Goal: Contribute content

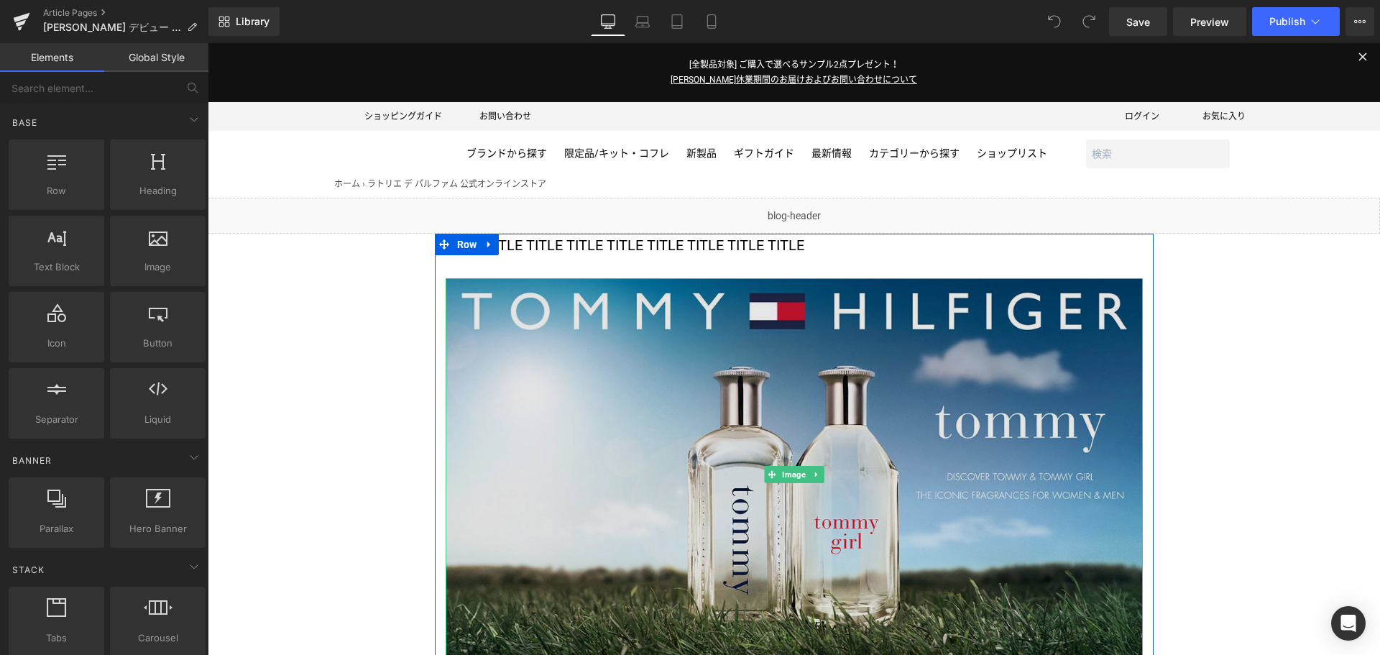
scroll to position [304, 0]
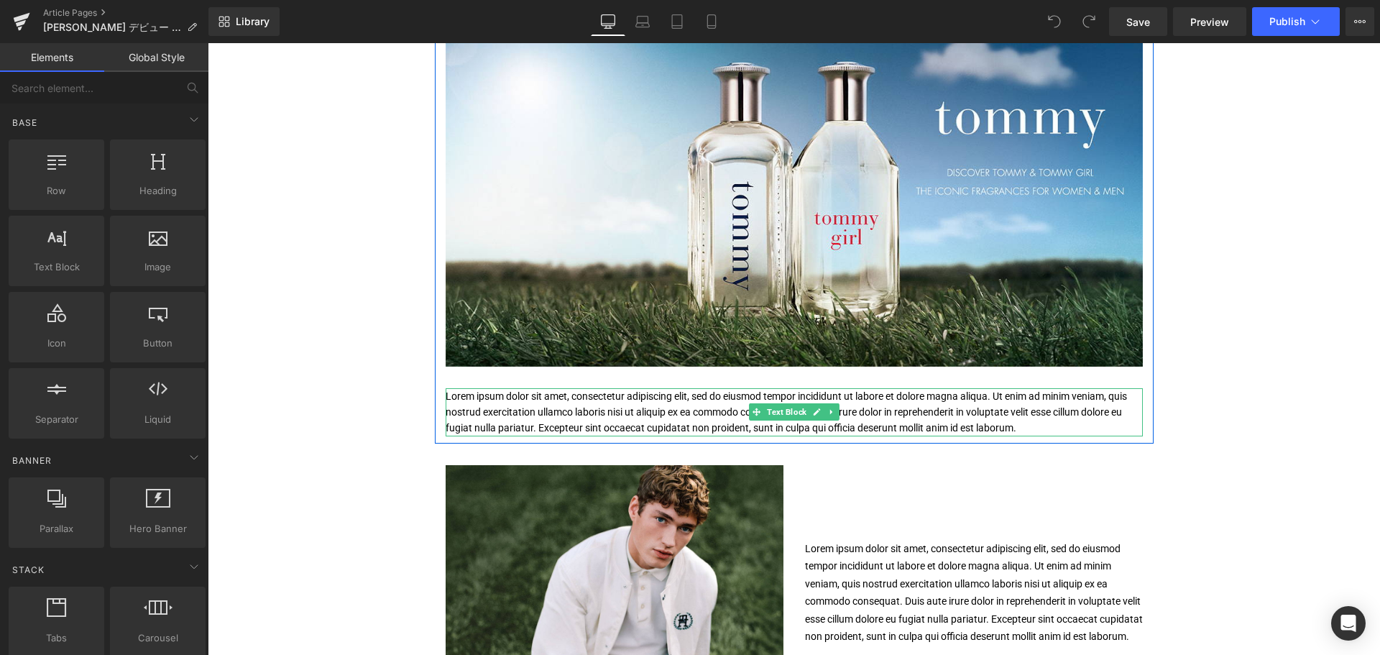
click at [672, 398] on p "Lorem ipsum dolor sit amet, consectetur adipiscing elit, sed do eiusmod tempor …" at bounding box center [794, 412] width 697 height 48
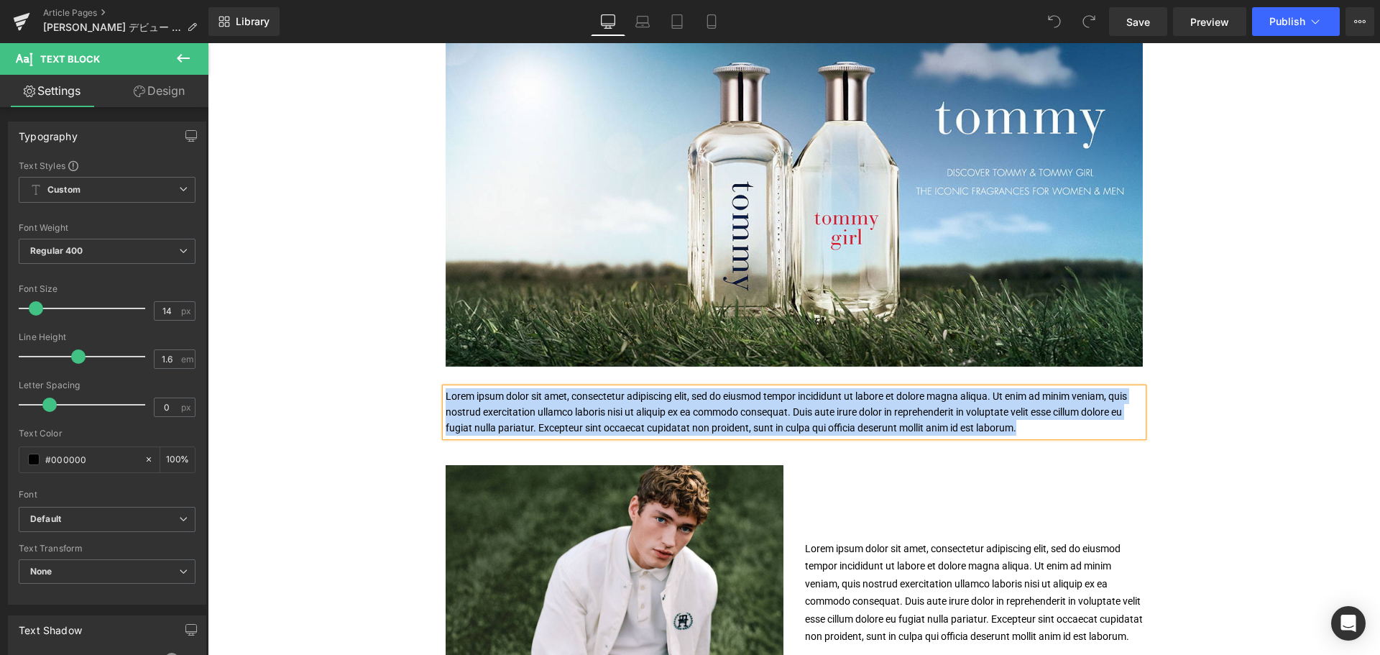
paste div
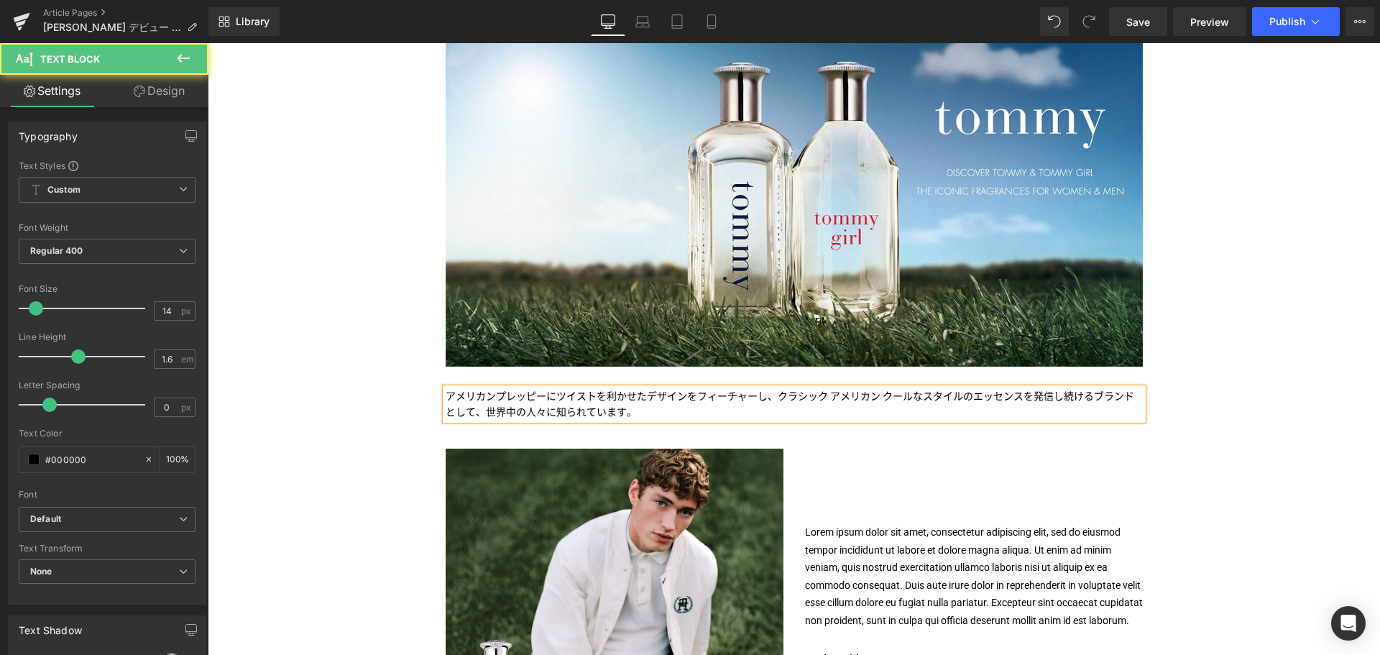
click at [567, 404] on p "アメリカンプレッピーにツイストを利かせたデザインをフィーチャーし、クラシック アメリカン クールなスタイルのエッセンスを発信し続けるブランドとして、世界中の人…" at bounding box center [794, 404] width 697 height 32
click at [483, 392] on p "アメリカンプレッピーにツイストを利かせたデザインをフィーチャーし、クラシック アメリカン クールなスタイルのエッセンスを発信し続けるブランドとして、世界中の人…" at bounding box center [794, 404] width 697 height 32
click at [583, 402] on p "ラトリエ デ パルファムにて、[PERSON_NAME]のフレグランスのアメリカンプレッピーにツイストを利かせたデザインをフィーチャーし、クラシック アメリカ…" at bounding box center [794, 404] width 697 height 32
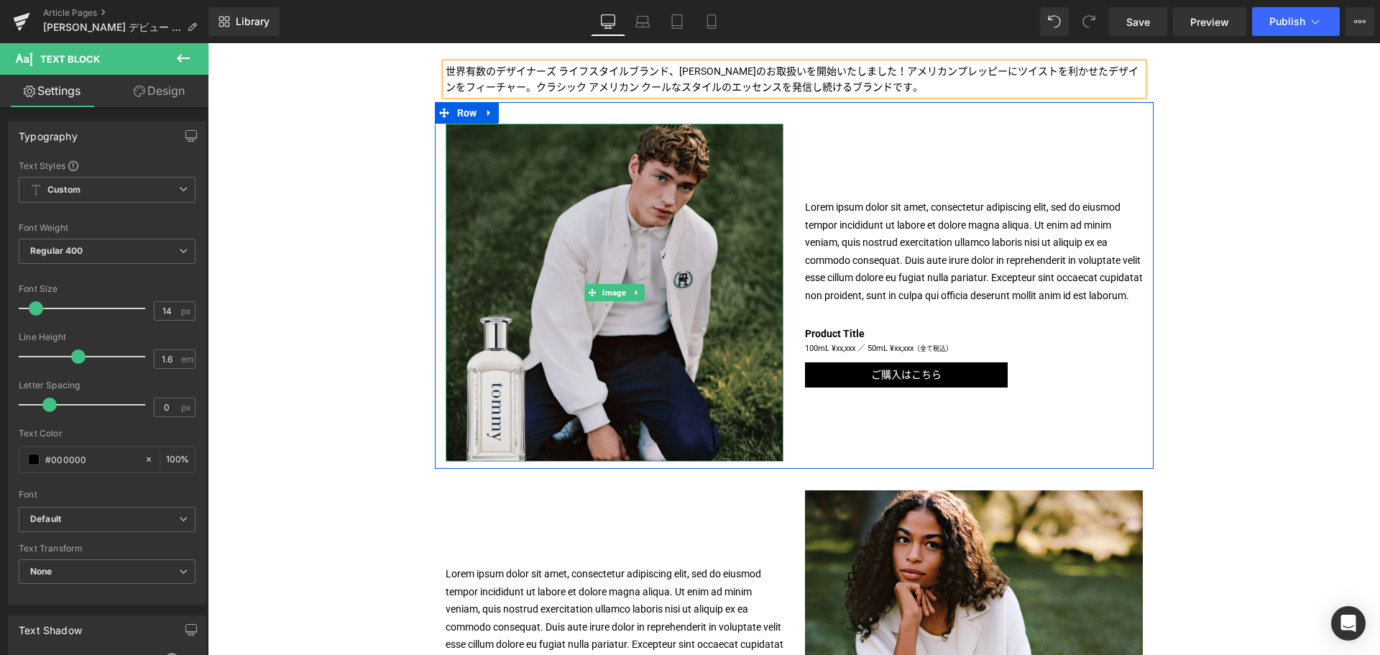
scroll to position [630, 0]
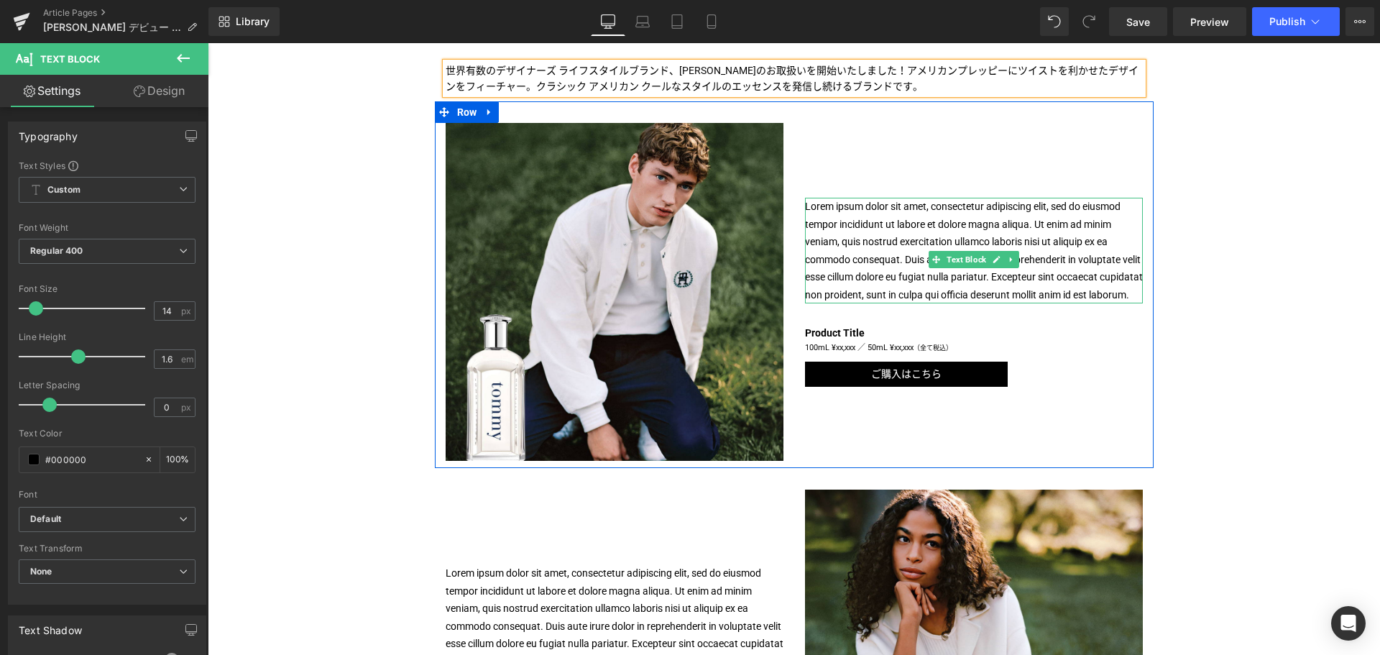
click at [831, 270] on p "Lorem ipsum dolor sit amet, consectetur adipiscing elit, sed do eiusmod tempor …" at bounding box center [974, 251] width 338 height 106
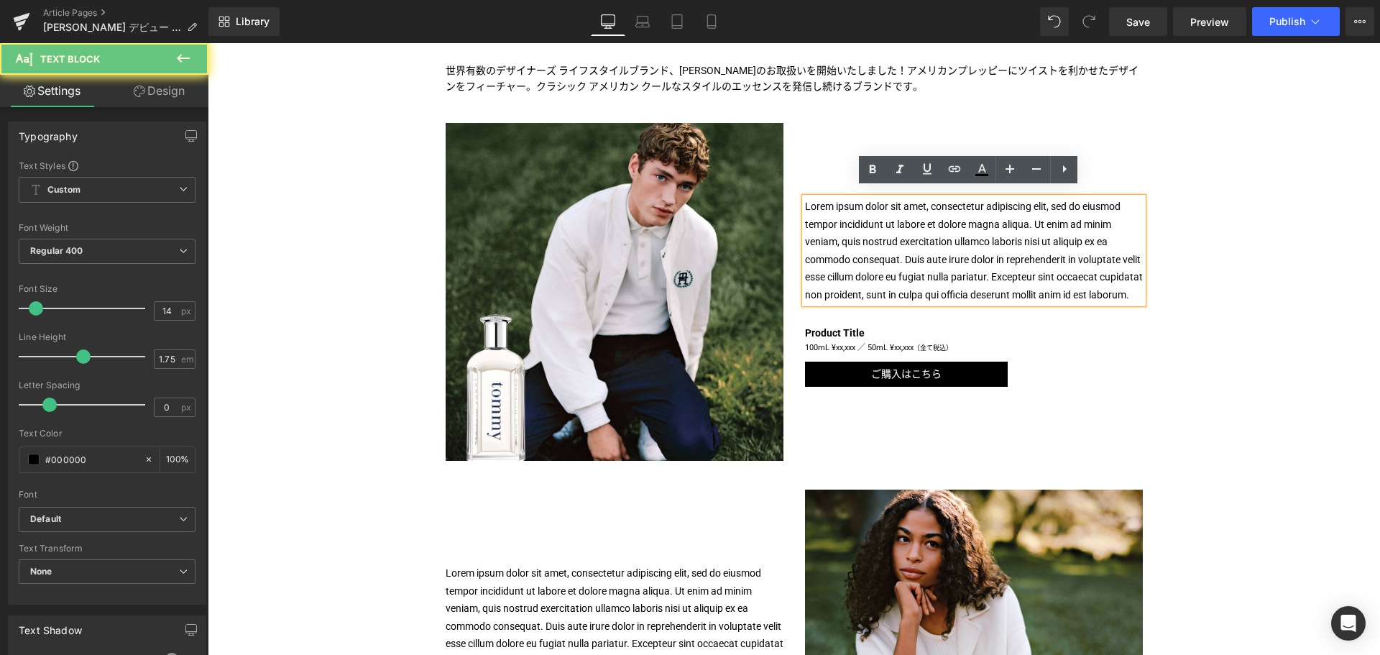
click at [831, 270] on p "Lorem ipsum dolor sit amet, consectetur adipiscing elit, sed do eiusmod tempor …" at bounding box center [974, 251] width 338 height 106
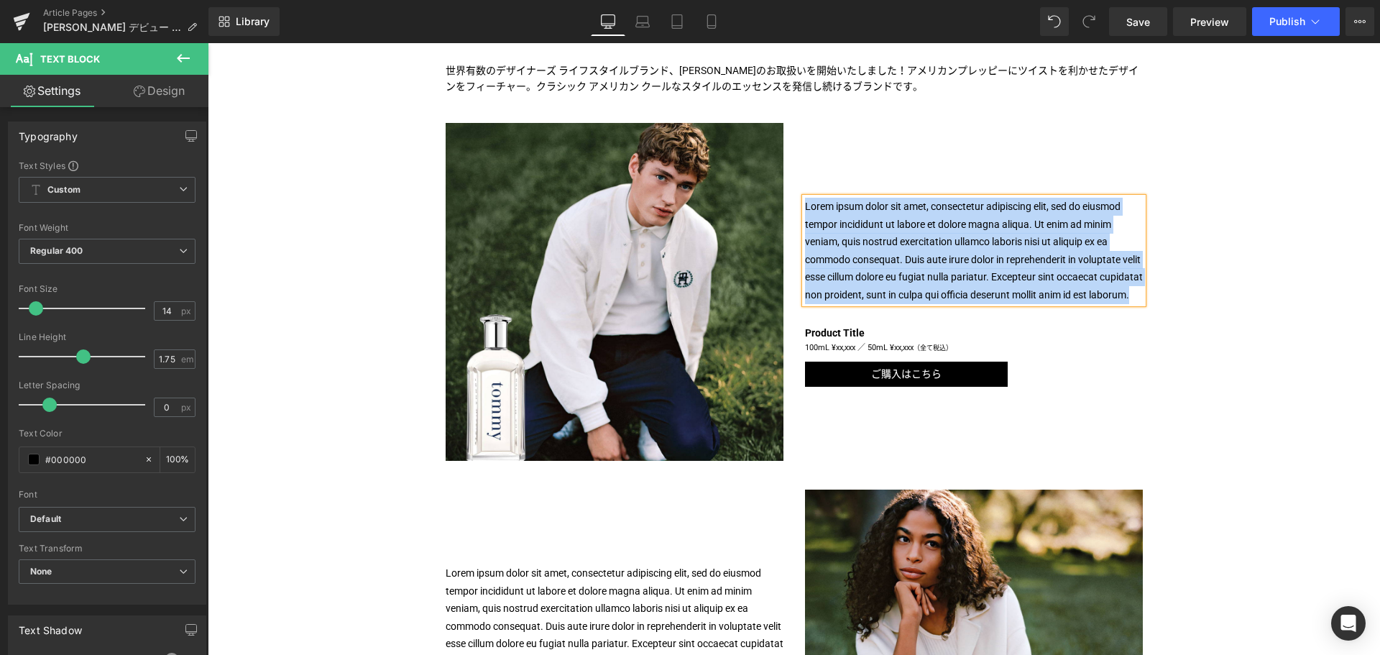
paste div
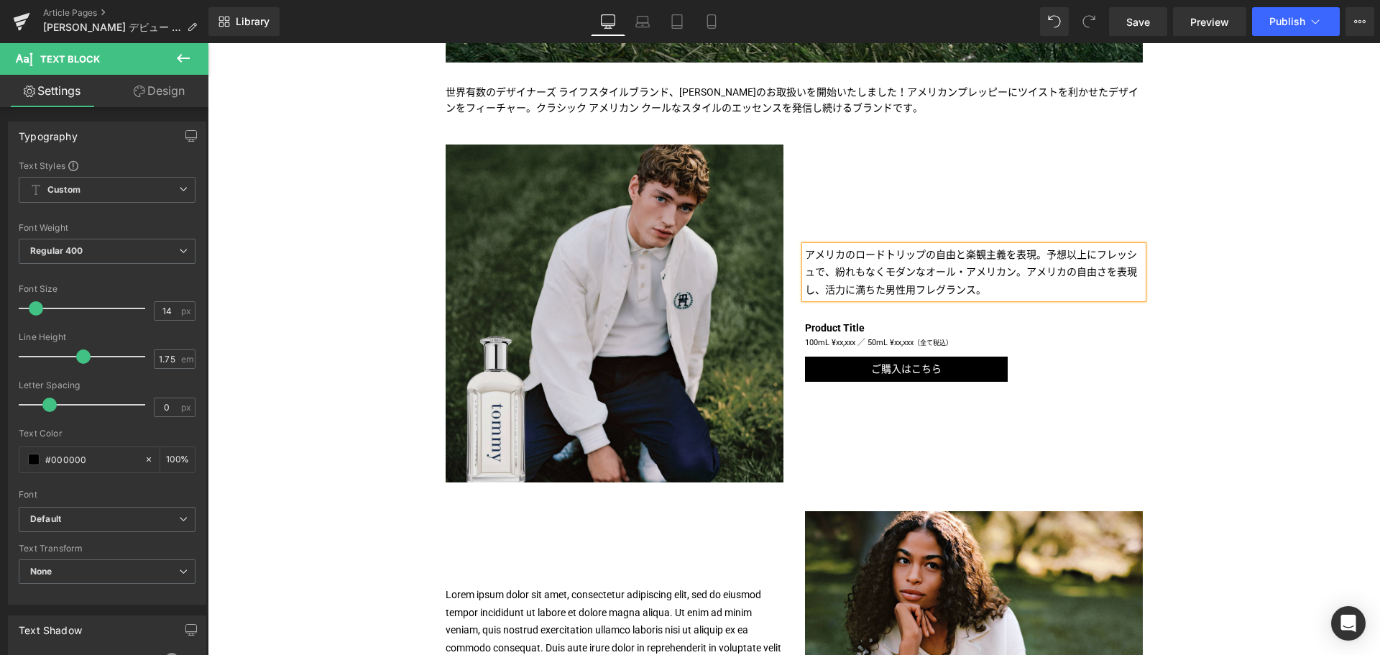
scroll to position [596, 0]
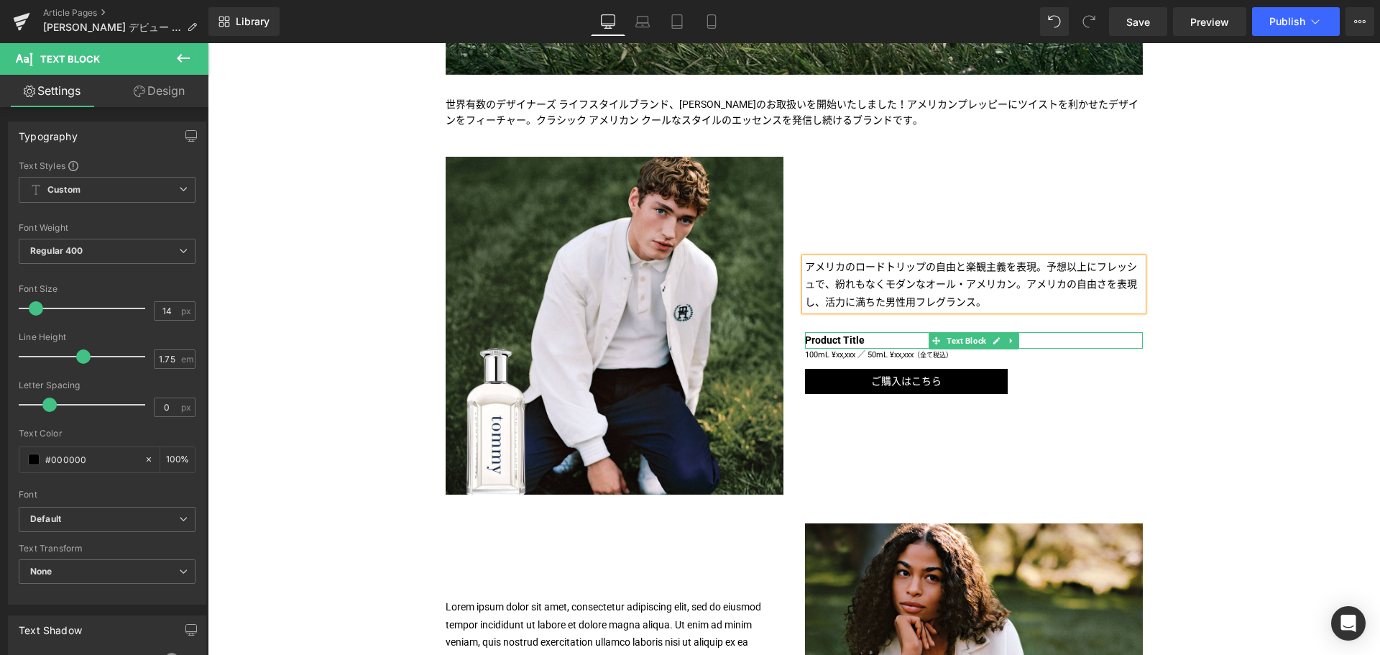
click at [831, 339] on b "Product Title" at bounding box center [835, 339] width 60 height 11
paste div
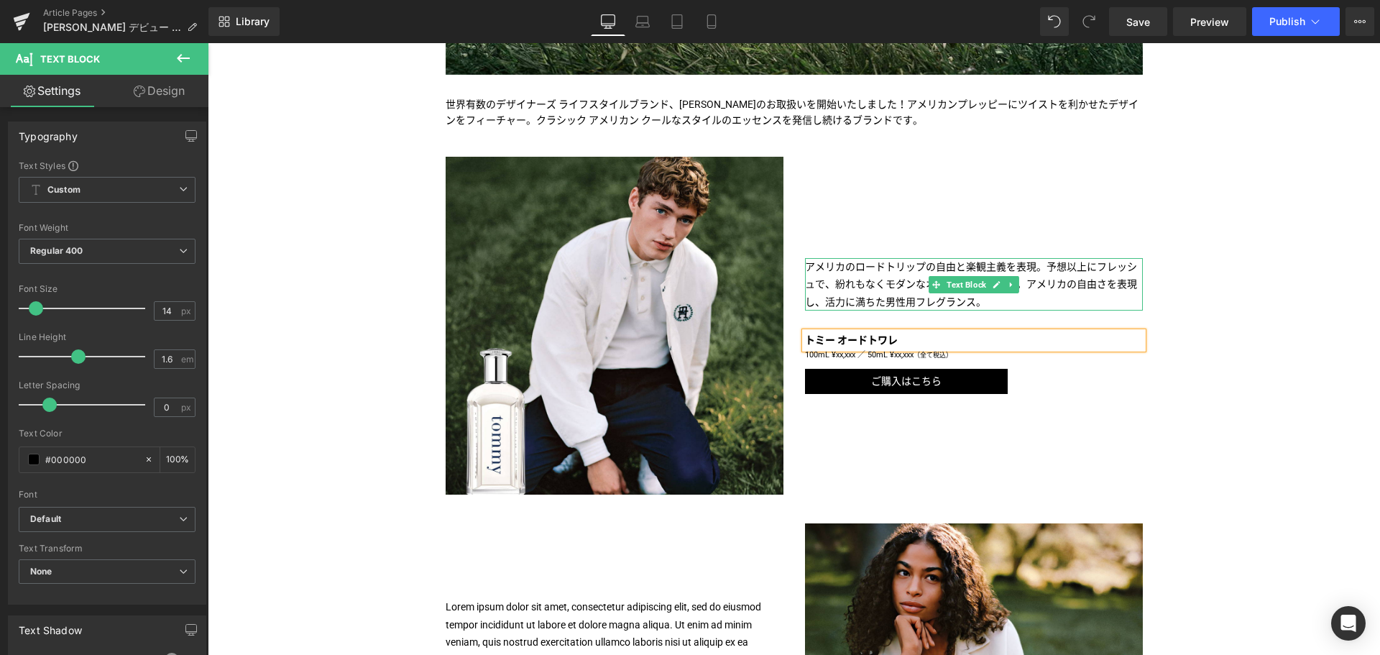
click at [998, 300] on p "アメリカのロードトリップの自由と楽観主義を表現。予想以上にフレッシュで、紛れもなくモダンなオール・アメリカン。アメリカの自由さを表現し、活力に満ちた男性用フレ…" at bounding box center [974, 284] width 338 height 53
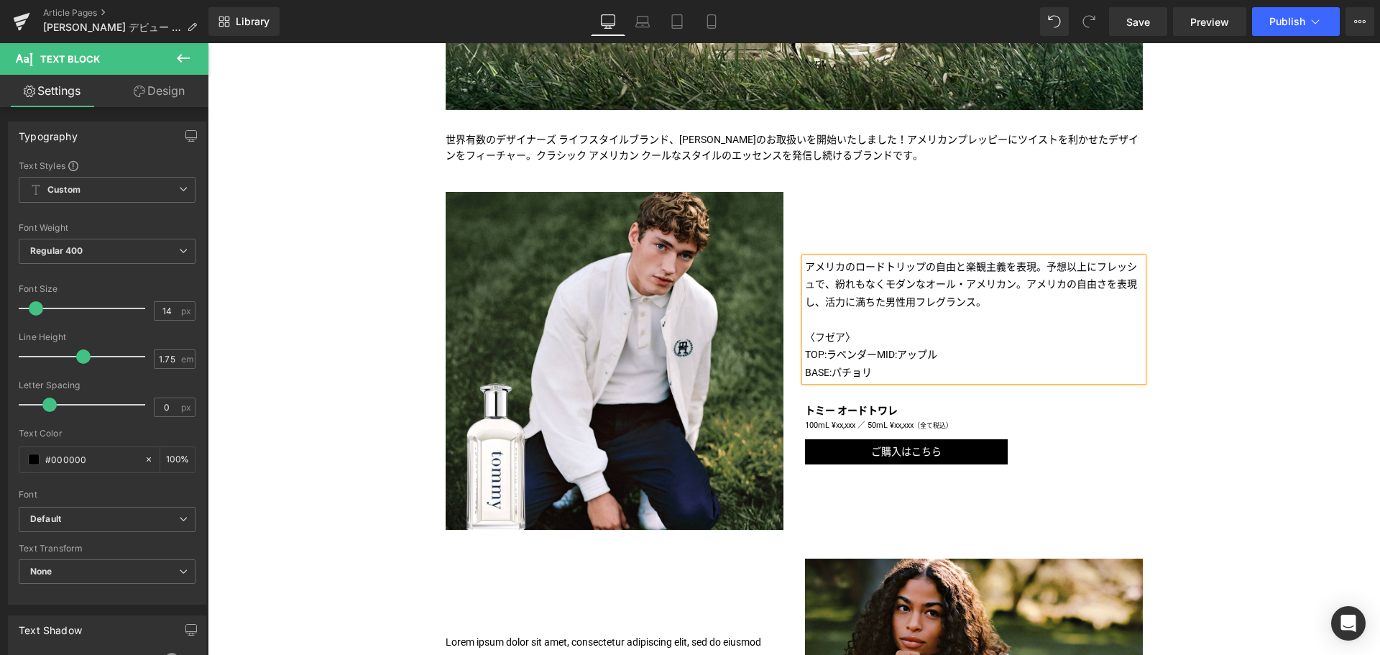
scroll to position [552, 0]
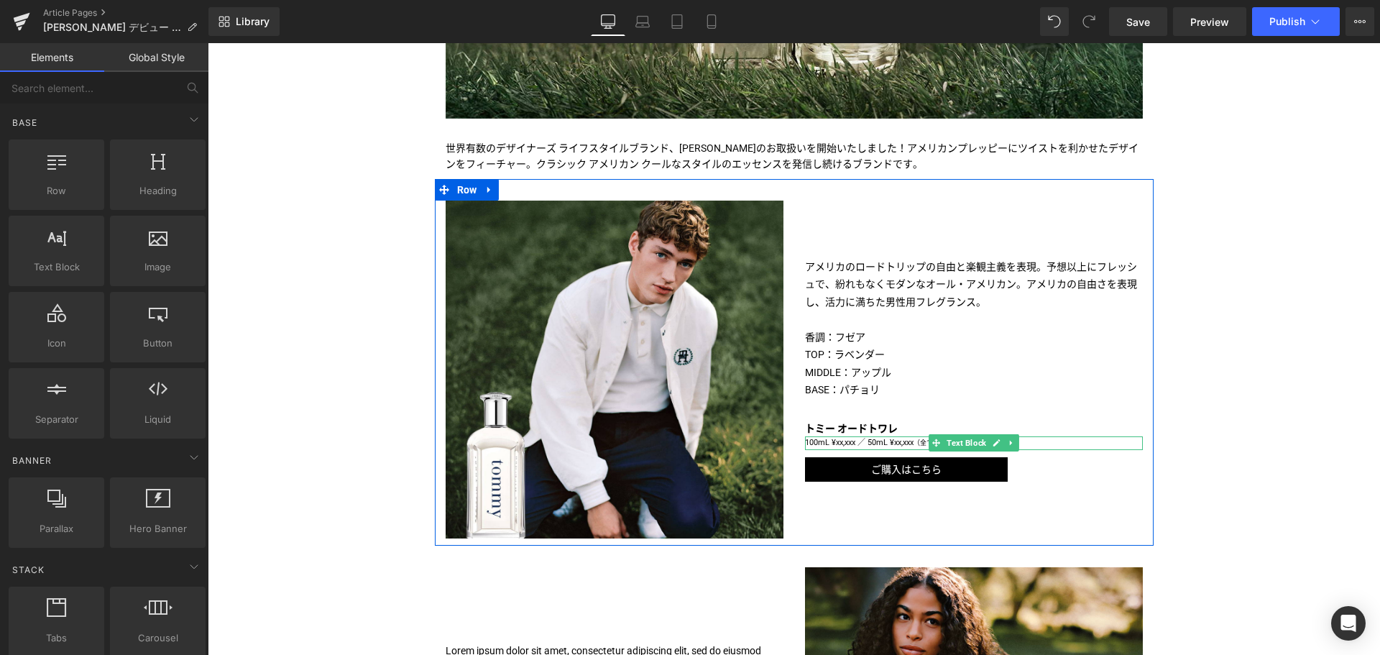
click at [847, 443] on p "100mL ¥xx,xxx ／ 50mL ¥xx,xxx （全て税込）" at bounding box center [974, 443] width 338 height 14
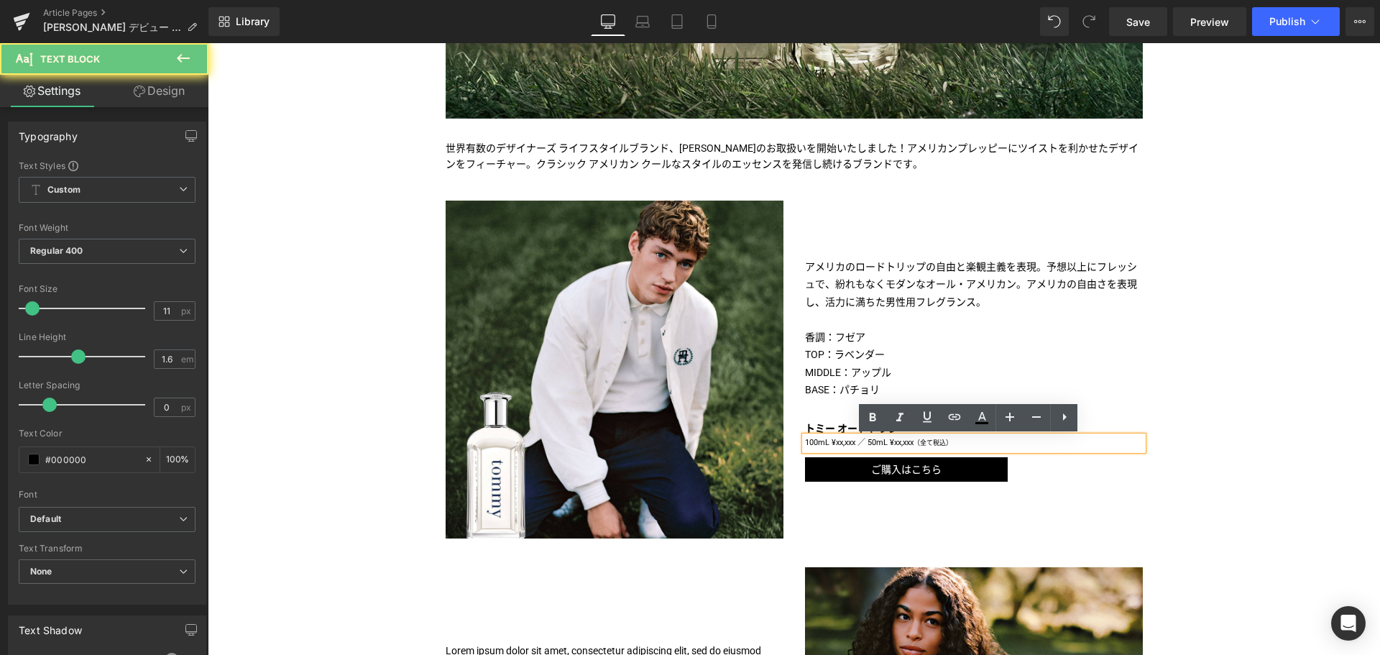
click at [847, 443] on p "100mL ¥xx,xxx ／ 50mL ¥xx,xxx （全て税込）" at bounding box center [974, 443] width 338 height 14
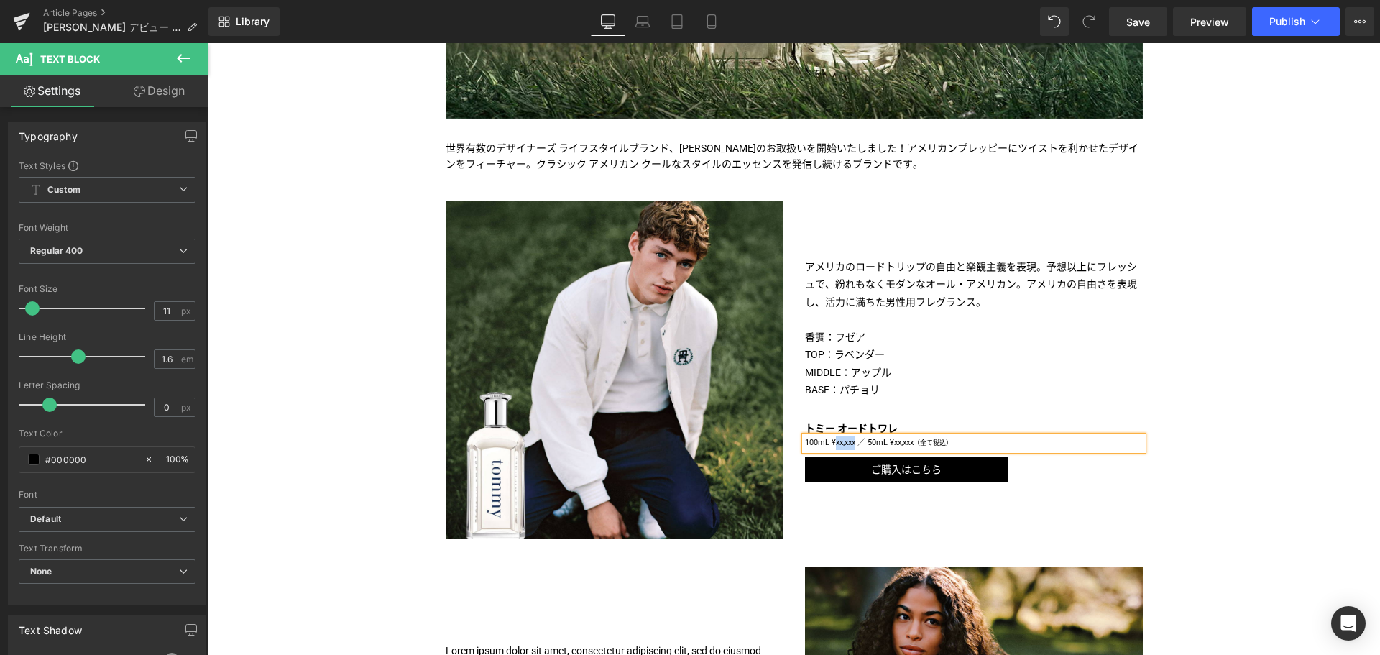
paste div
copy span "／ 50mL"
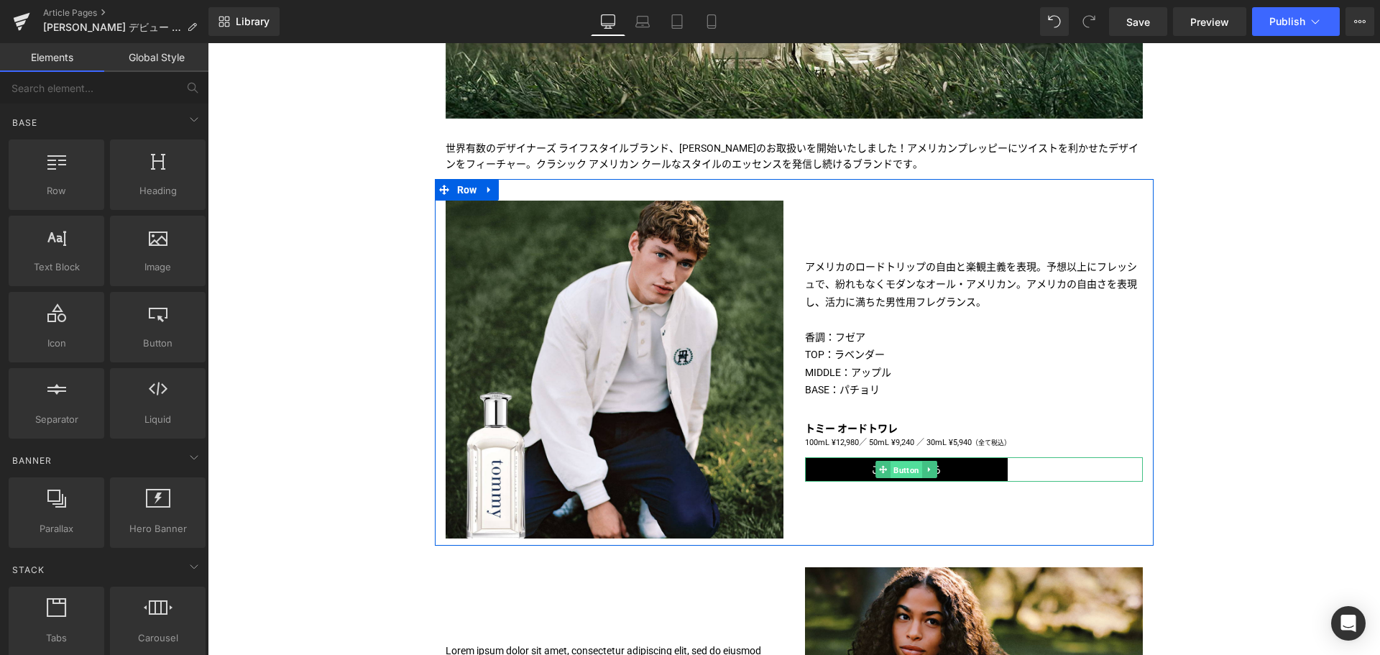
click at [901, 475] on span "Button" at bounding box center [906, 469] width 32 height 17
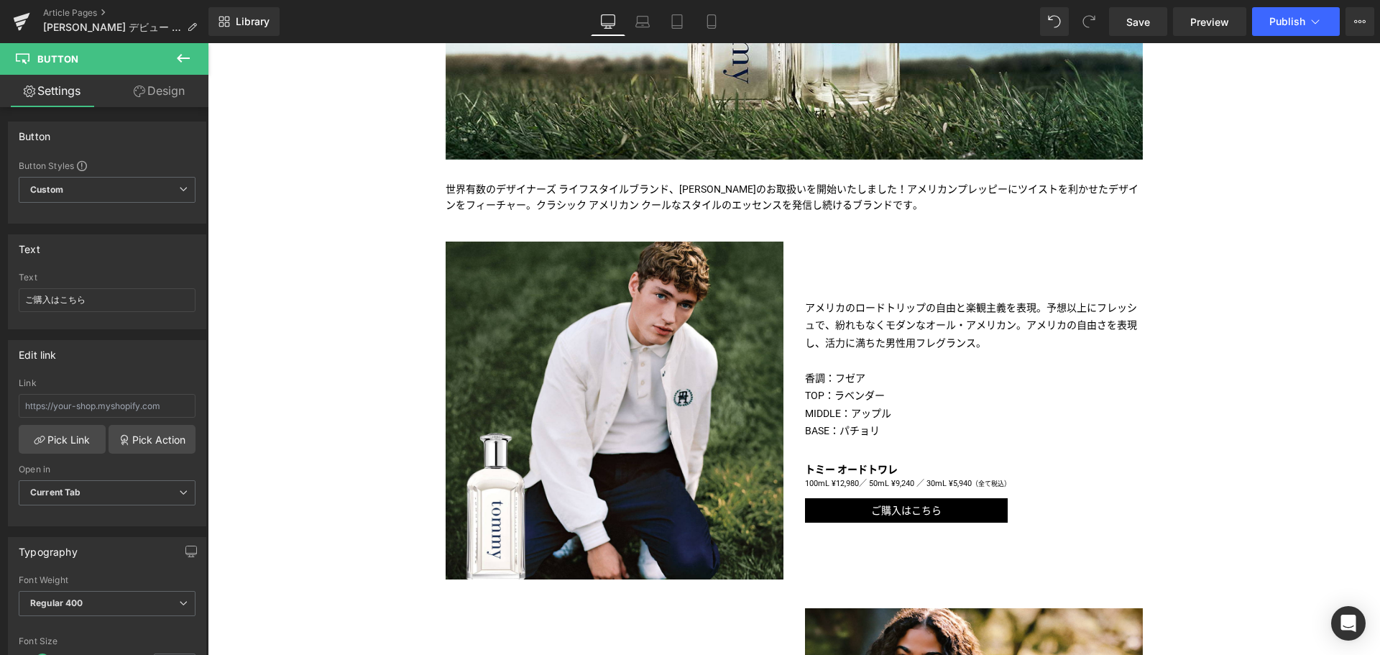
scroll to position [510, 0]
click at [193, 55] on button at bounding box center [183, 59] width 50 height 32
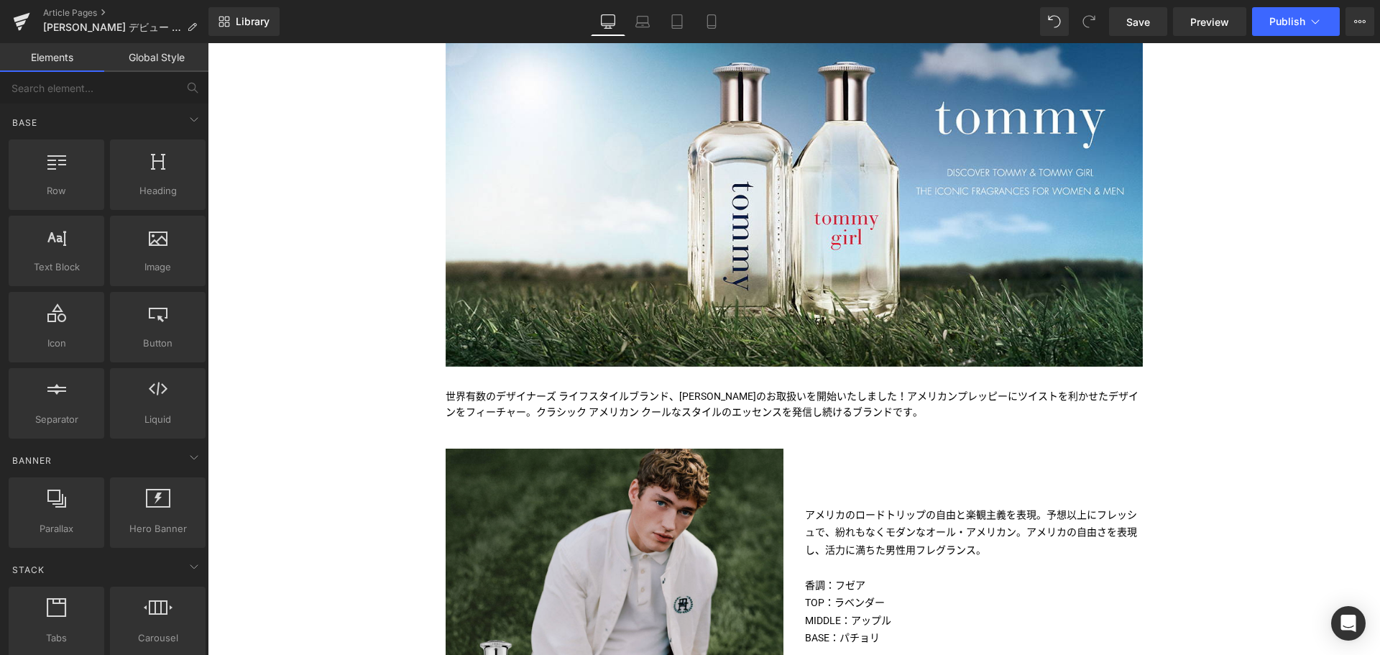
scroll to position [305, 0]
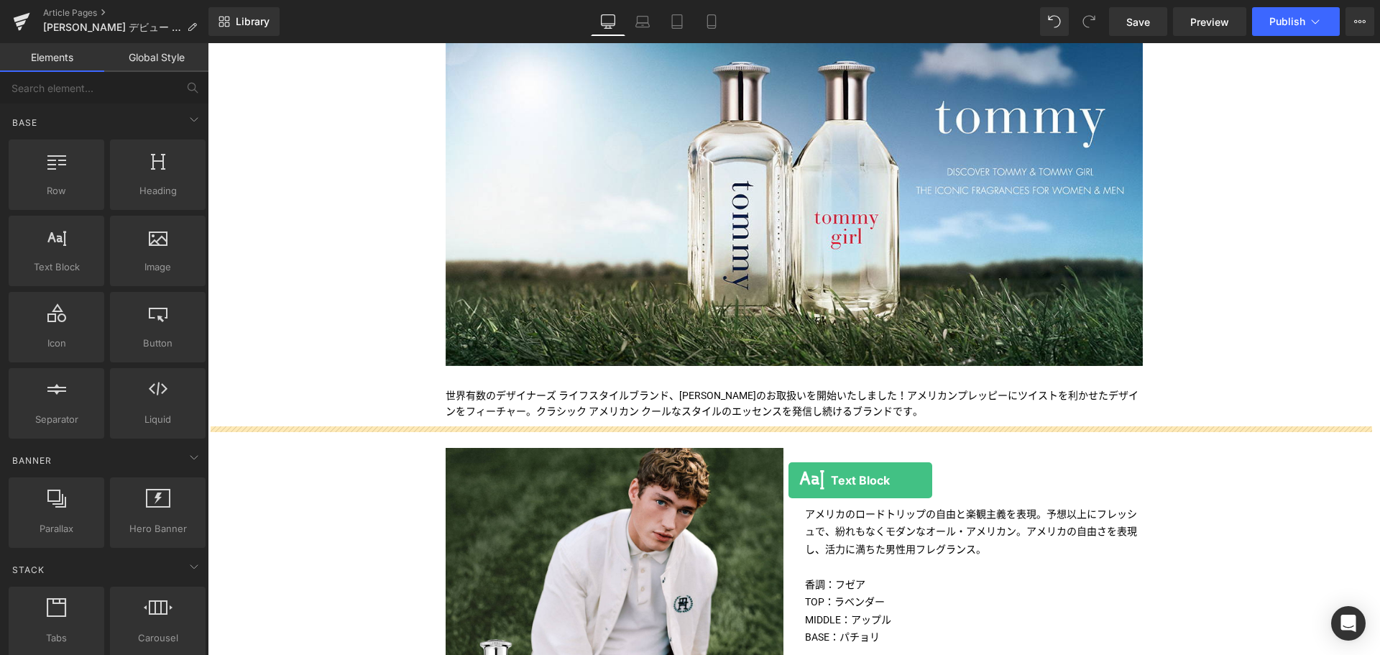
drag, startPoint x: 266, startPoint y: 282, endPoint x: 788, endPoint y: 480, distance: 558.9
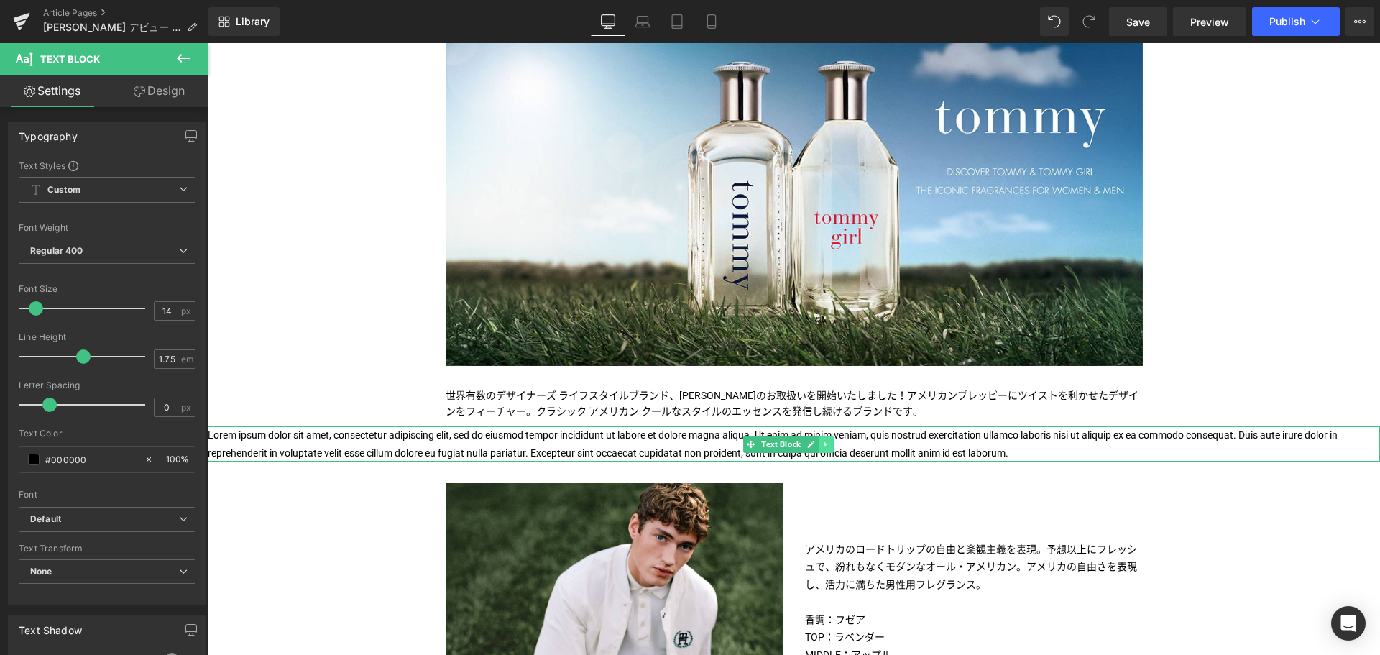
click at [826, 441] on icon at bounding box center [826, 444] width 8 height 9
click at [829, 442] on link at bounding box center [833, 444] width 15 height 17
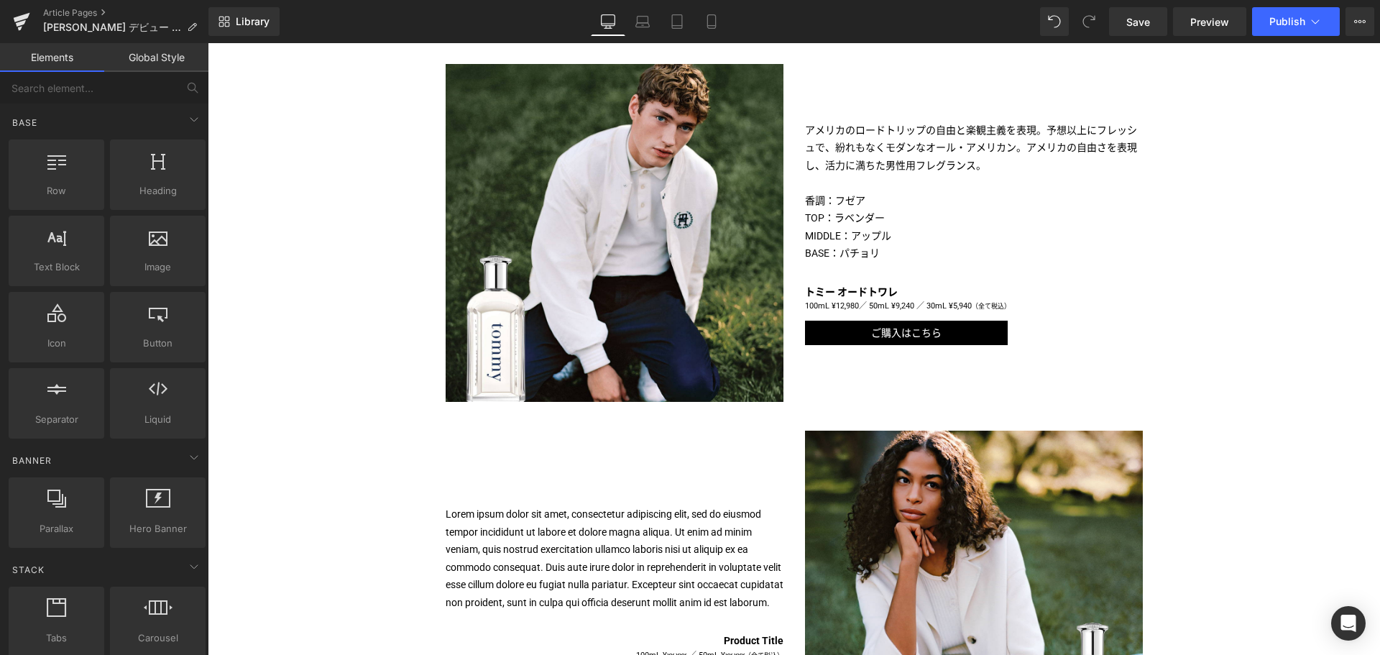
scroll to position [692, 0]
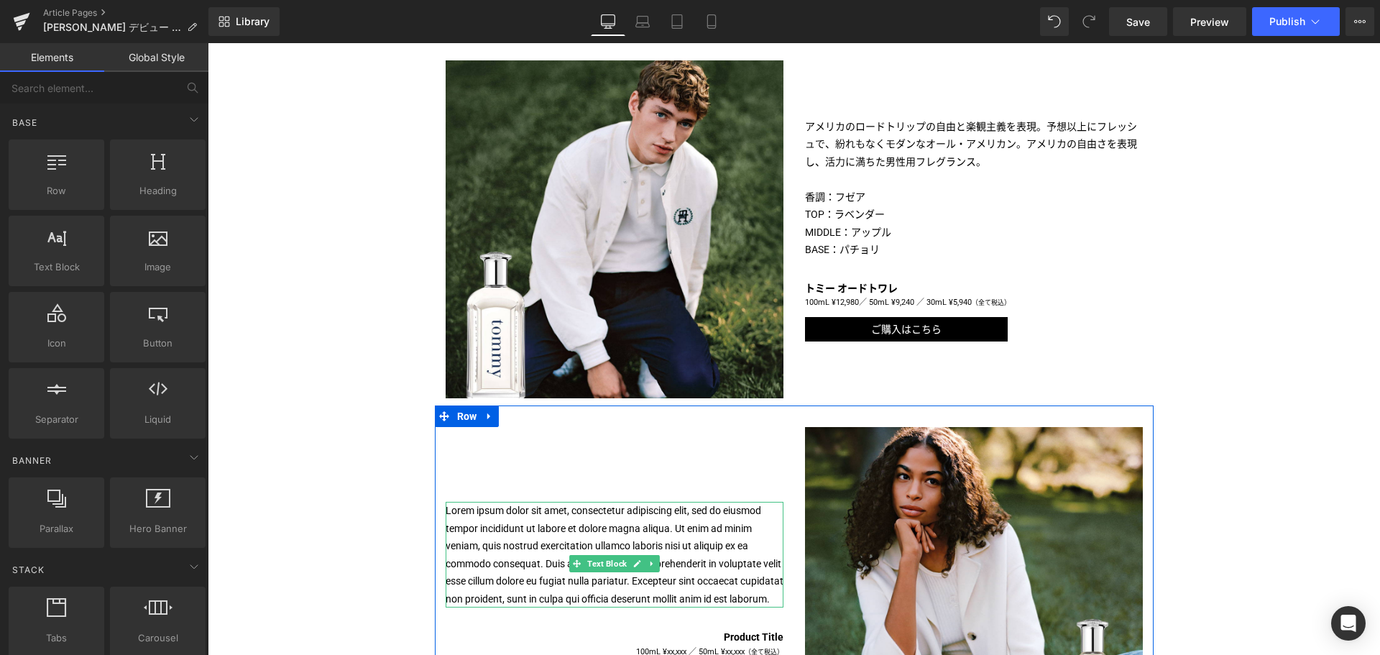
click at [640, 537] on p "Lorem ipsum dolor sit amet, consectetur adipiscing elit, sed do eiusmod tempor …" at bounding box center [615, 555] width 338 height 106
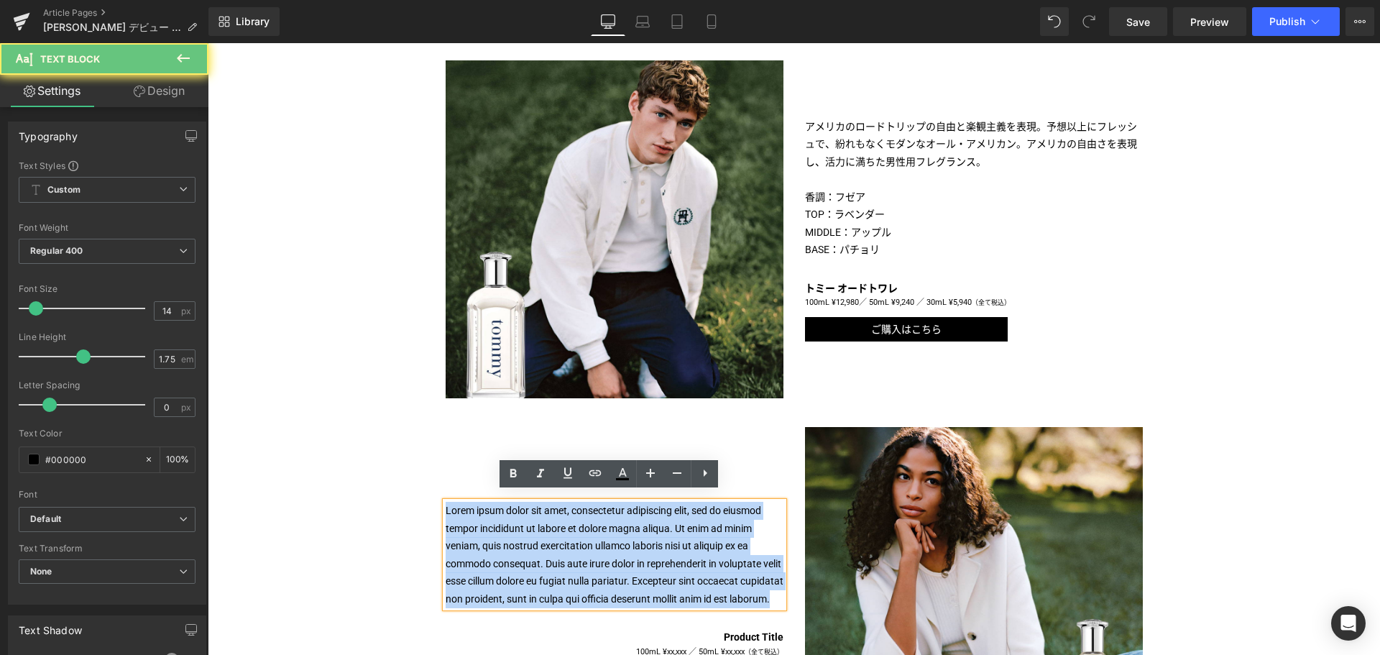
click at [640, 537] on p "Lorem ipsum dolor sit amet, consectetur adipiscing elit, sed do eiusmod tempor …" at bounding box center [615, 555] width 338 height 106
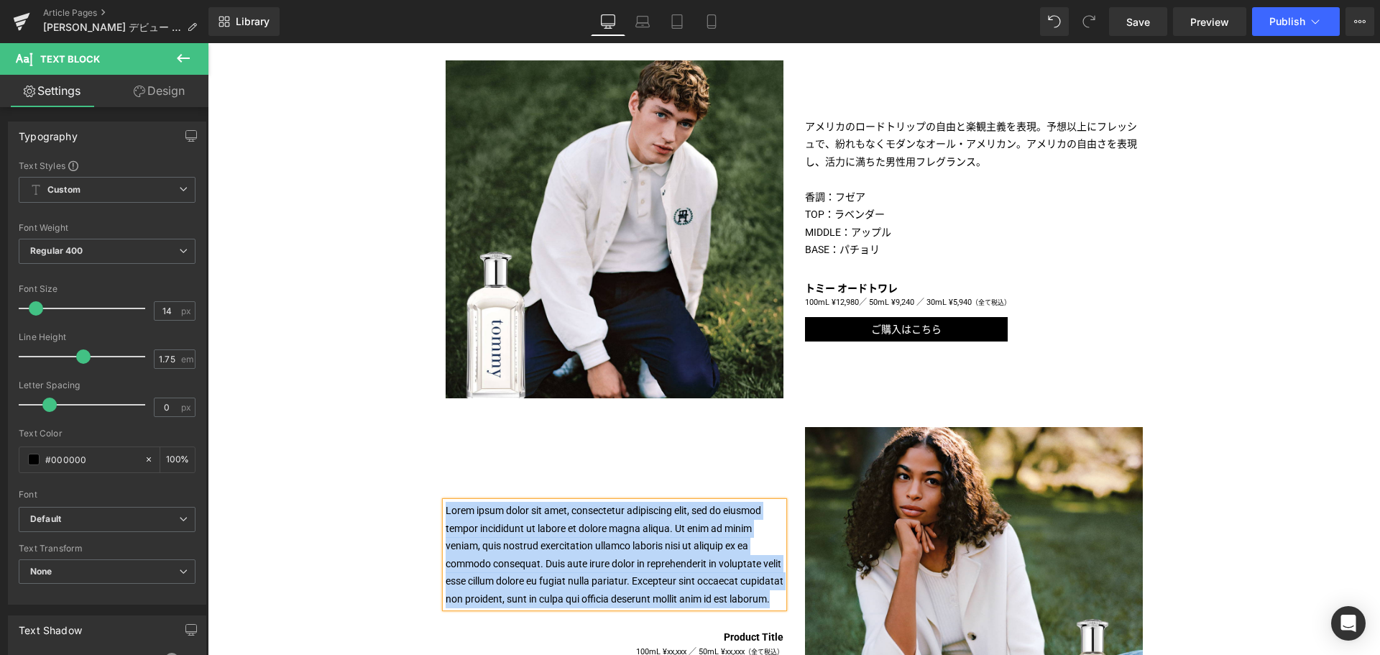
paste div
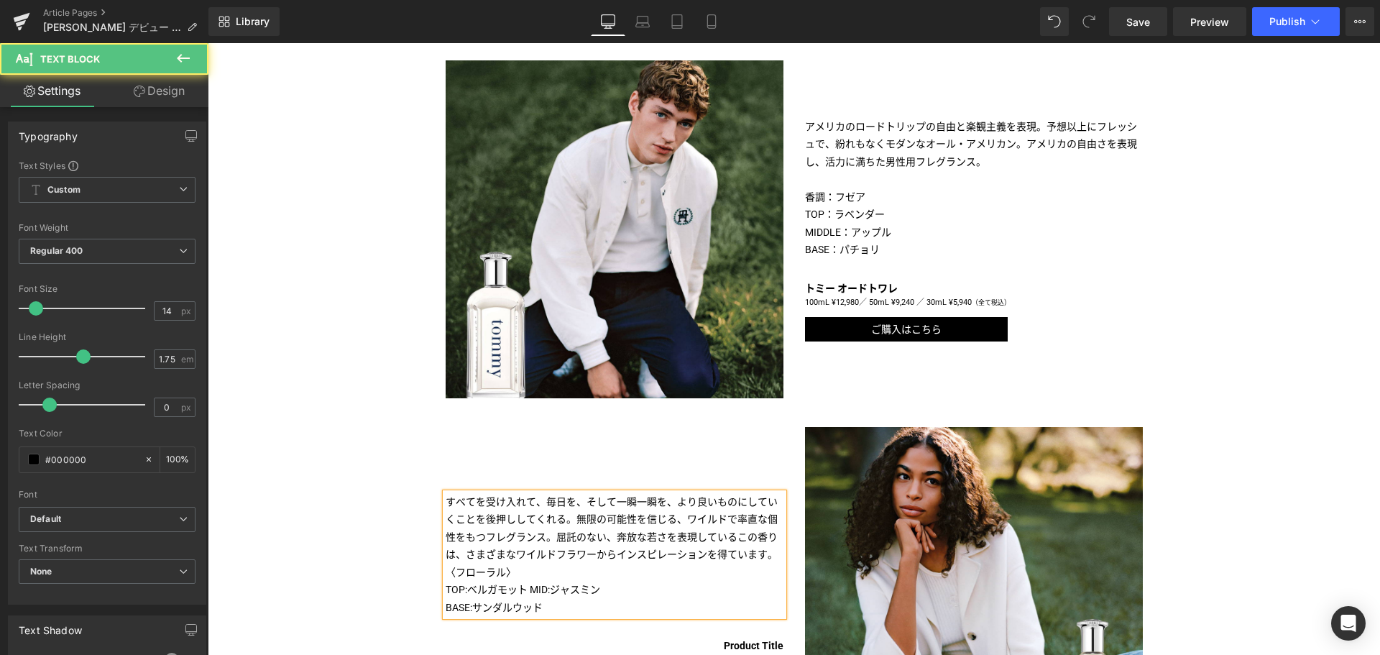
click at [775, 550] on p "すべてを受け入れて、毎日を、そして一瞬一瞬を、より良いものにしていくことを後押ししてくれる。無限の可能性を信じる、ワイルドで率直な個性をもつフレグランス。屈託…" at bounding box center [615, 528] width 338 height 70
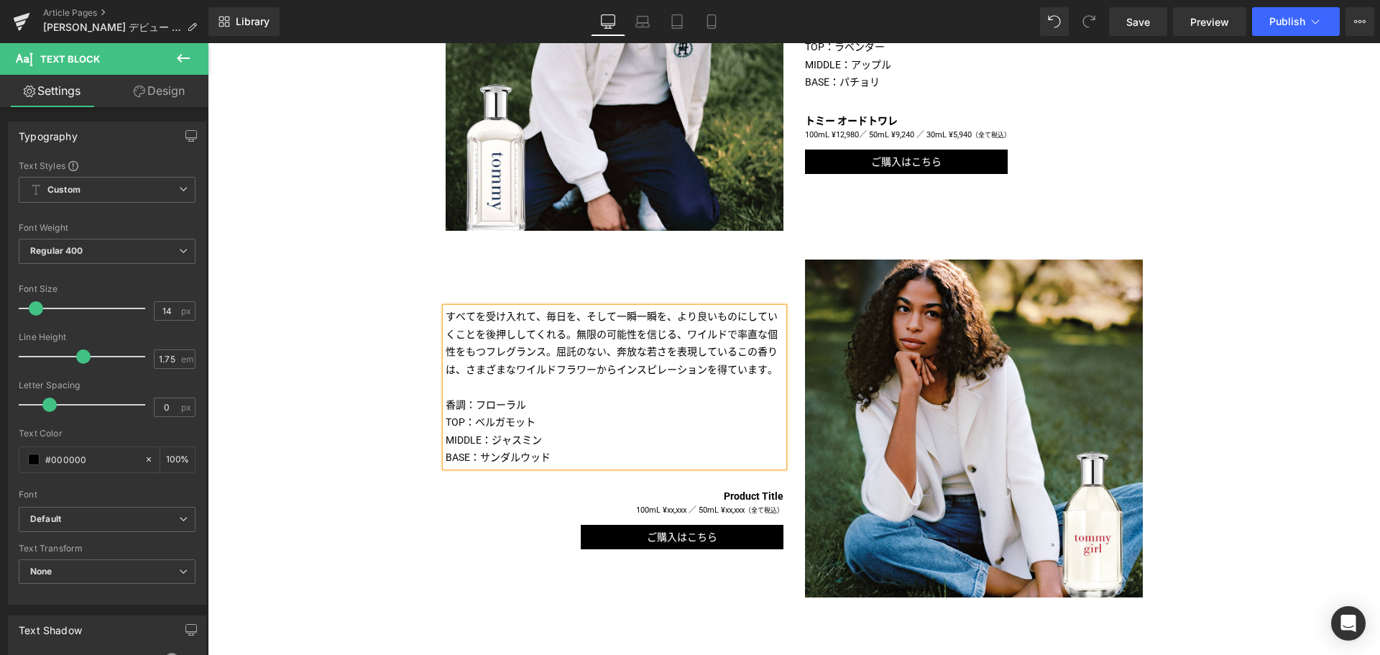
scroll to position [860, 0]
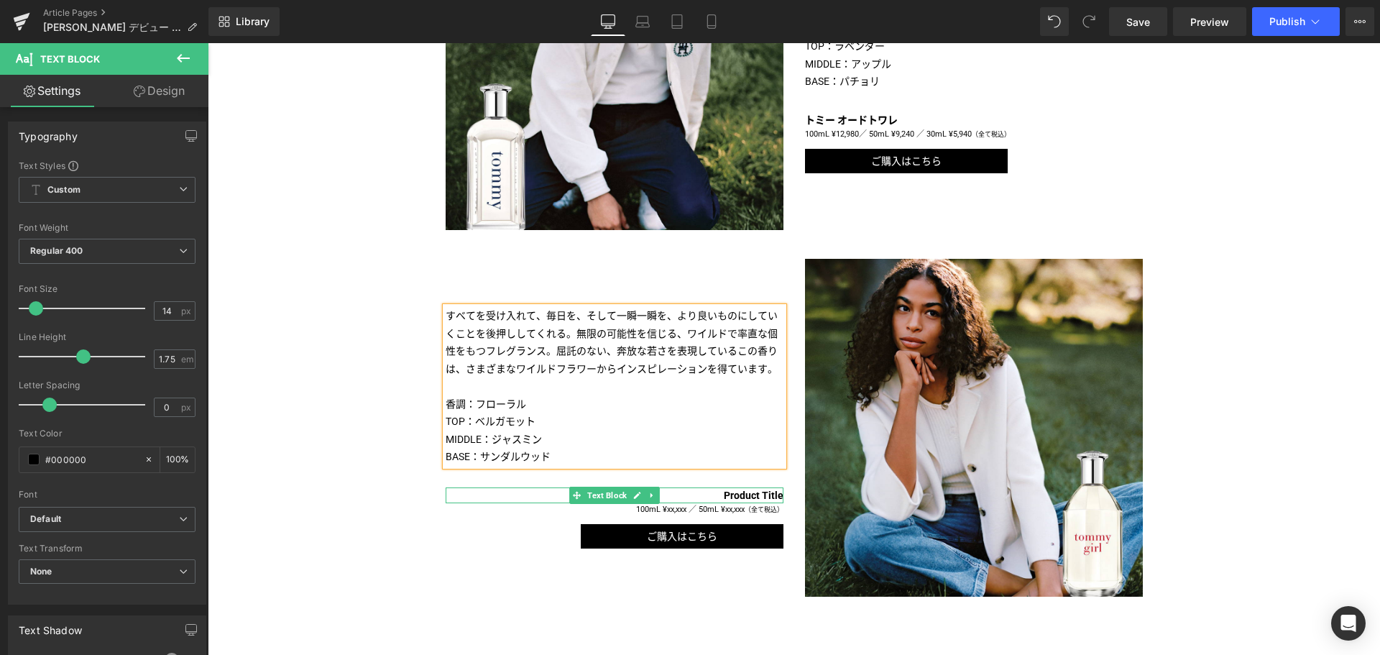
click at [744, 497] on b "Product Title" at bounding box center [754, 494] width 60 height 11
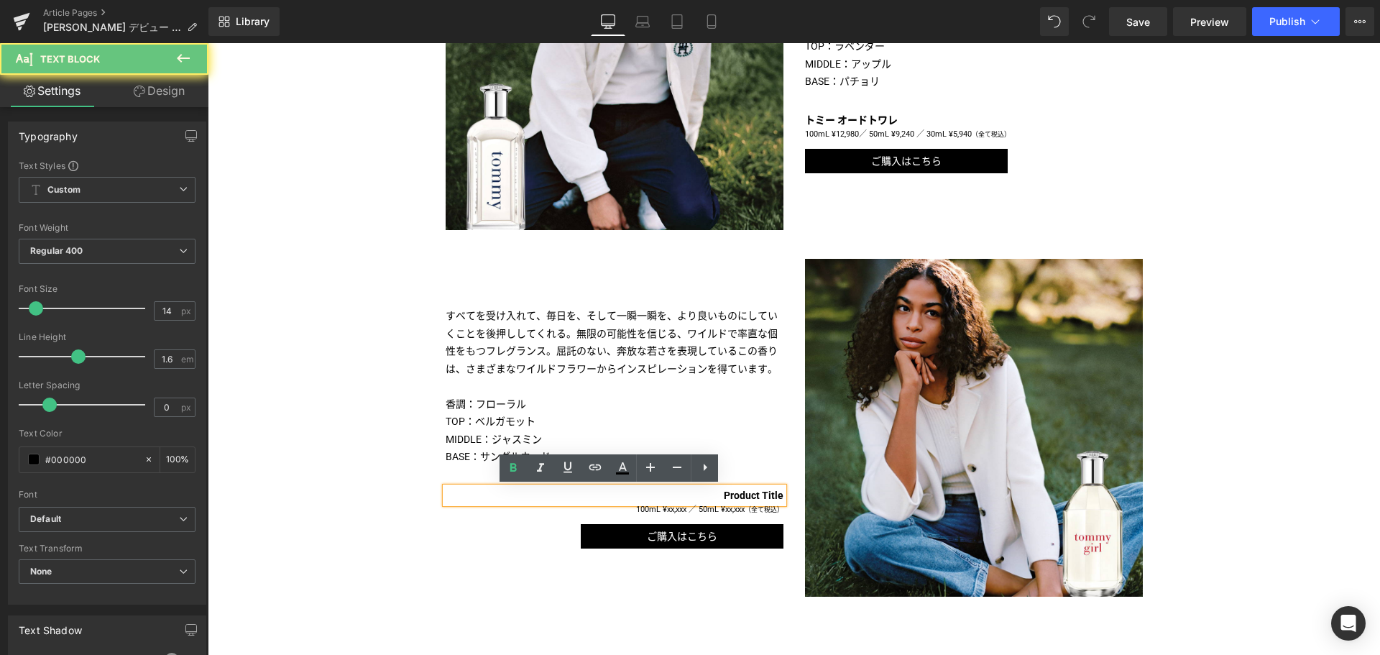
click at [744, 497] on b "Product Title" at bounding box center [754, 494] width 60 height 11
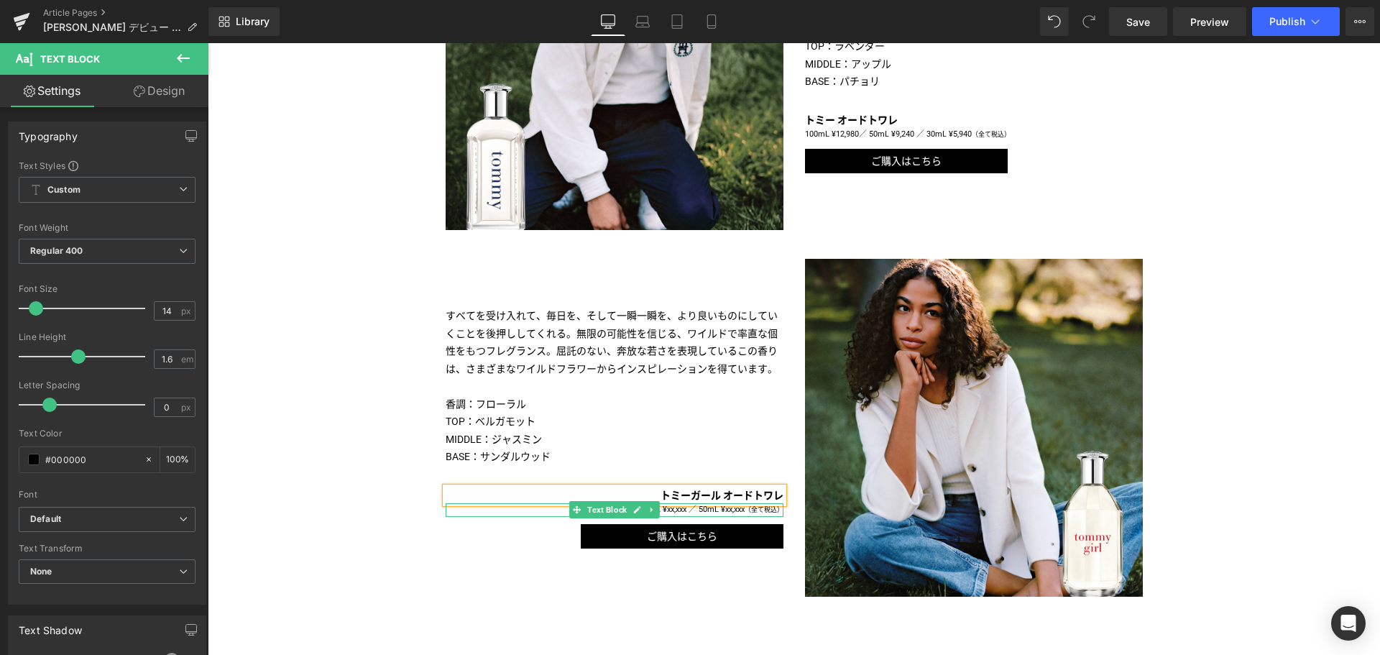
click at [676, 511] on p "100mL ¥xx,xxx ／ 50mL ¥xx,xxx （全て税込）" at bounding box center [615, 510] width 338 height 14
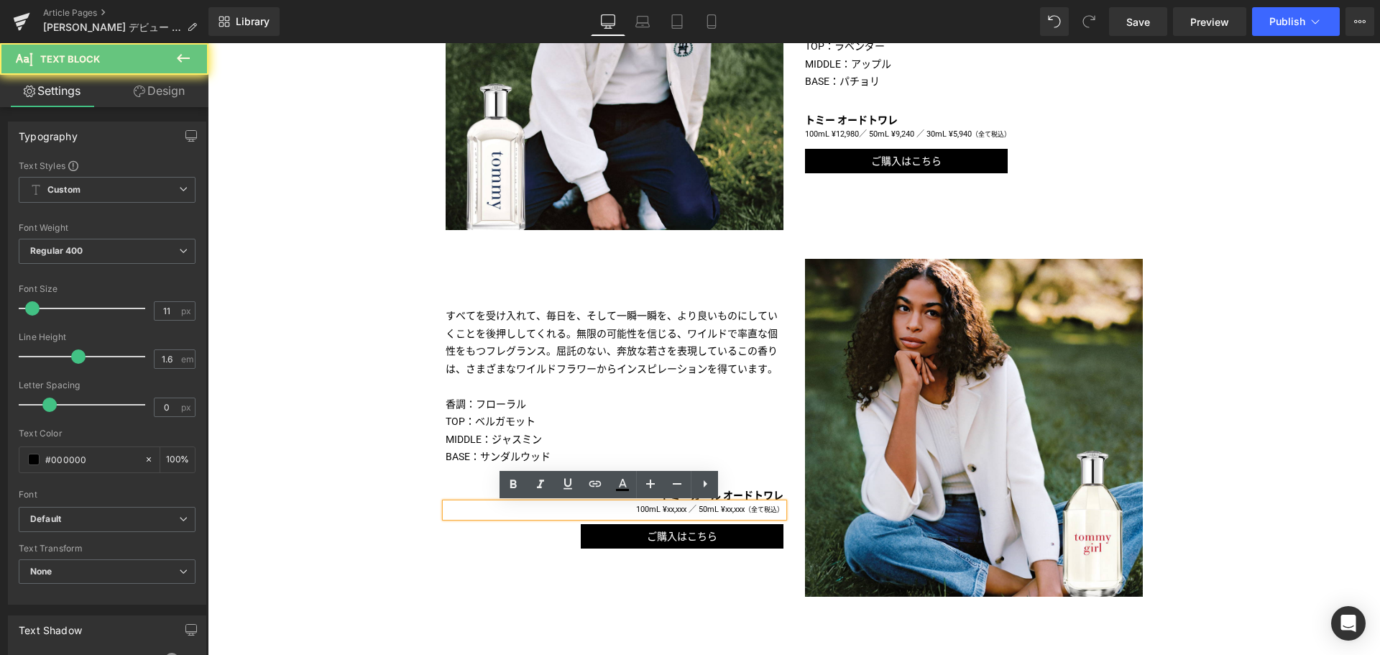
click at [676, 511] on p "100mL ¥xx,xxx ／ 50mL ¥xx,xxx （全て税込）" at bounding box center [615, 510] width 338 height 14
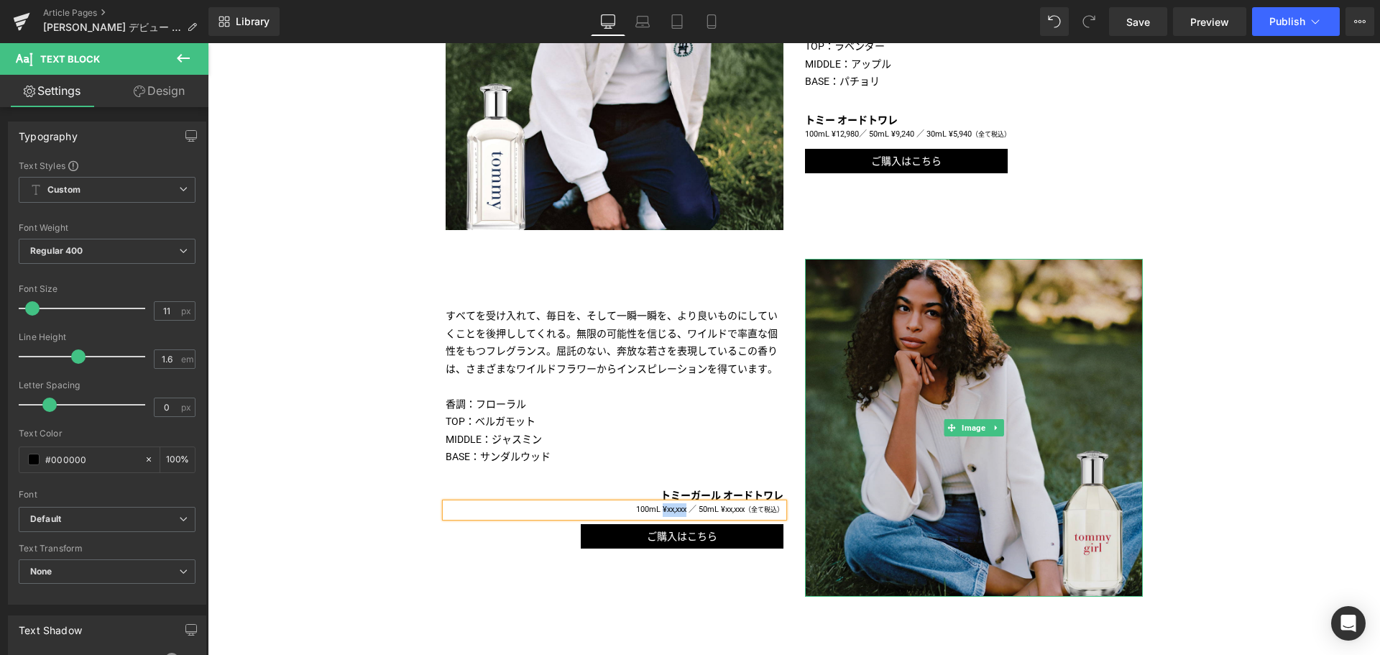
paste div
copy span "／ 50mL ¥xx,xxx"
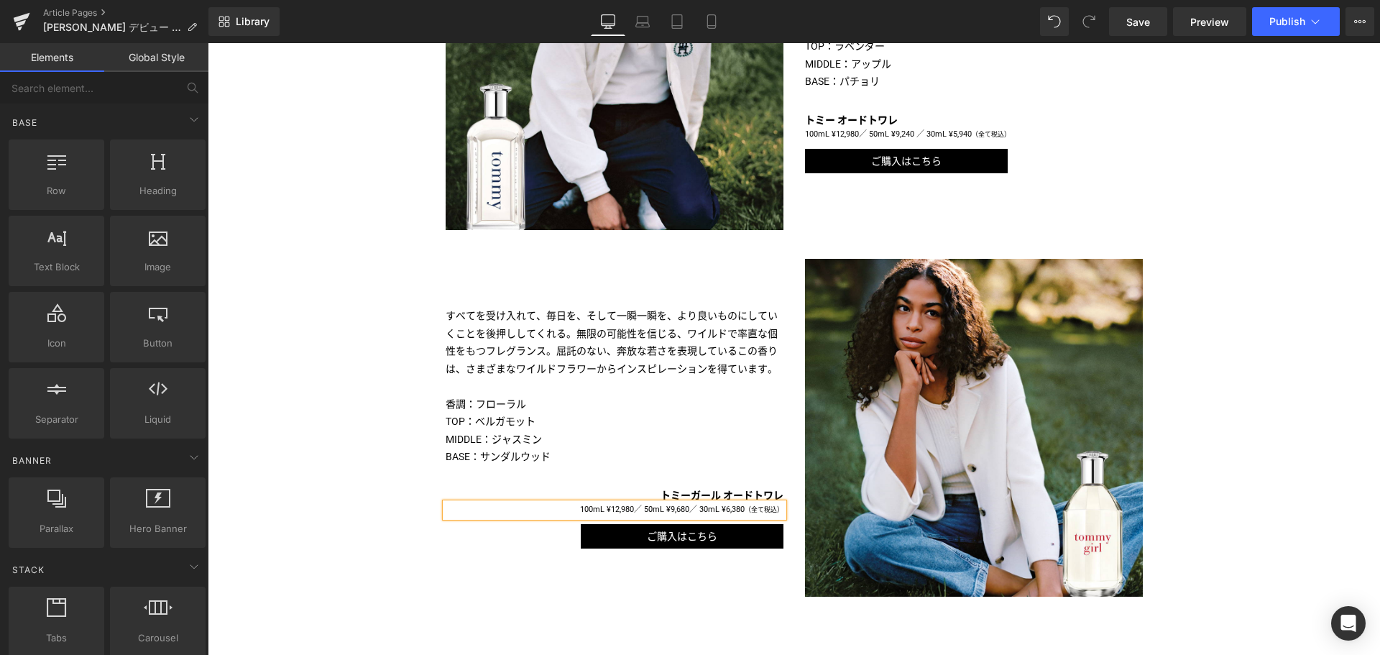
click at [290, 441] on div "Liquid TITLE TITLE TITLE TITLE TITLE TITLE TITLE TITLE TITLE Text Block Image I…" at bounding box center [794, 465] width 1172 height 2256
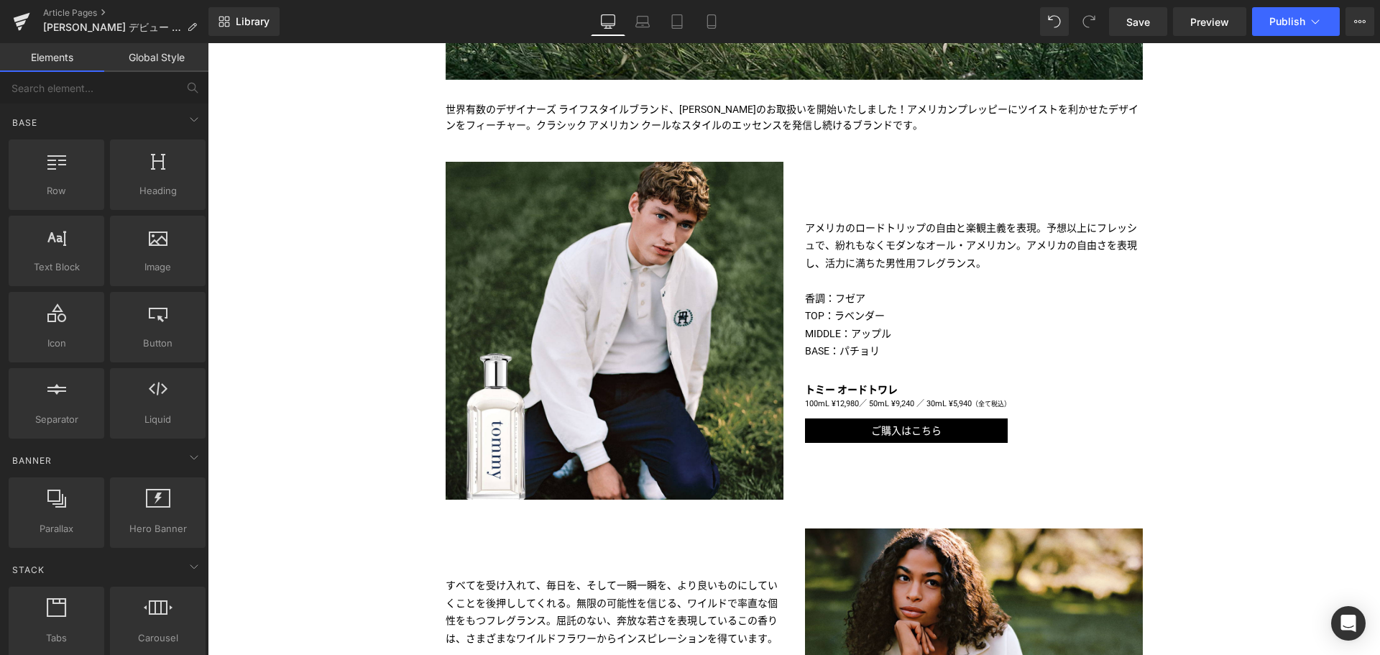
scroll to position [590, 0]
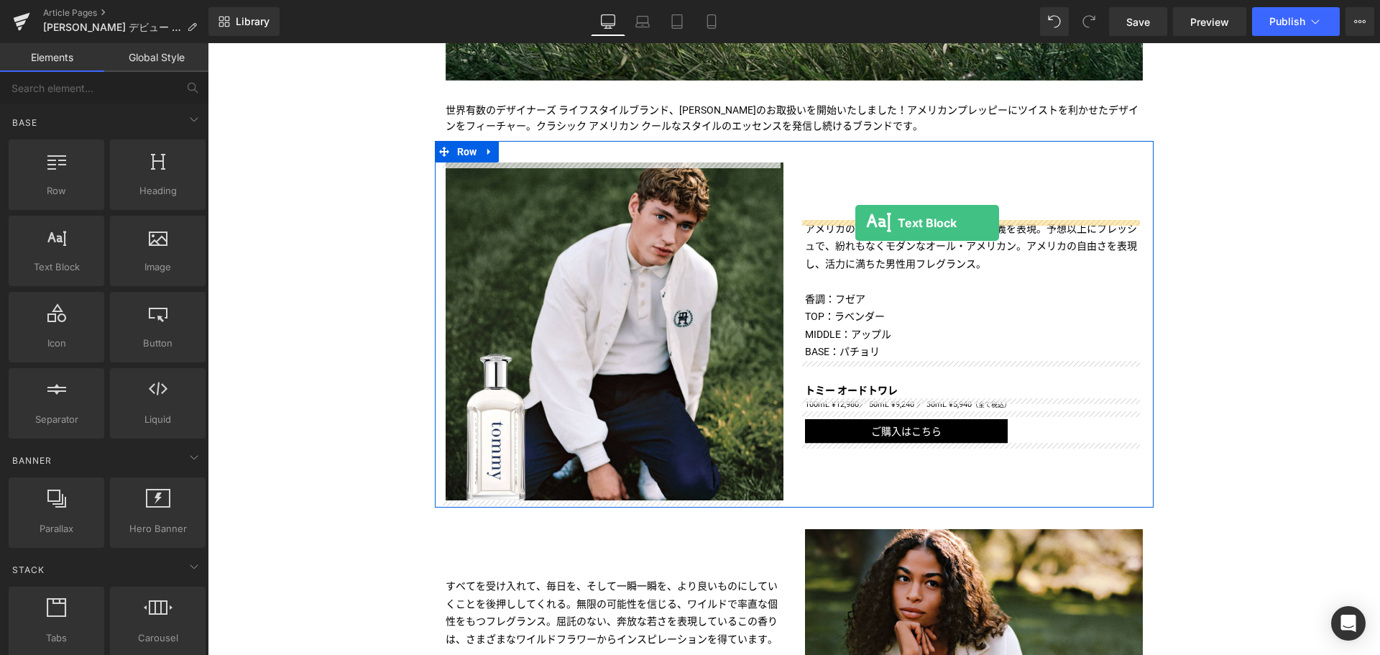
drag, startPoint x: 265, startPoint y: 305, endPoint x: 855, endPoint y: 223, distance: 595.7
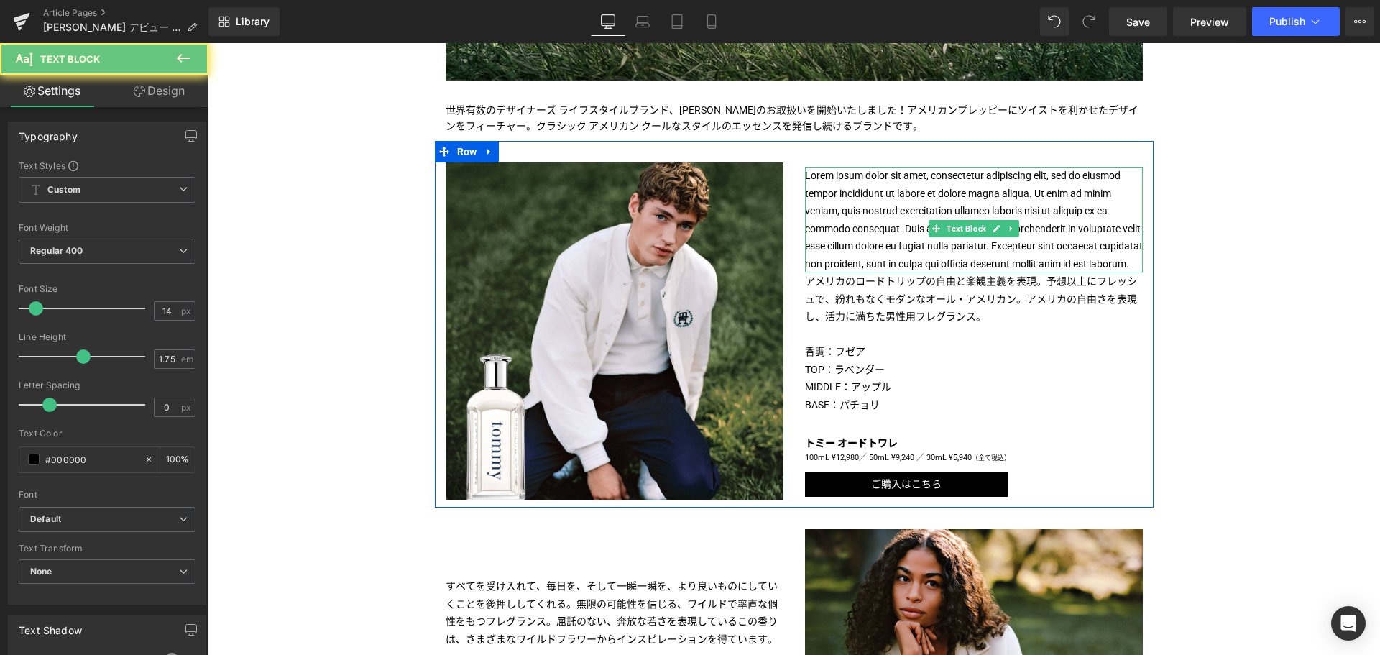
click at [838, 231] on p "Lorem ipsum dolor sit amet, consectetur adipiscing elit, sed do eiusmod tempor …" at bounding box center [974, 220] width 338 height 106
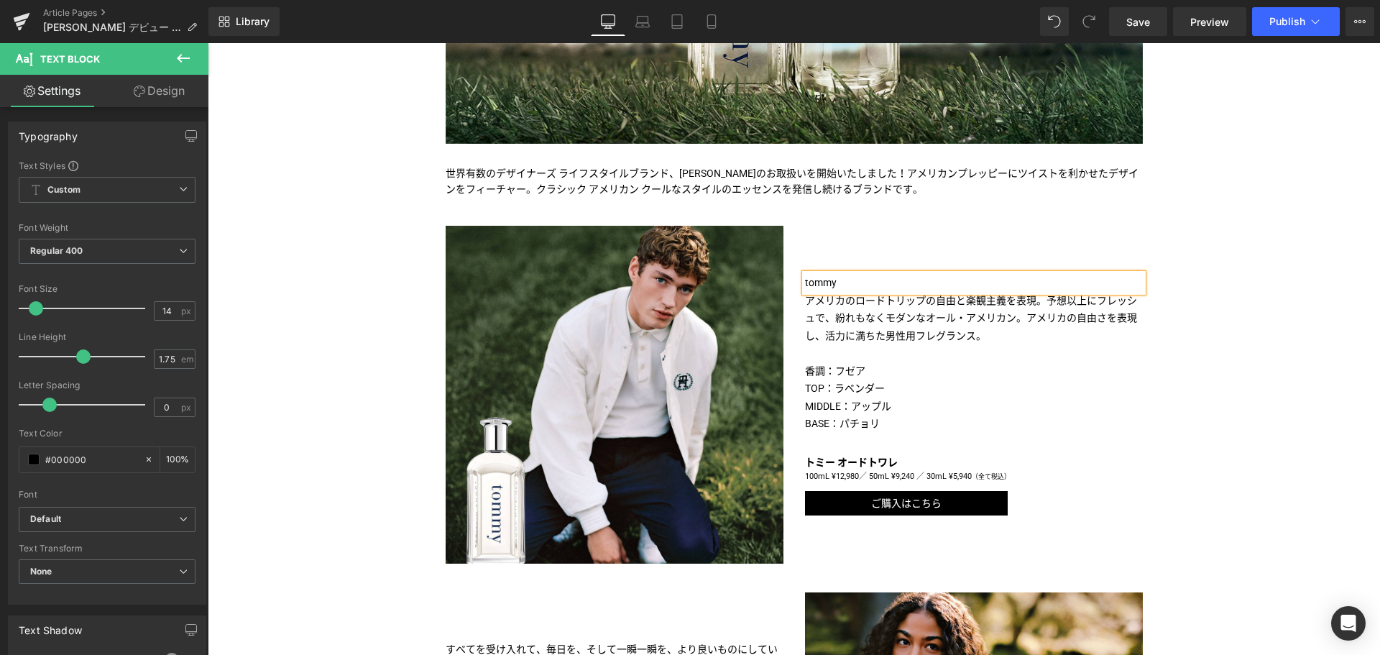
scroll to position [525, 0]
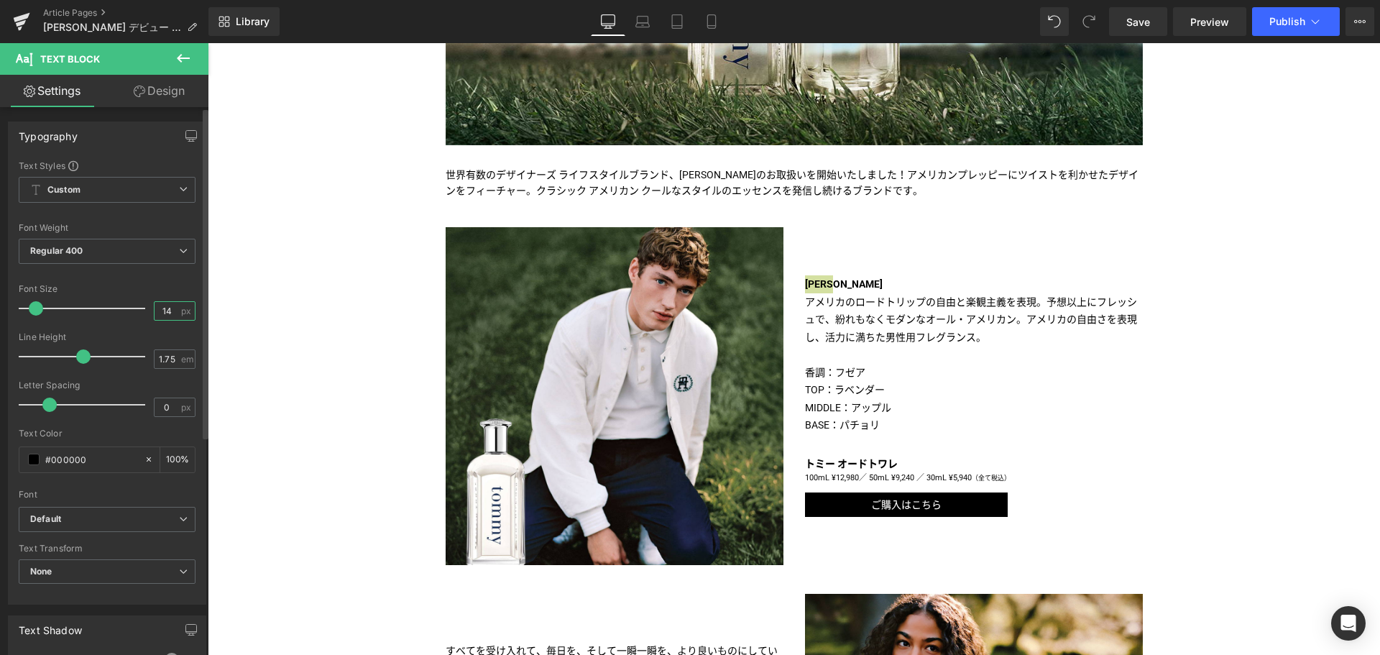
click at [162, 310] on input "14" at bounding box center [167, 311] width 25 height 18
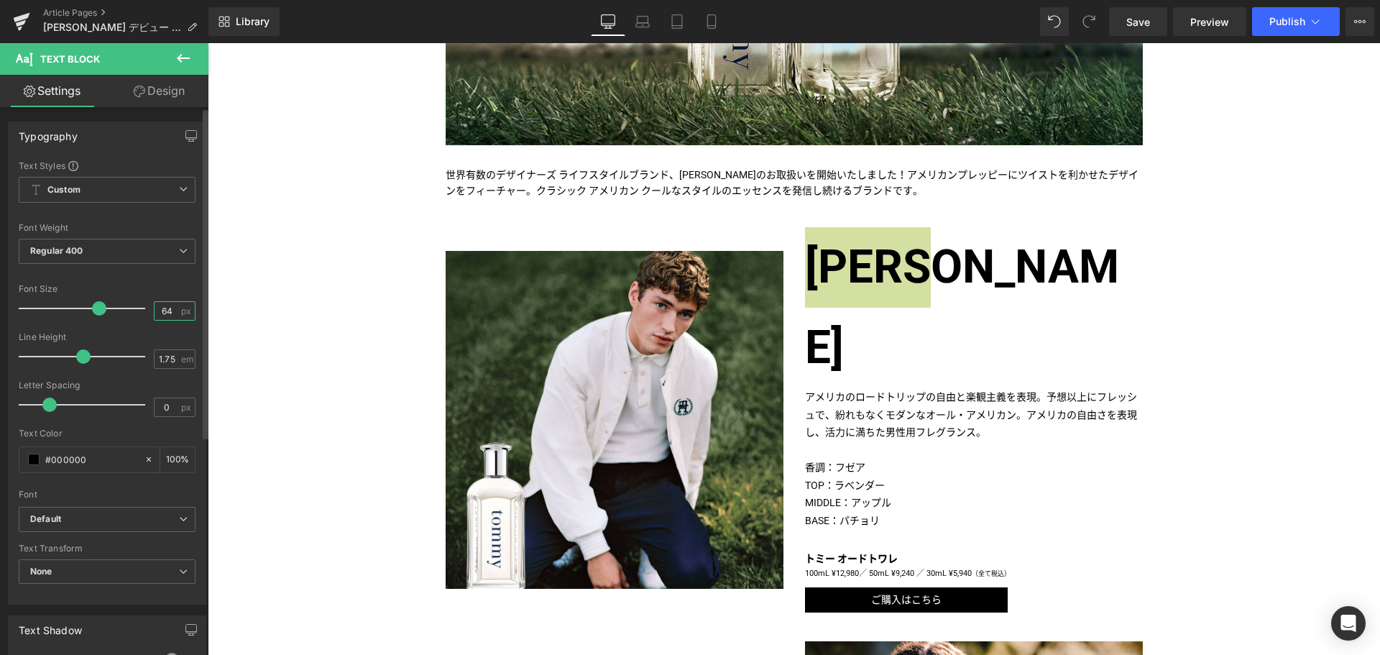
type input "6"
type input "24"
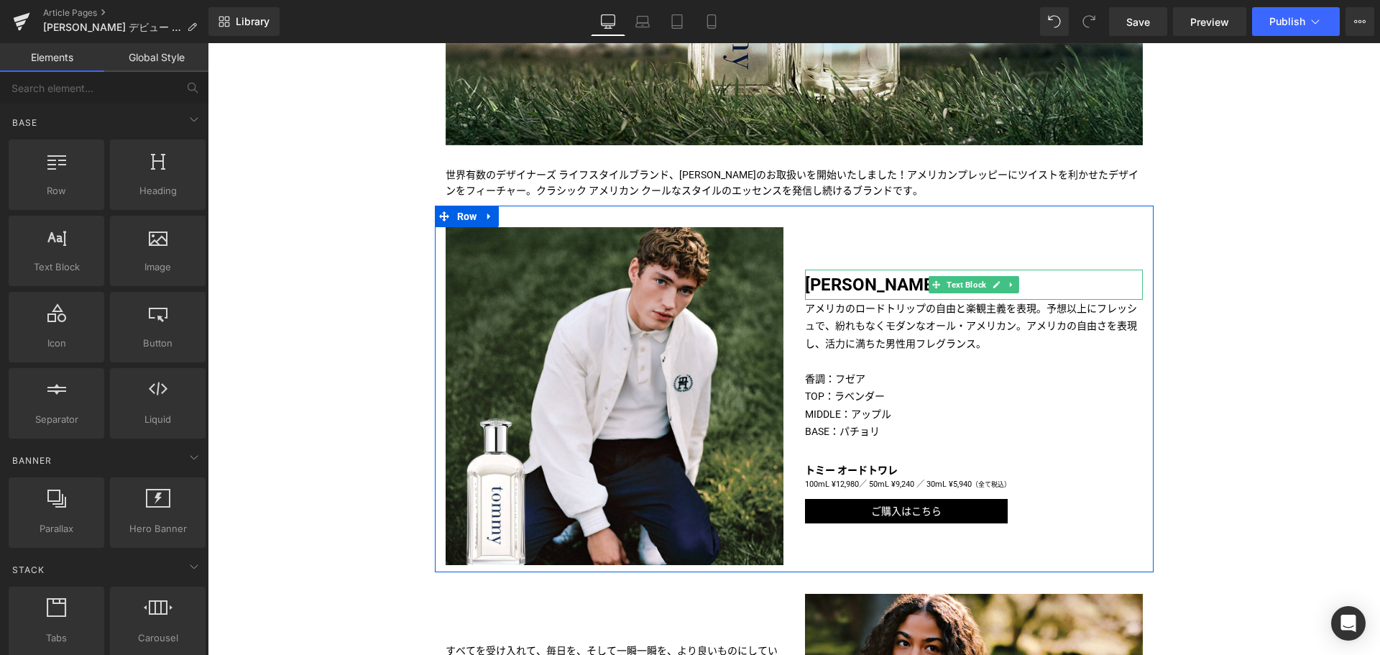
click at [832, 277] on strong "[PERSON_NAME]" at bounding box center [872, 285] width 134 height 20
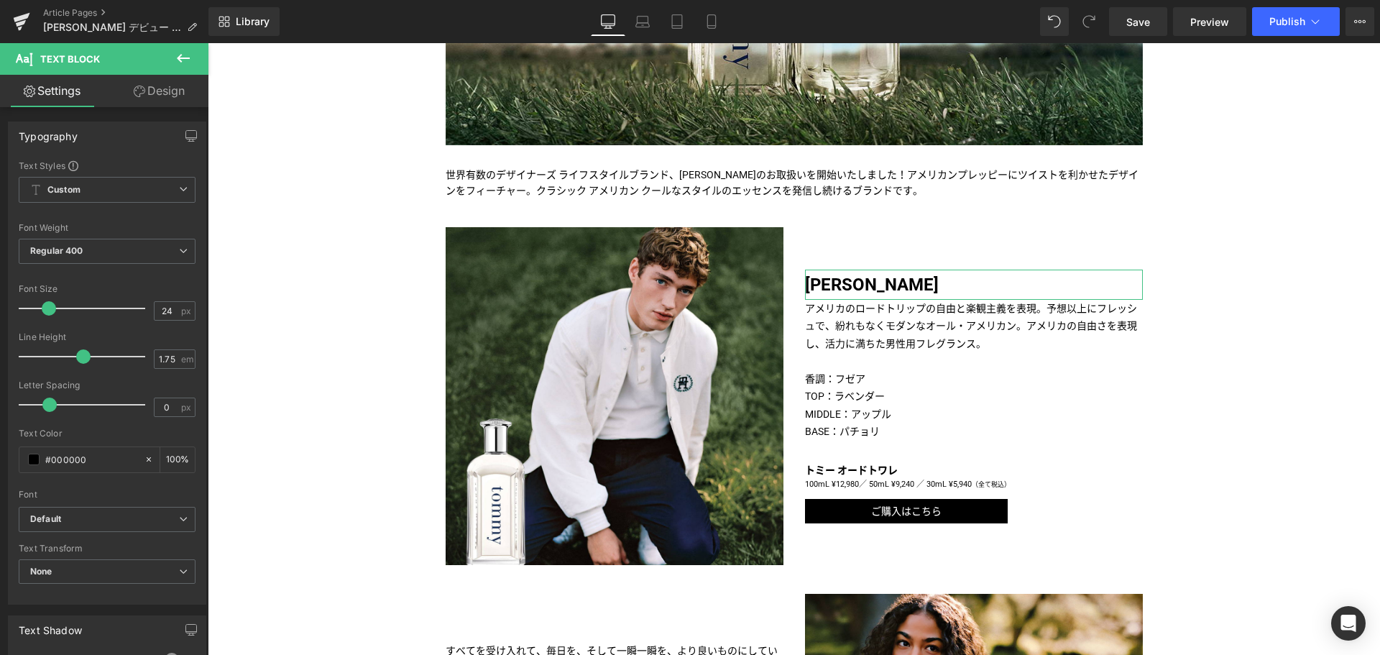
click at [177, 92] on link "Design" at bounding box center [159, 91] width 104 height 32
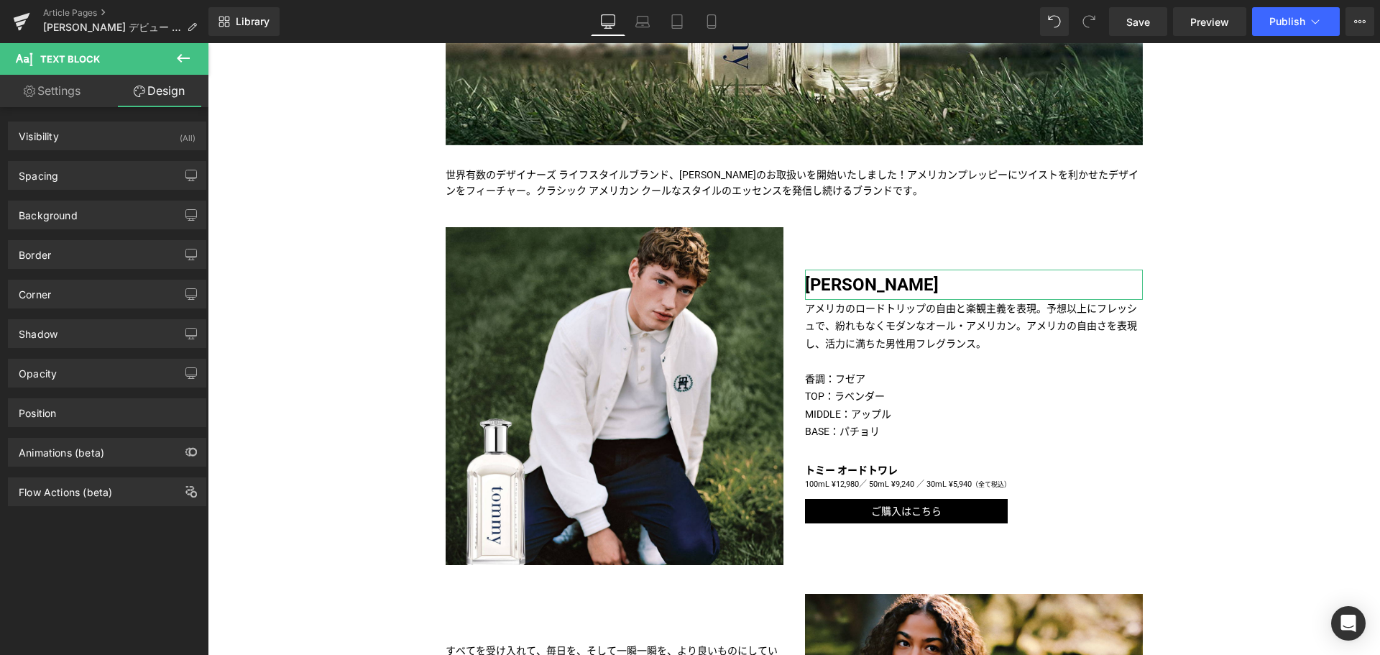
type input "0"
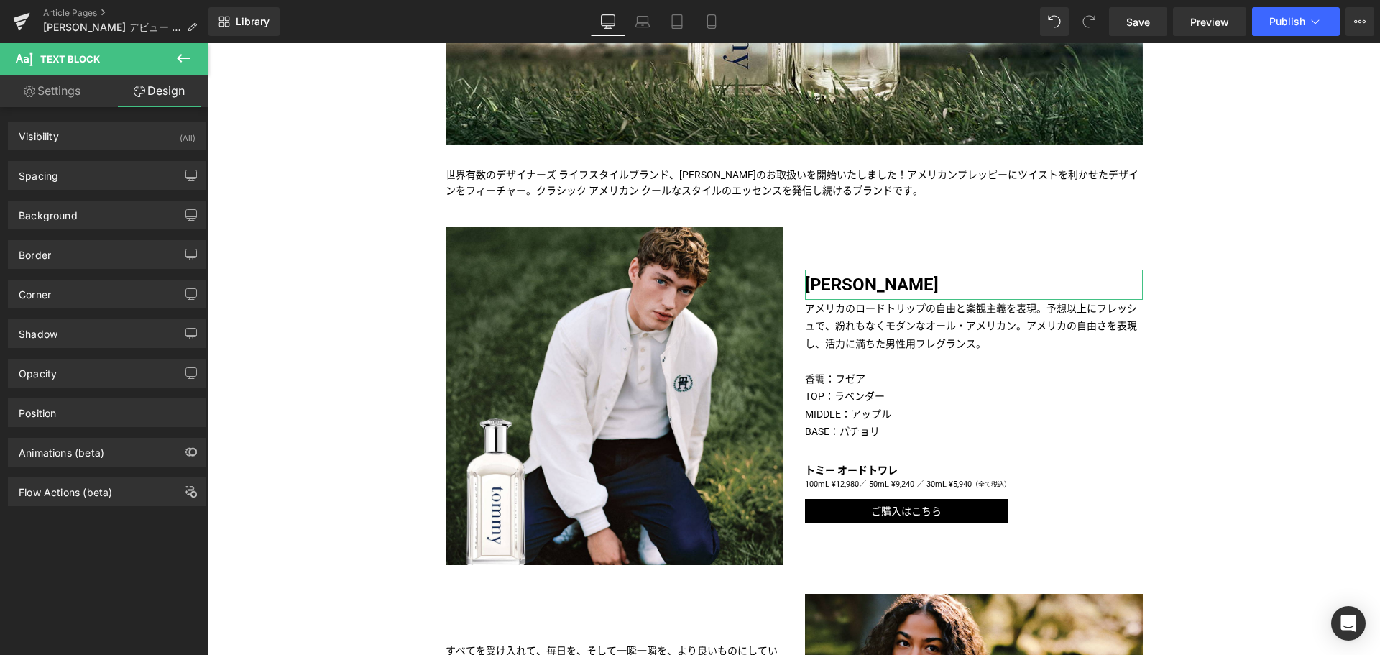
type input "0"
click at [129, 187] on div "Spacing" at bounding box center [107, 175] width 197 height 27
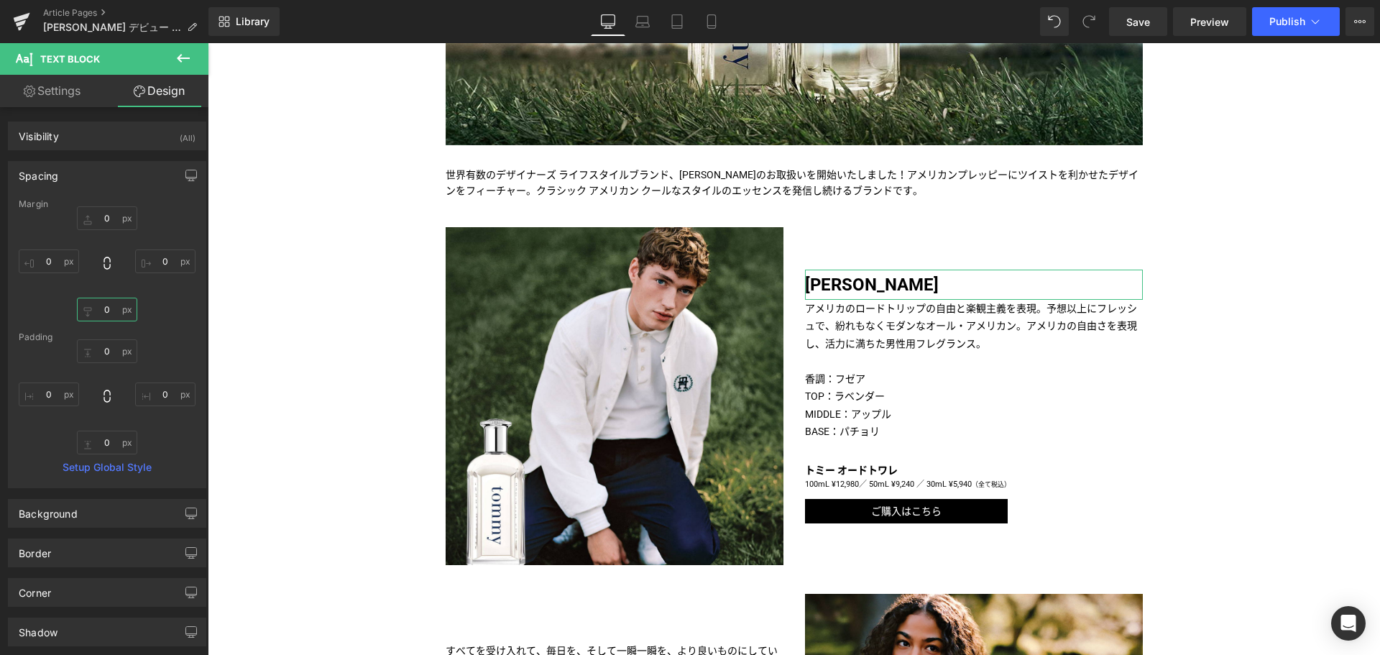
click at [84, 305] on input "0" at bounding box center [107, 310] width 60 height 24
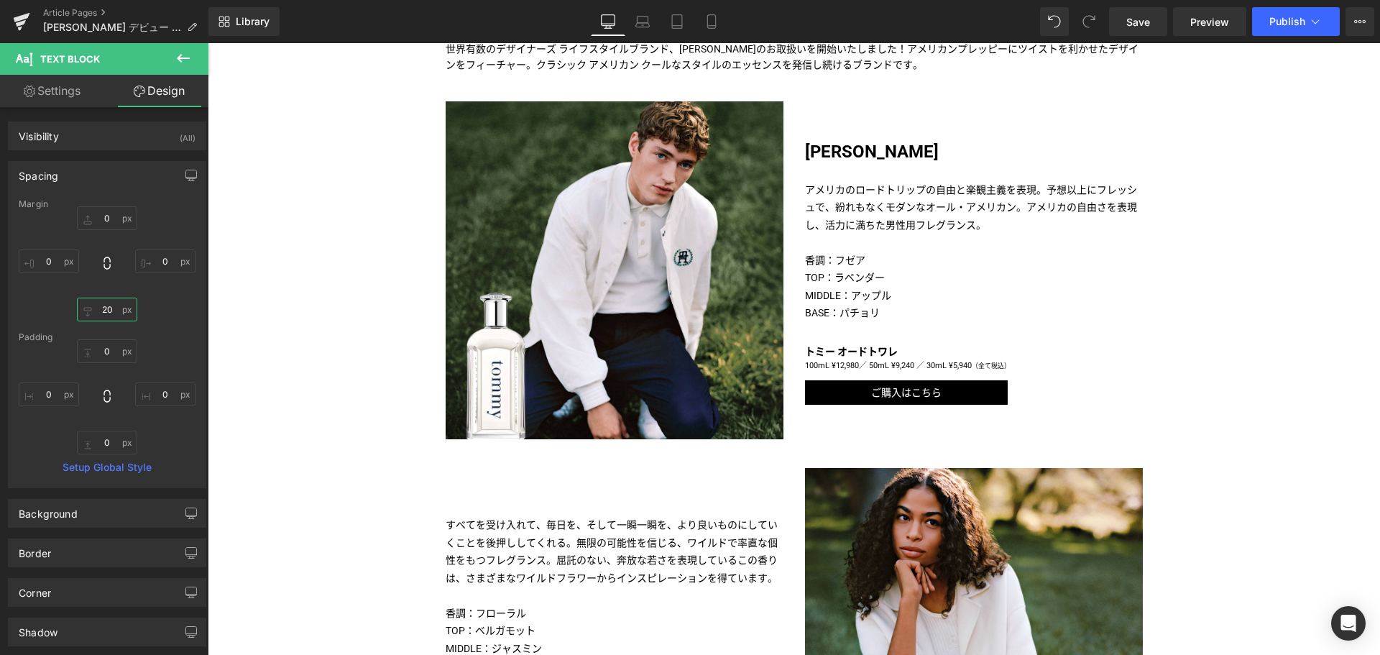
scroll to position [616, 0]
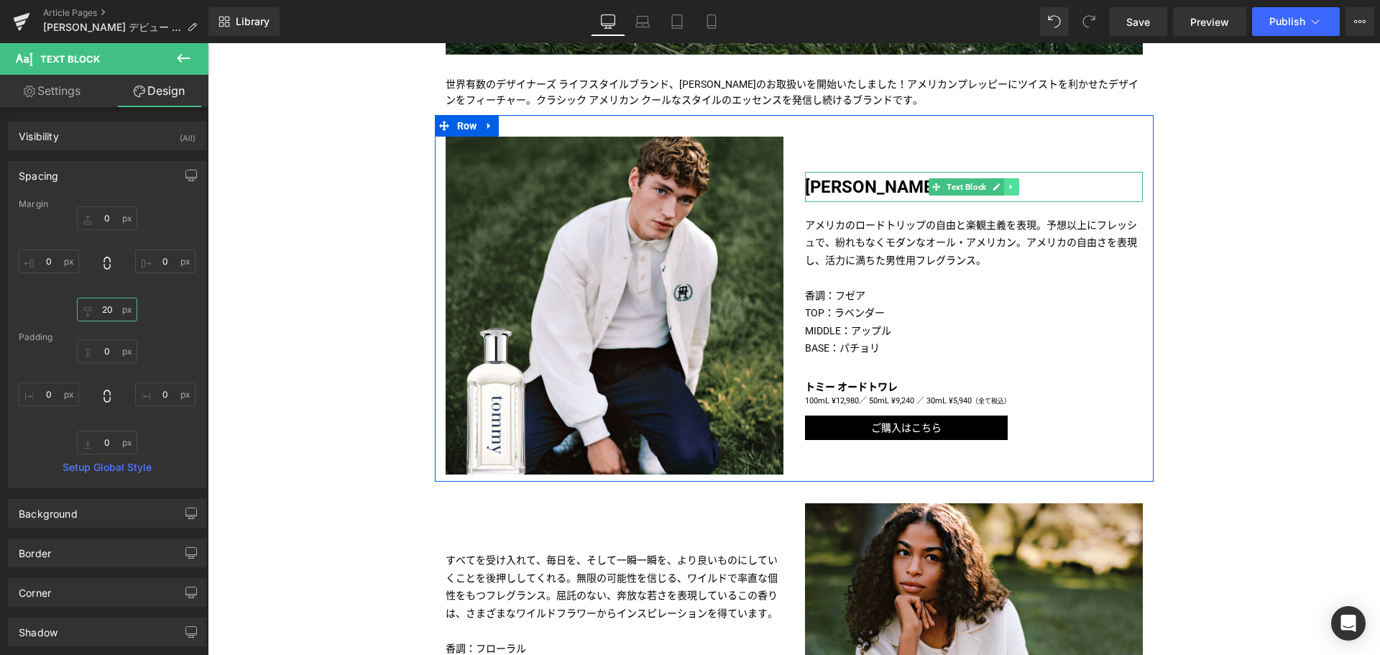
type input "20"
click at [1013, 185] on link at bounding box center [1011, 186] width 15 height 17
click at [1005, 190] on link at bounding box center [1003, 186] width 15 height 17
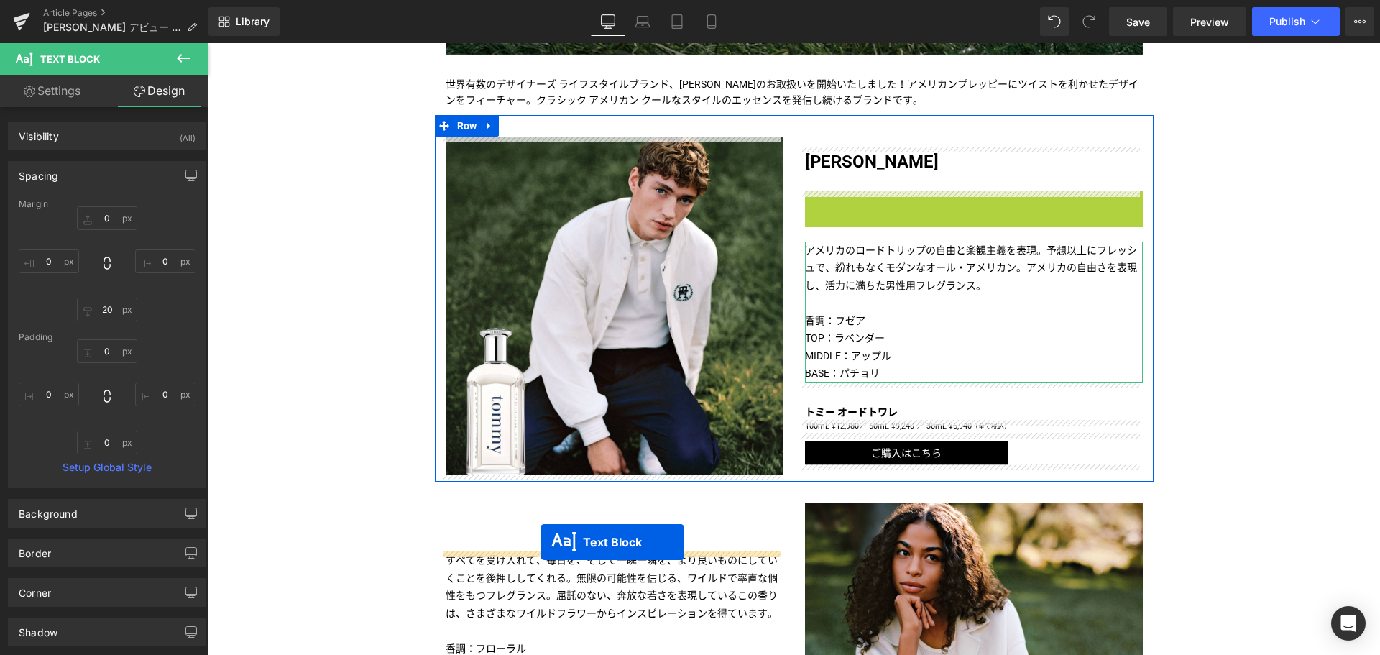
drag, startPoint x: 931, startPoint y: 208, endPoint x: 540, endPoint y: 540, distance: 512.4
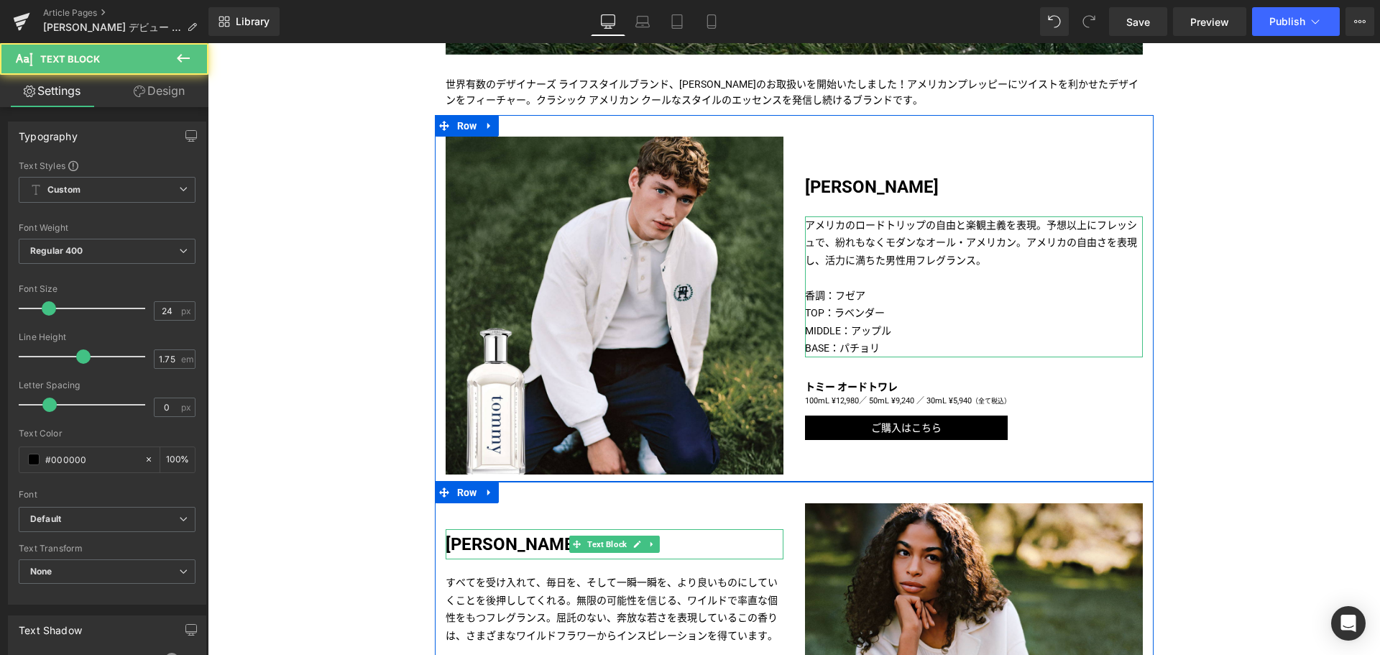
click at [480, 552] on strong "[PERSON_NAME]" at bounding box center [513, 544] width 134 height 20
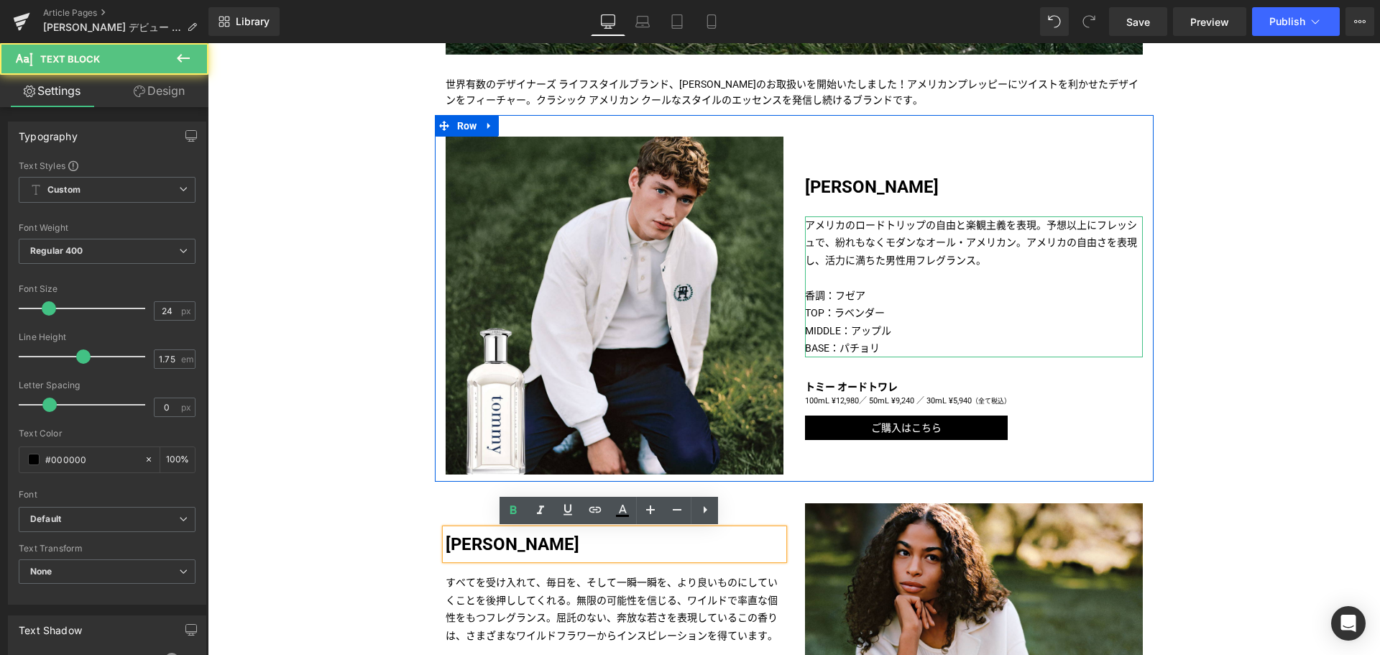
click at [480, 552] on strong "[PERSON_NAME]" at bounding box center [513, 544] width 134 height 20
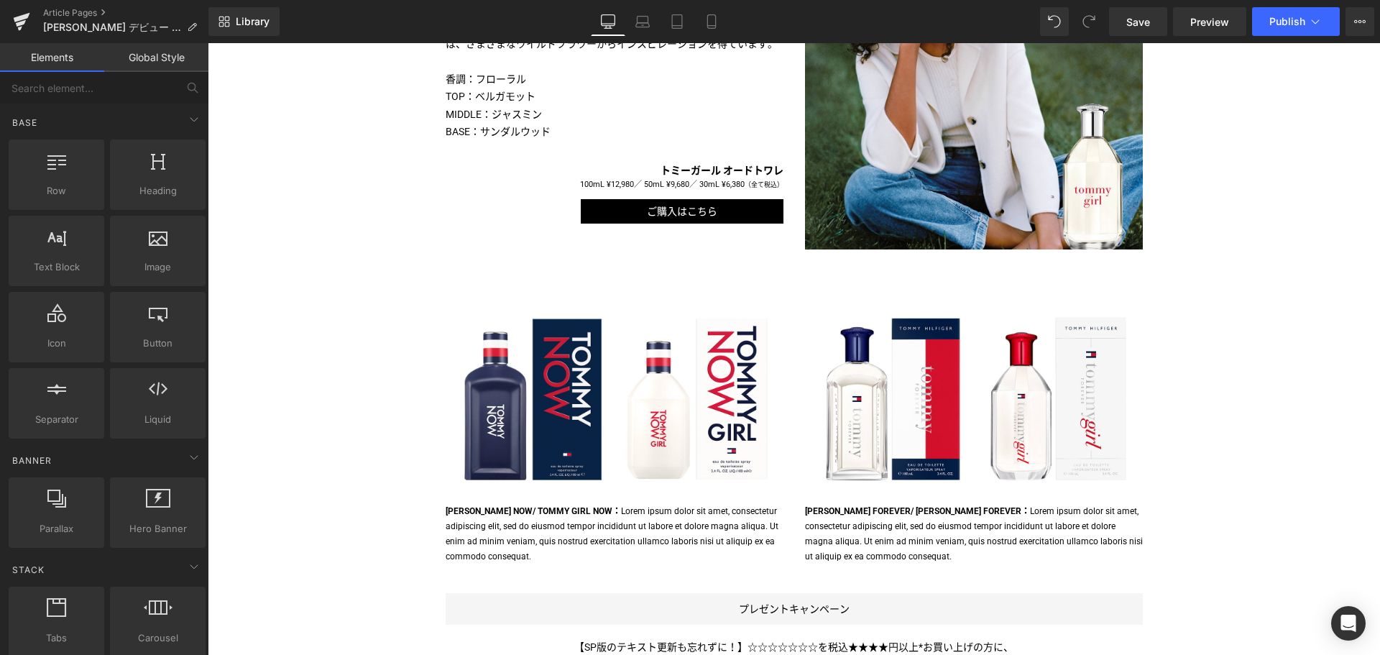
scroll to position [1208, 0]
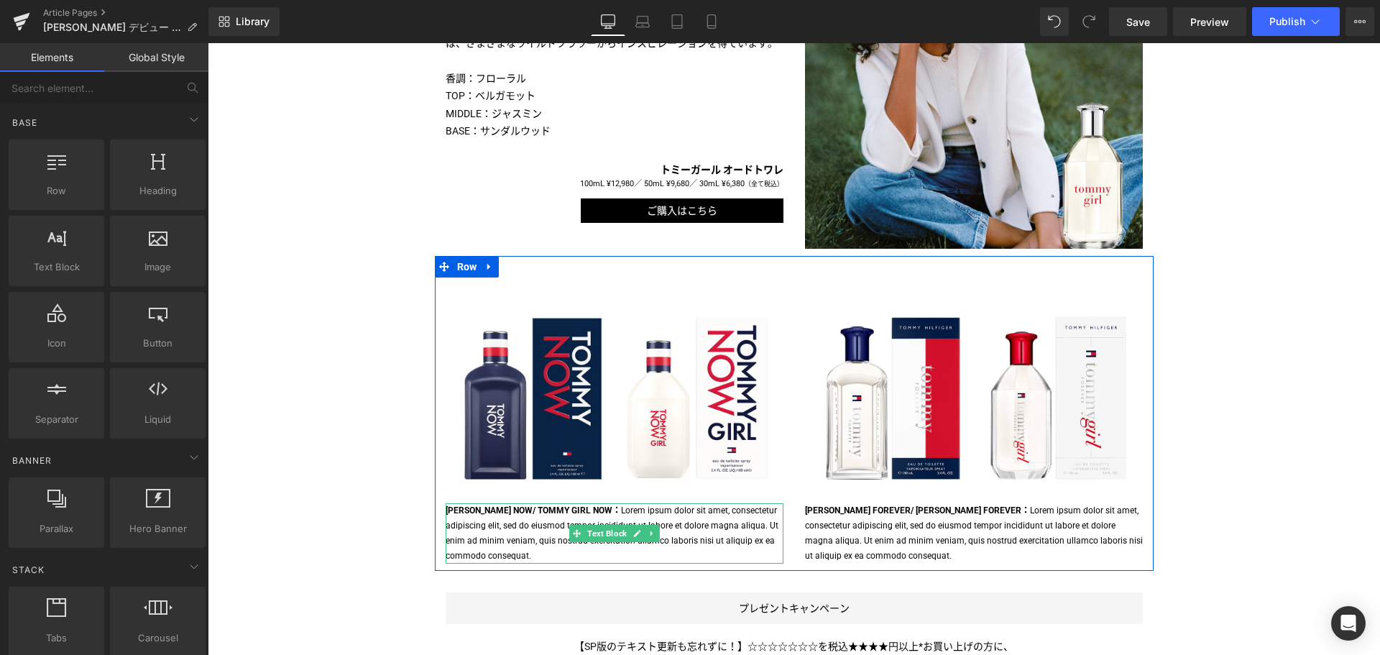
click at [605, 523] on p "[PERSON_NAME] NOW/ TOMMY GIRL NOW： Lorem ipsum dolor sit amet, consectetur adip…" at bounding box center [615, 533] width 338 height 60
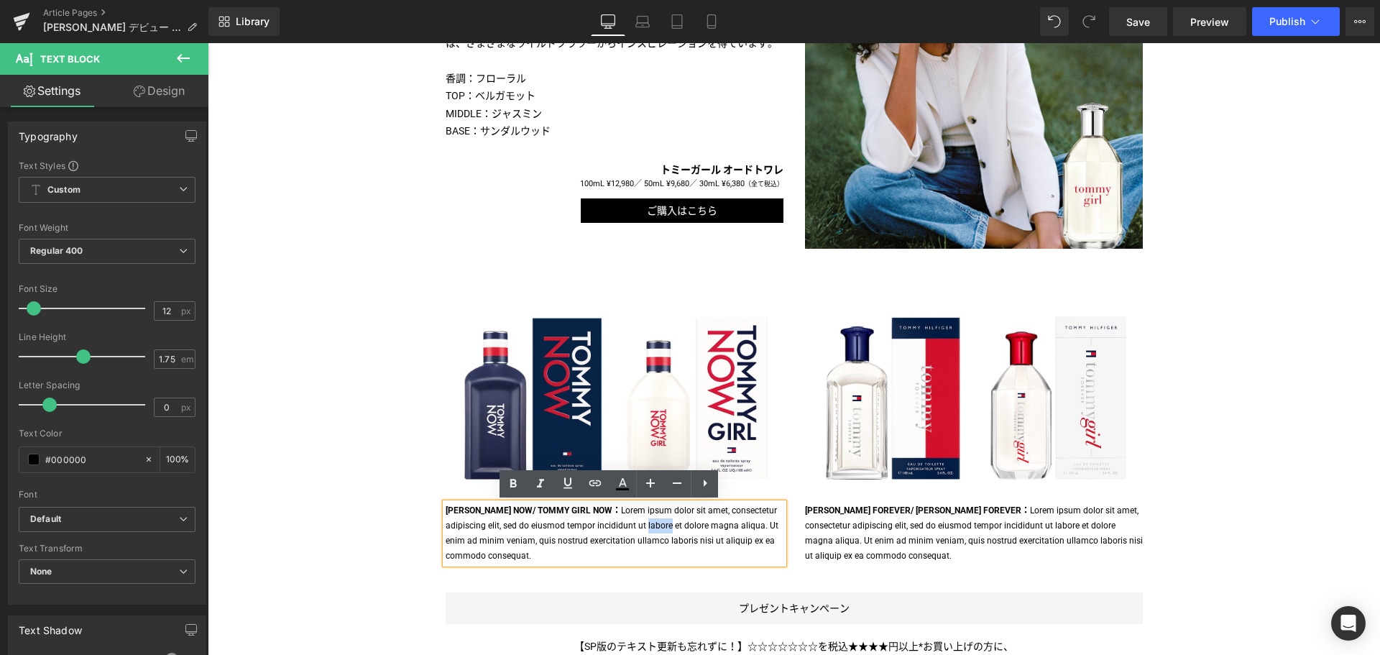
drag, startPoint x: 580, startPoint y: 512, endPoint x: 608, endPoint y: 558, distance: 53.3
click at [608, 558] on p "[PERSON_NAME] NOW/ TOMMY GIRL NOW： Lorem ipsum dolor sit amet, consectetur adip…" at bounding box center [615, 533] width 338 height 60
paste div
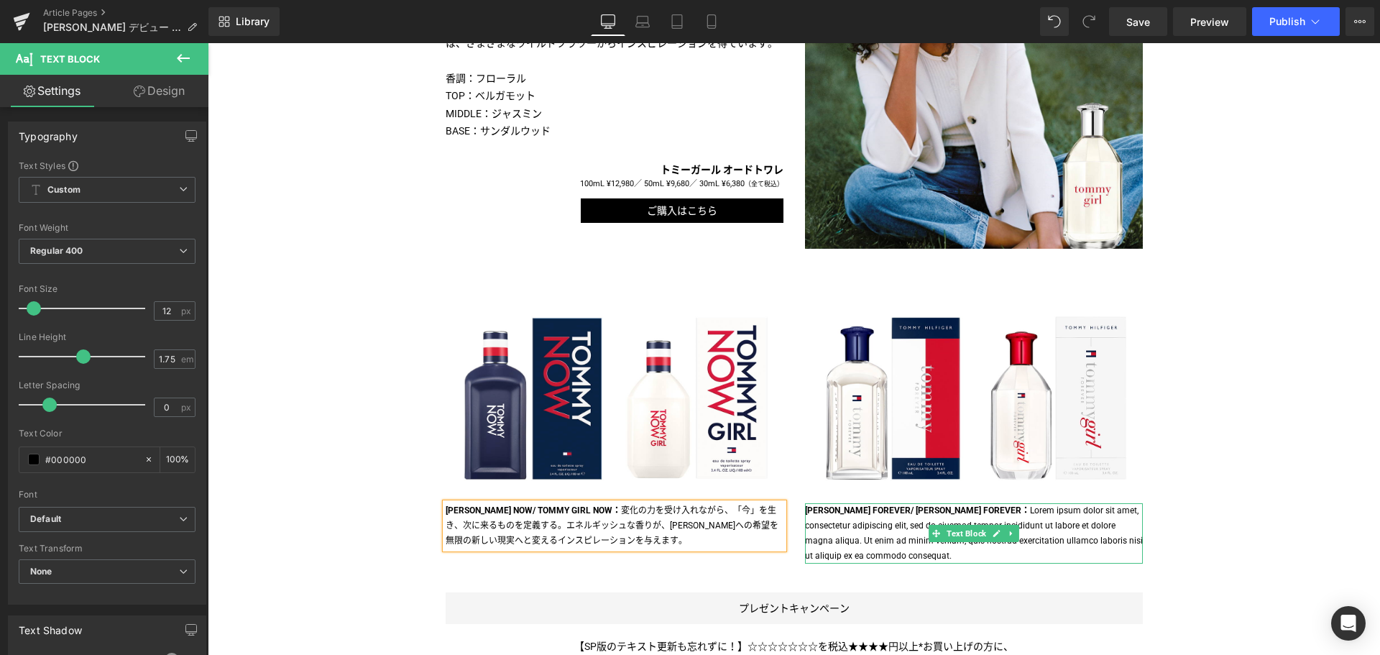
click at [983, 507] on p "[PERSON_NAME] FOREVER/ [PERSON_NAME] GIRL FOREVER： Lorem ipsum dolor sit amet, …" at bounding box center [974, 533] width 338 height 60
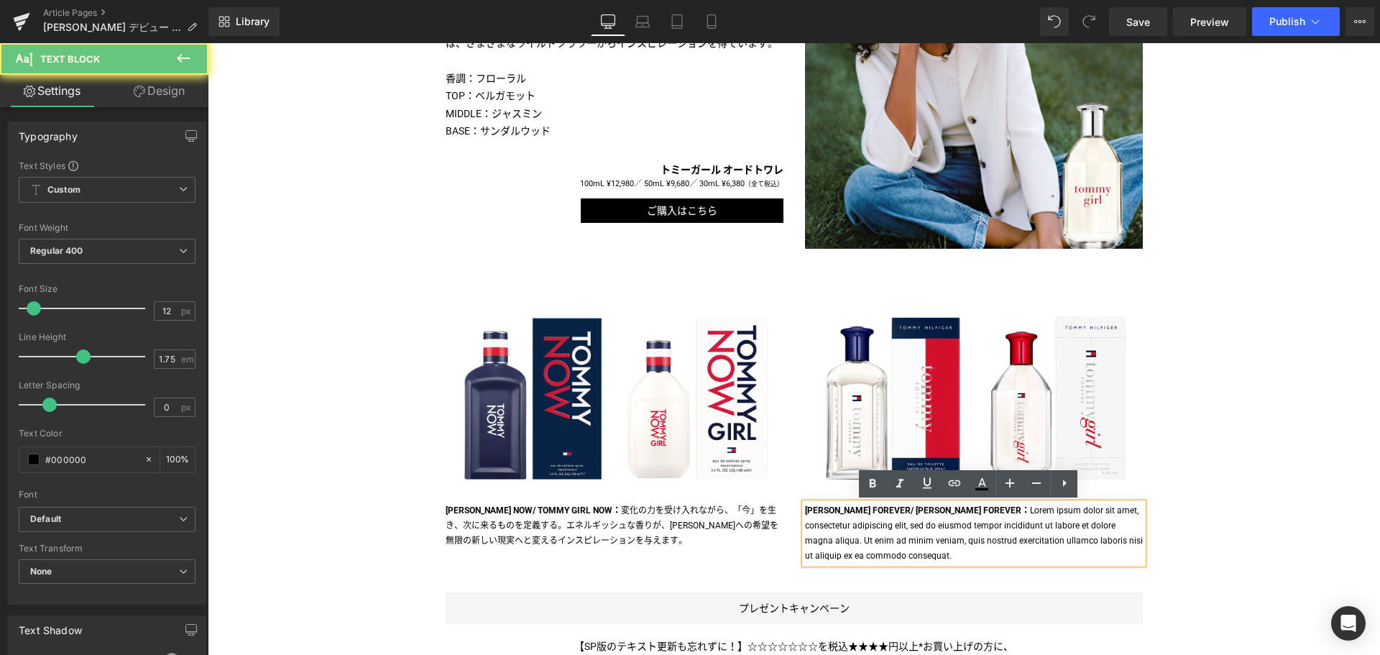
click at [983, 507] on p "[PERSON_NAME] FOREVER/ [PERSON_NAME] GIRL FOREVER： Lorem ipsum dolor sit amet, …" at bounding box center [974, 533] width 338 height 60
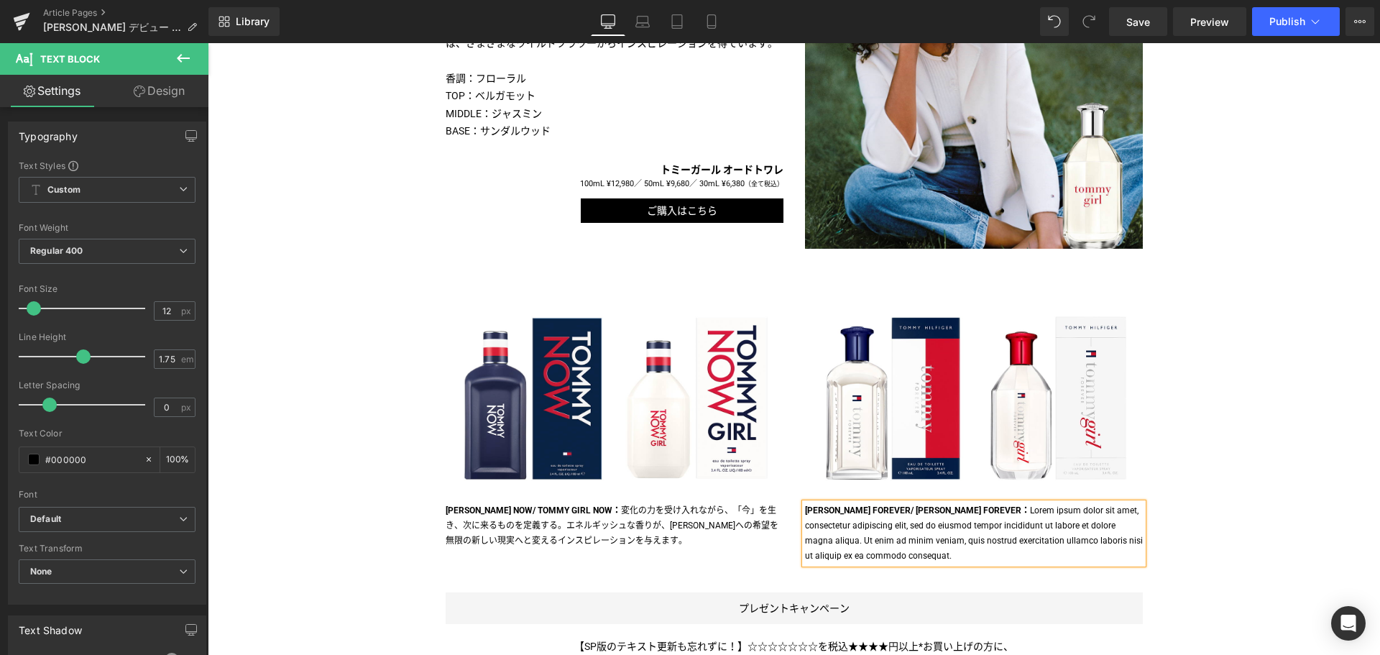
paste div
click at [983, 507] on p "[PERSON_NAME] FOREVER/ [PERSON_NAME] GIRL FOREVER： Lorem ipsum dolor sit amet, …" at bounding box center [974, 533] width 338 height 60
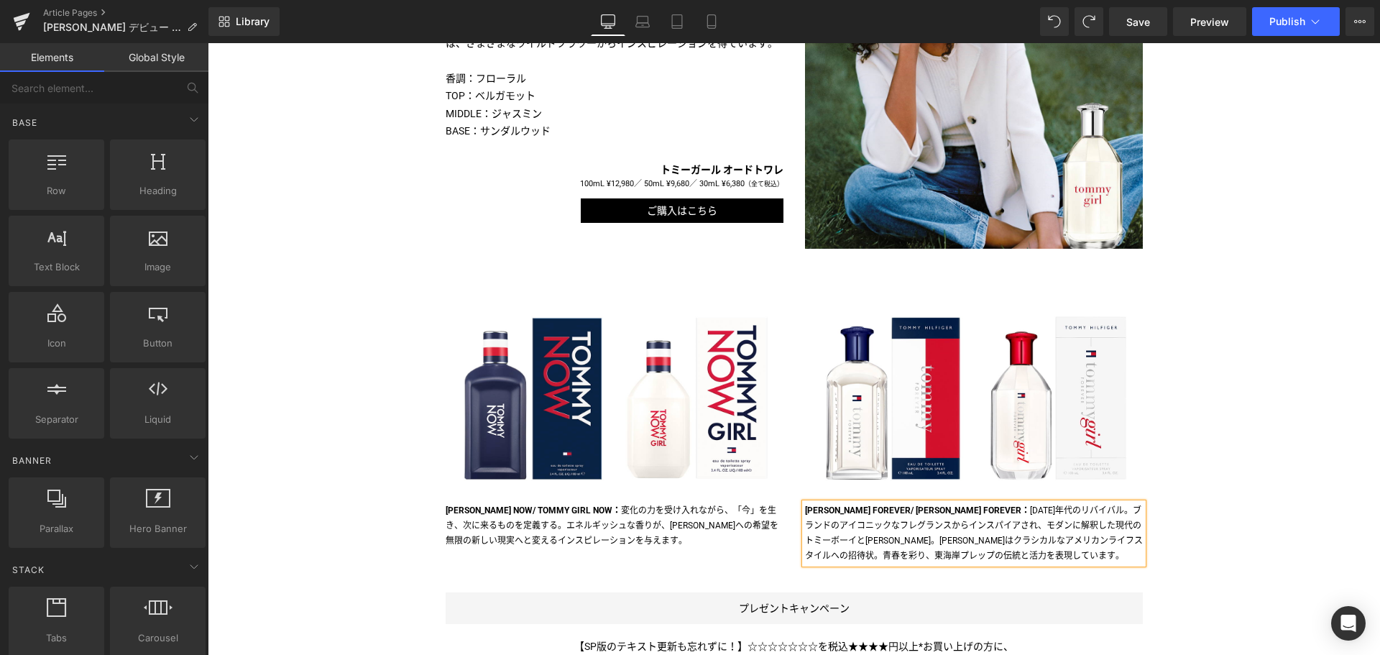
click at [1230, 505] on div "Liquid TITLE TITLE TITLE TITLE TITLE TITLE TITLE TITLE TITLE Text Block Image I…" at bounding box center [794, 117] width 1172 height 2256
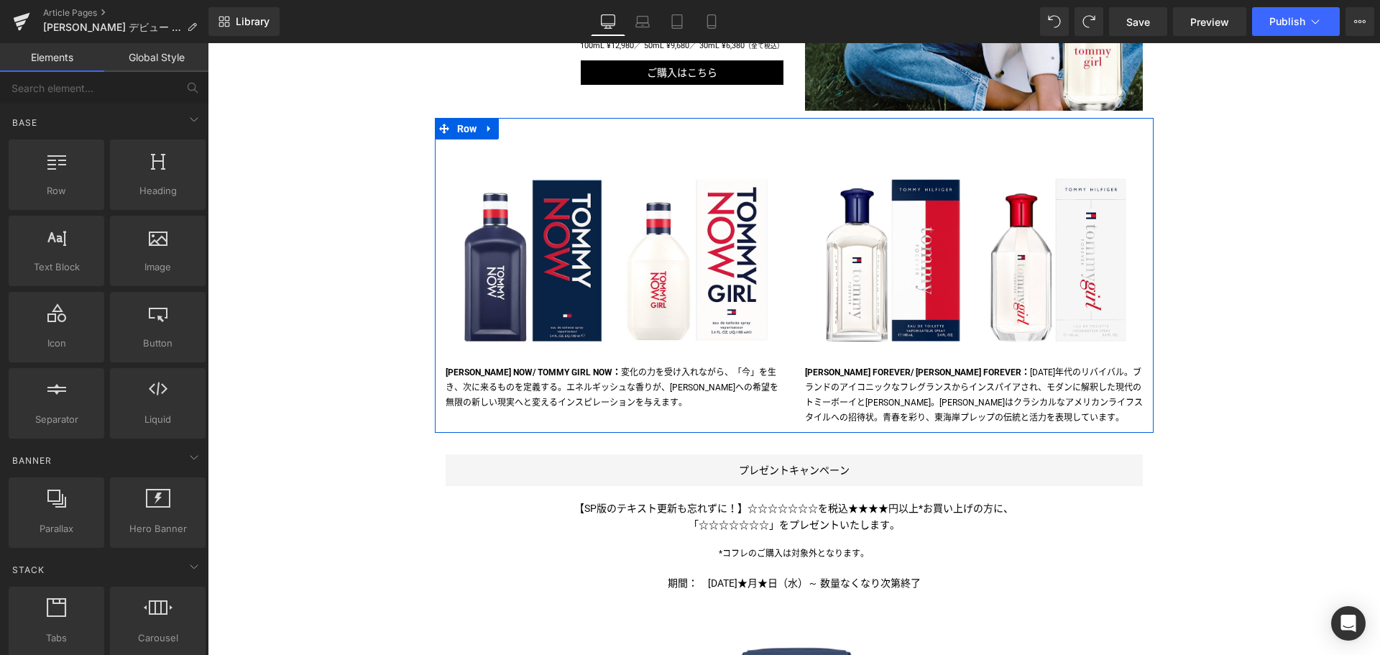
scroll to position [1345, 0]
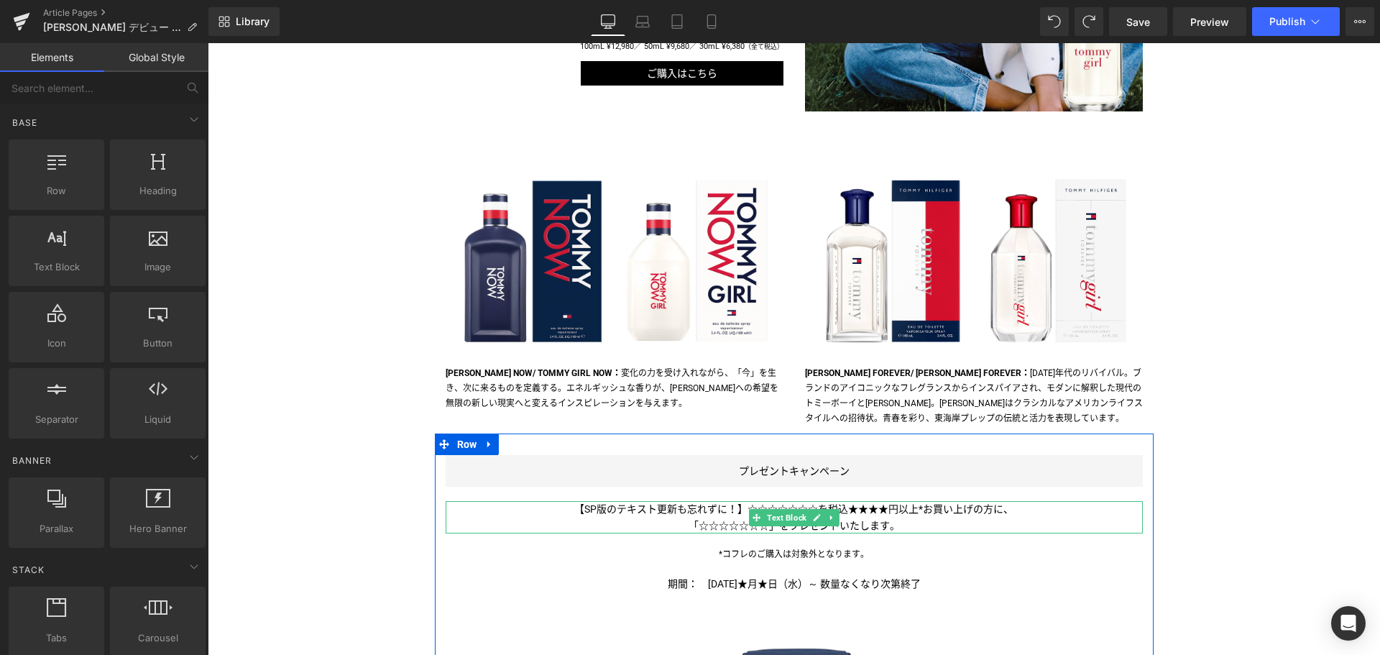
click at [758, 506] on span "【SP版のテキスト更新も忘れずに！】☆☆☆☆☆☆☆を税込★★★★円以上*お買い上げの方に、" at bounding box center [793, 508] width 439 height 11
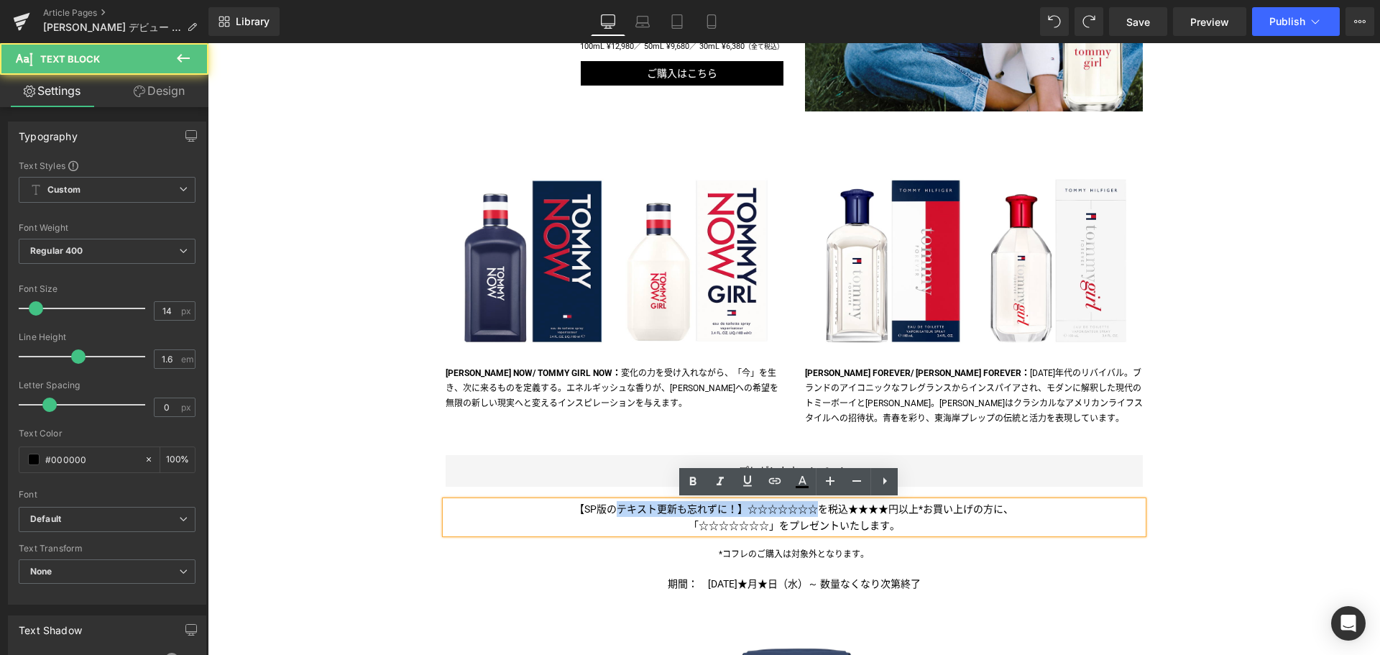
drag, startPoint x: 812, startPoint y: 510, endPoint x: 423, endPoint y: 506, distance: 389.6
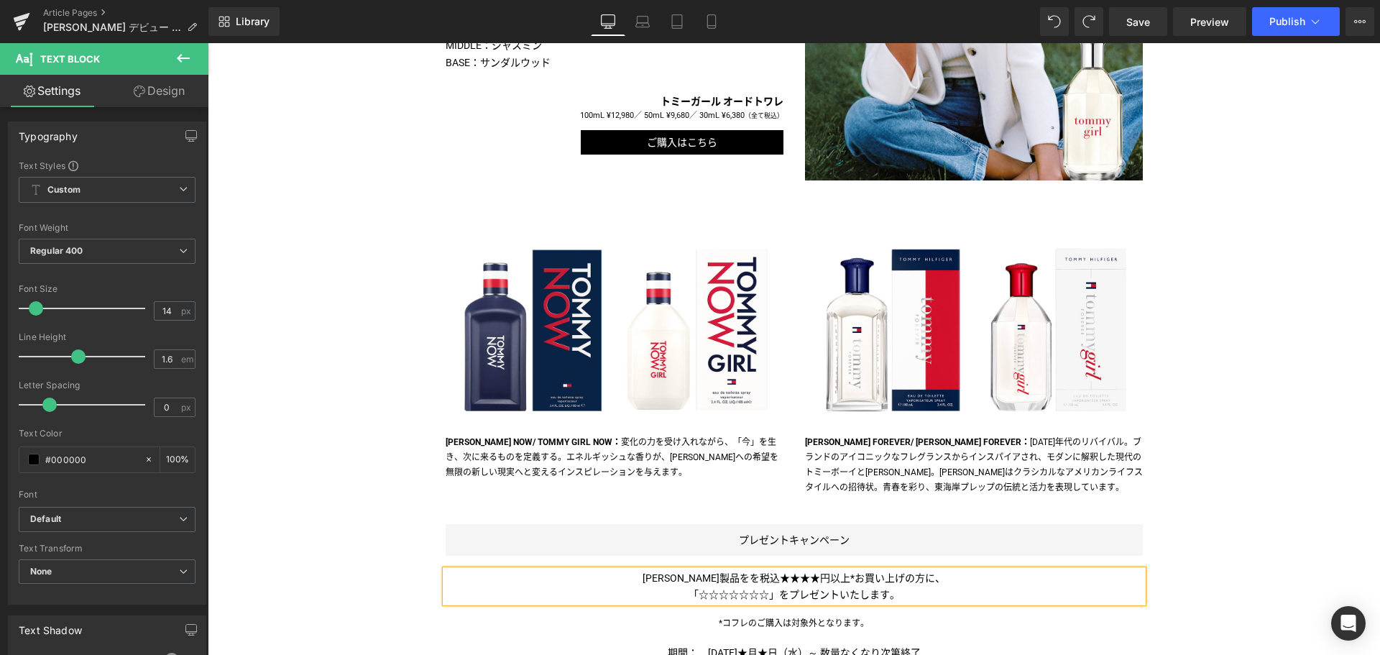
scroll to position [1276, 0]
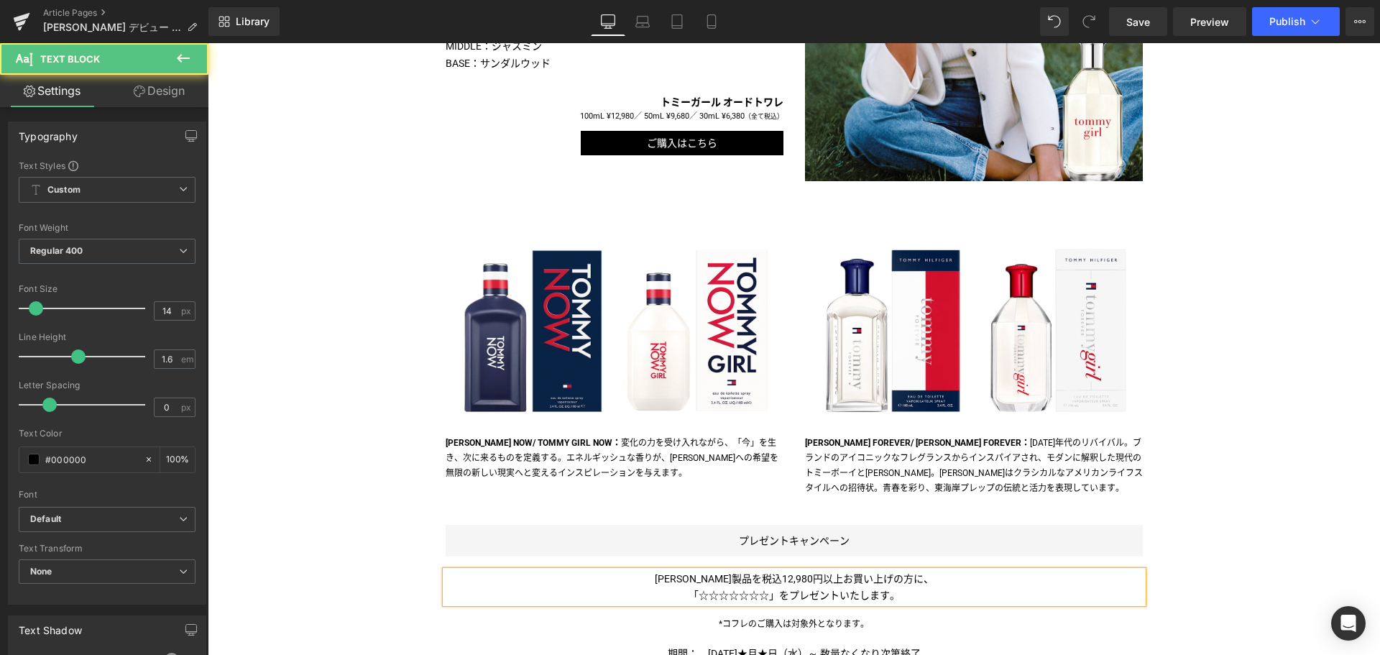
click at [769, 592] on span "」をプレゼントいたします。" at bounding box center [834, 594] width 131 height 11
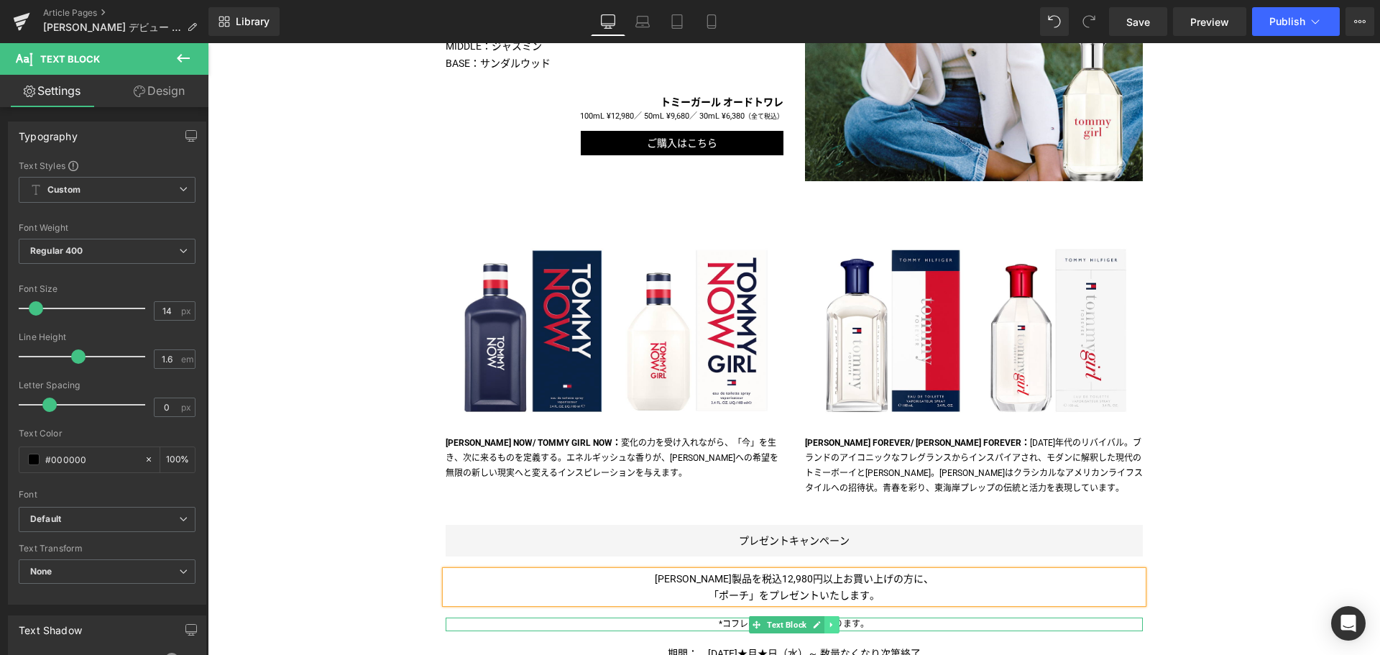
click at [827, 622] on icon at bounding box center [831, 624] width 8 height 9
click at [835, 624] on icon at bounding box center [839, 624] width 8 height 9
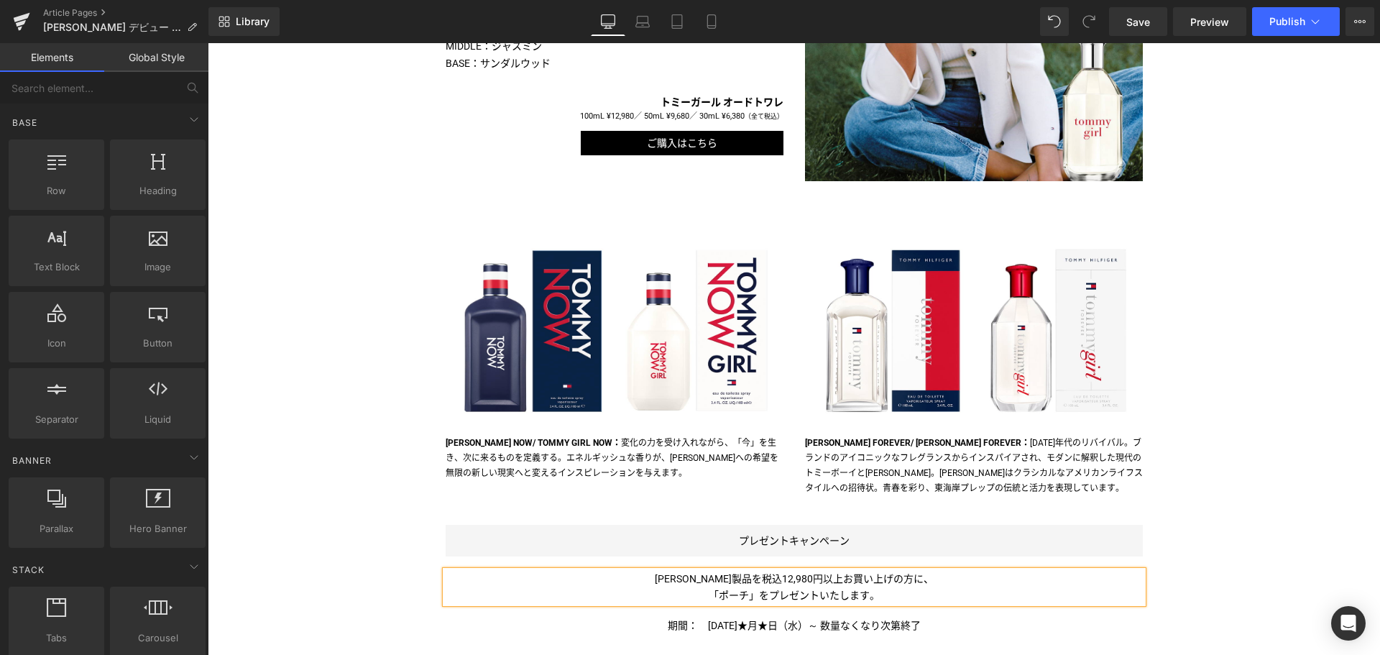
click at [781, 584] on span "[PERSON_NAME]製品を税込12,980円以上お買い上げの方に、" at bounding box center [794, 578] width 279 height 11
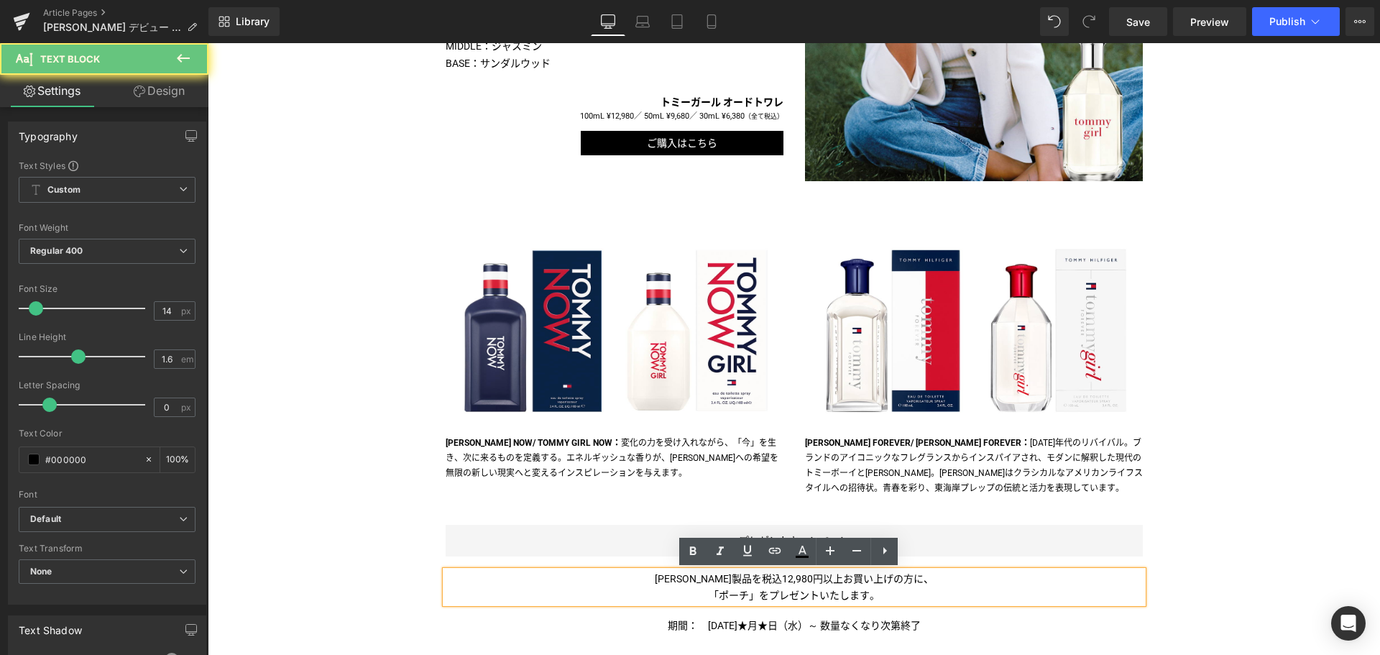
click at [781, 584] on span "[PERSON_NAME]製品を税込12,980円以上お買い上げの方に、" at bounding box center [794, 578] width 279 height 11
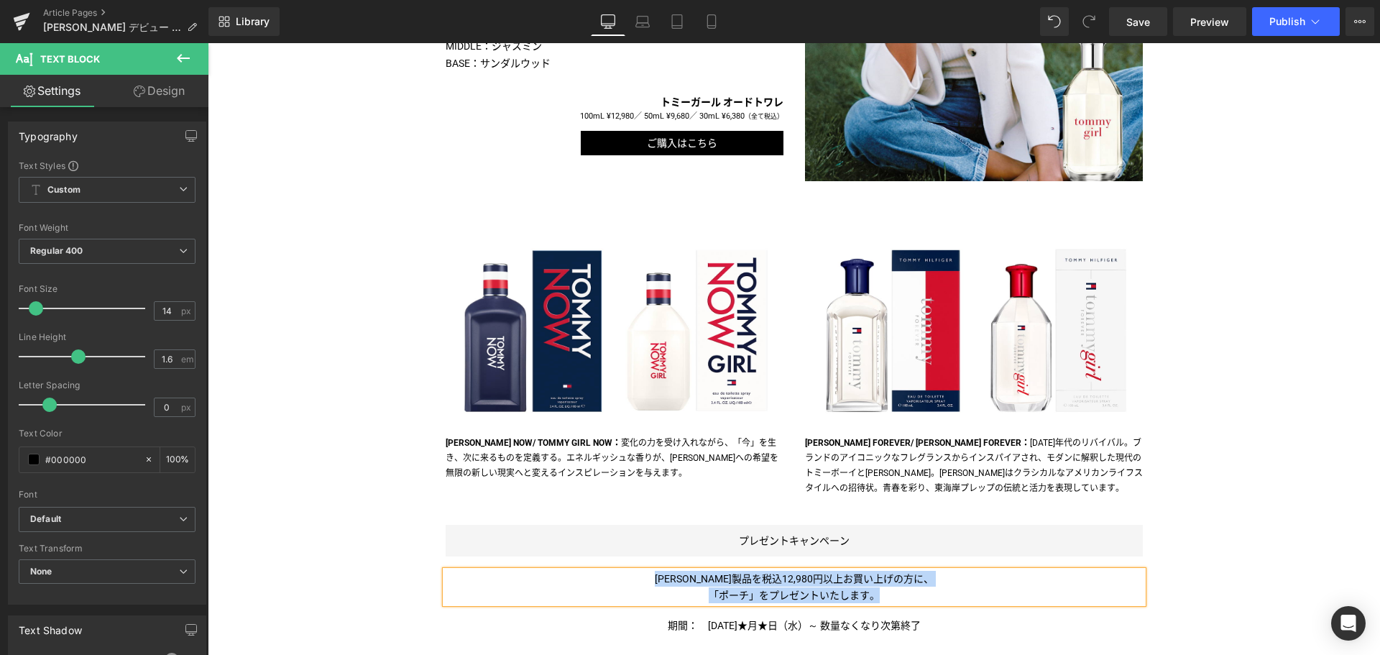
copy div "[PERSON_NAME]製品を税込12,980円以上お買い上げの方に、 「ポーチ 」をプレゼントいたします。"
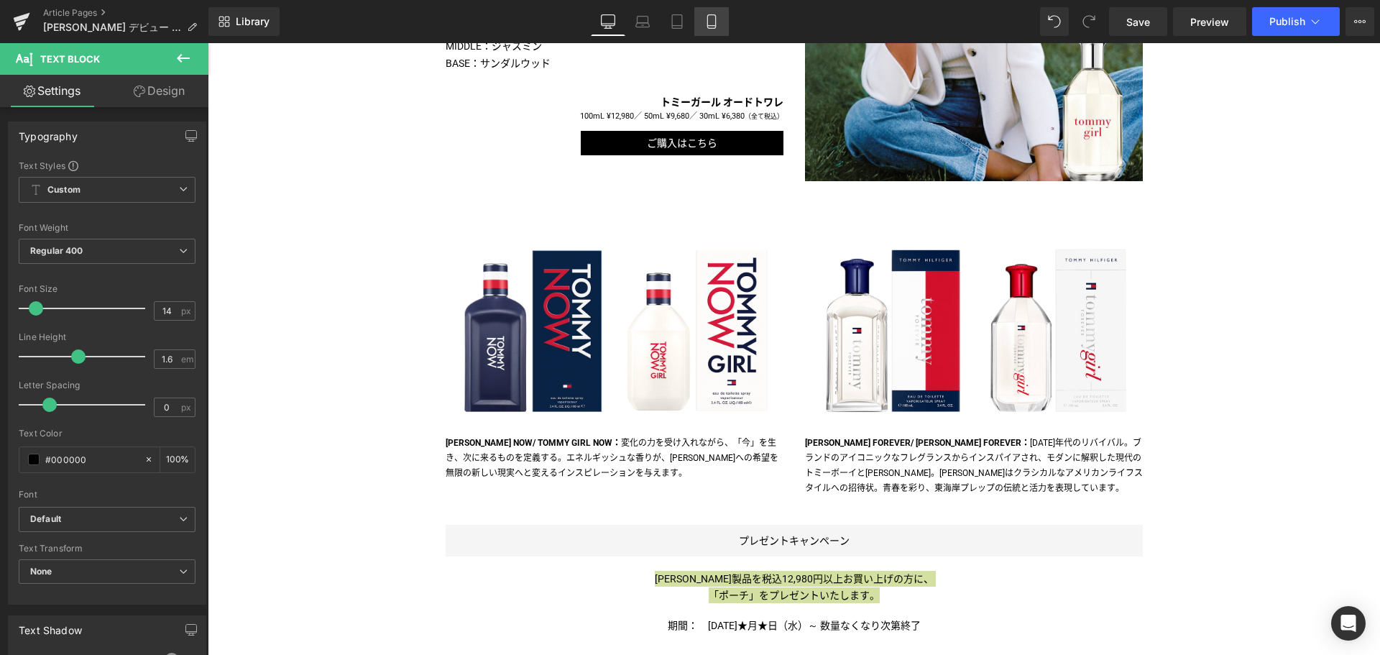
click at [713, 17] on icon at bounding box center [711, 21] width 14 height 14
type input "100"
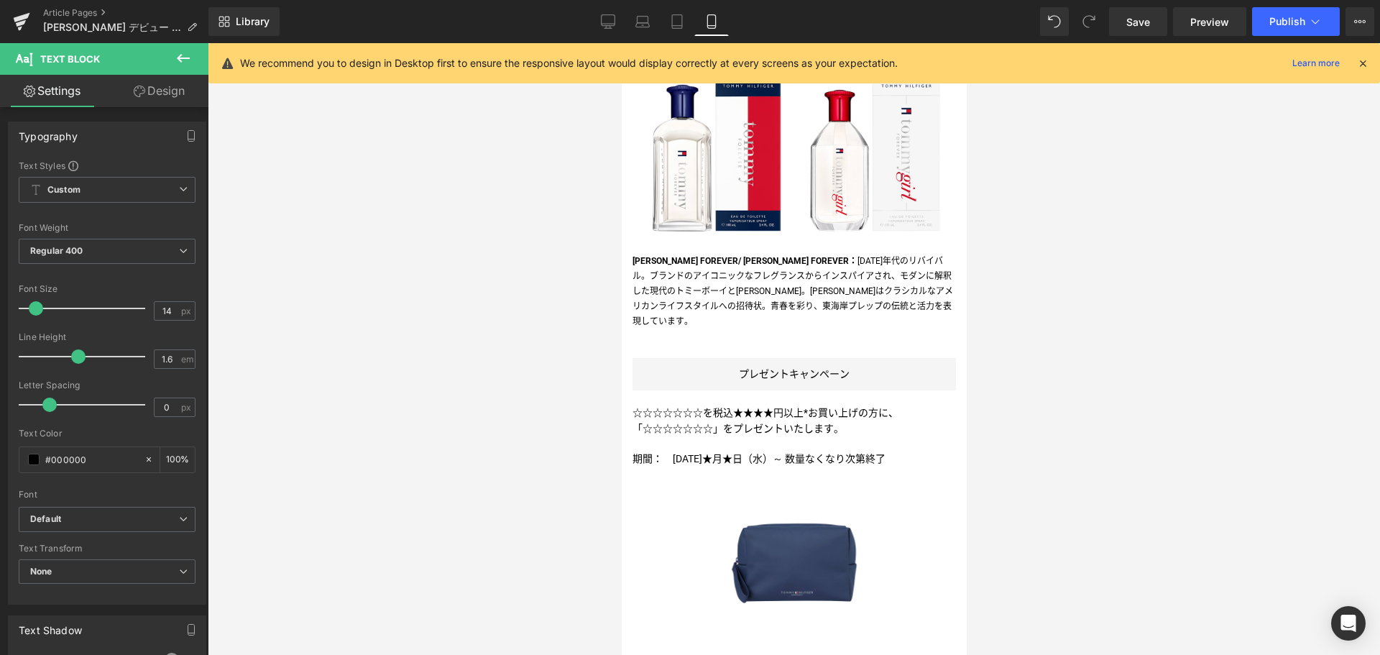
scroll to position [2277, 0]
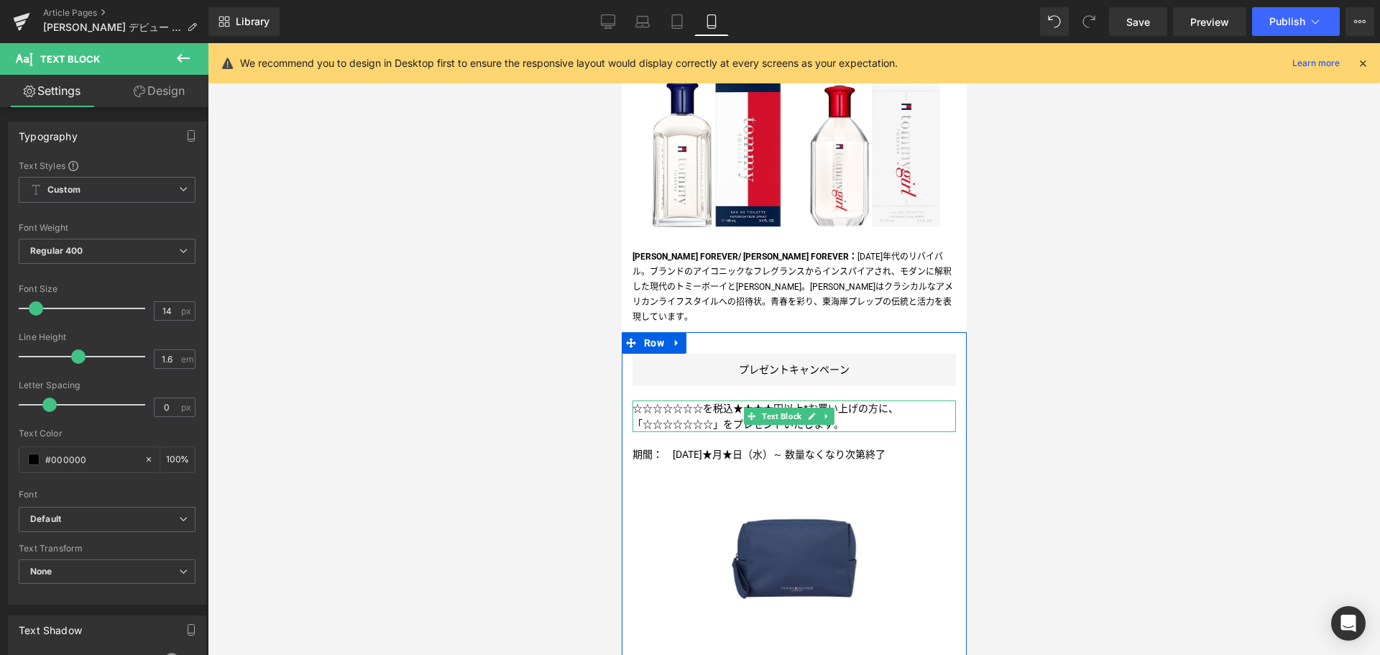
click at [736, 418] on span "」をプレゼントいたします。" at bounding box center [777, 423] width 131 height 11
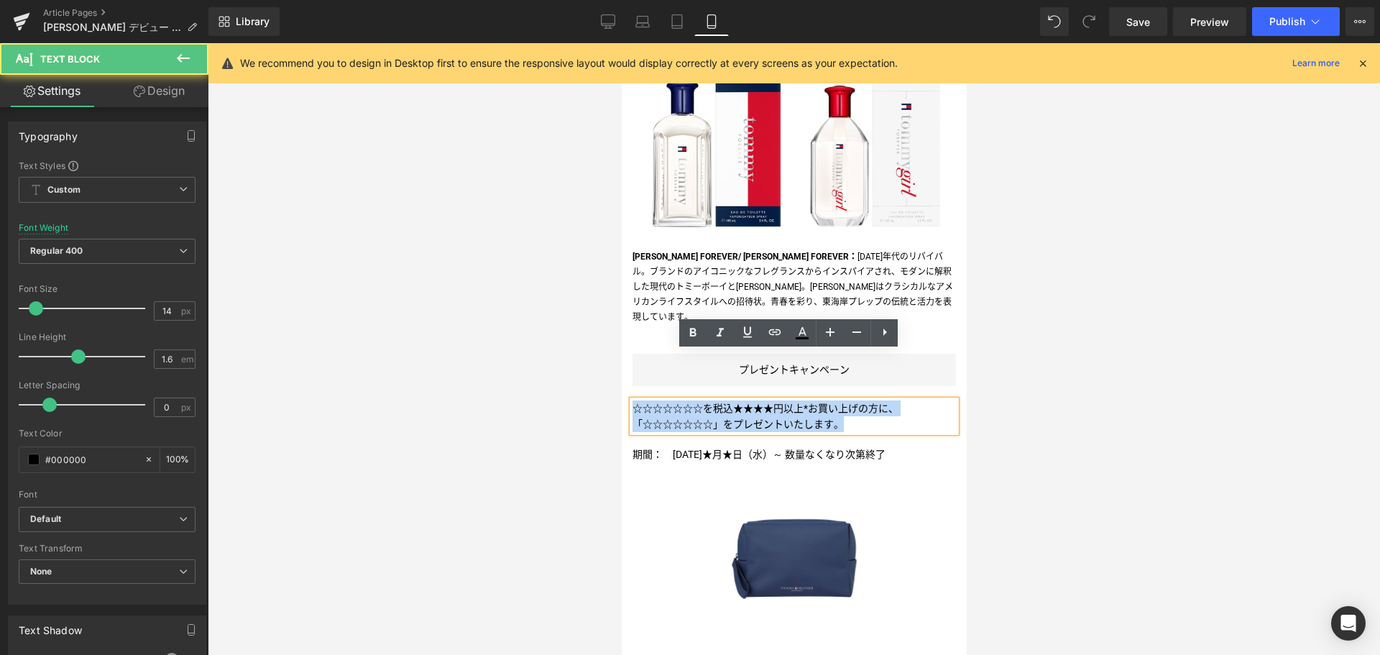
click at [736, 418] on span "」をプレゼントいたします。" at bounding box center [777, 423] width 131 height 11
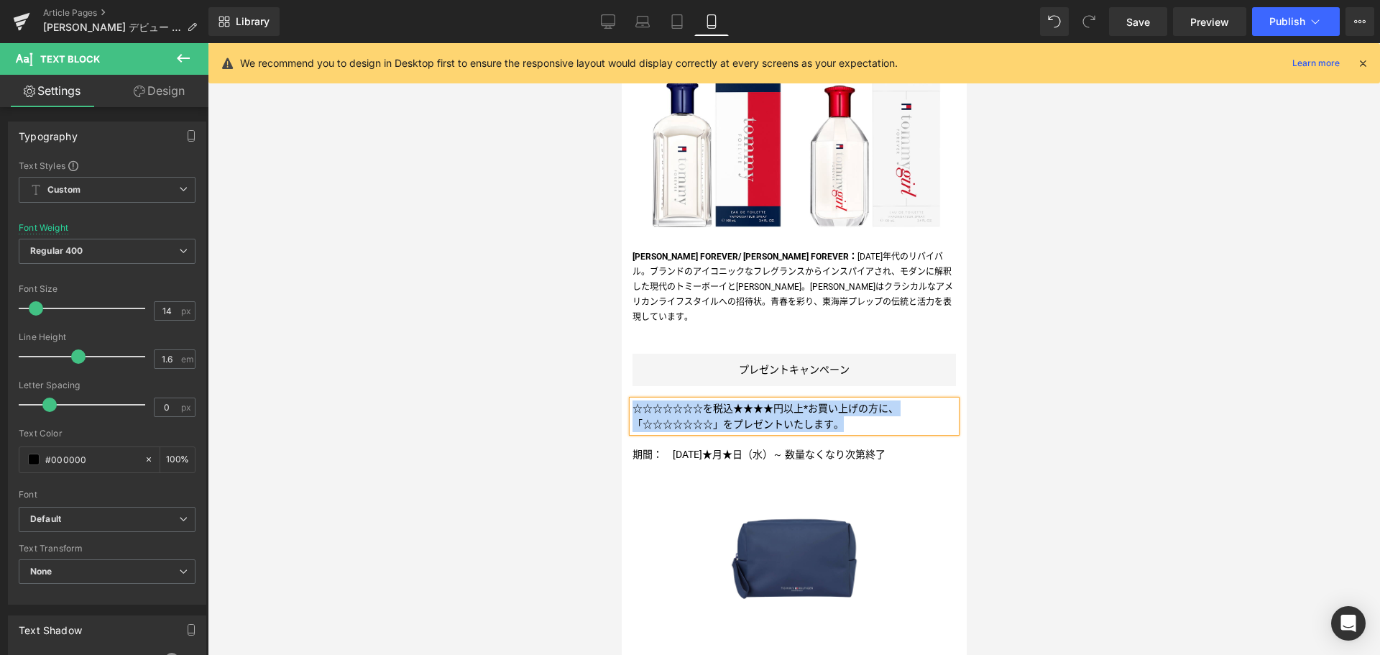
paste div
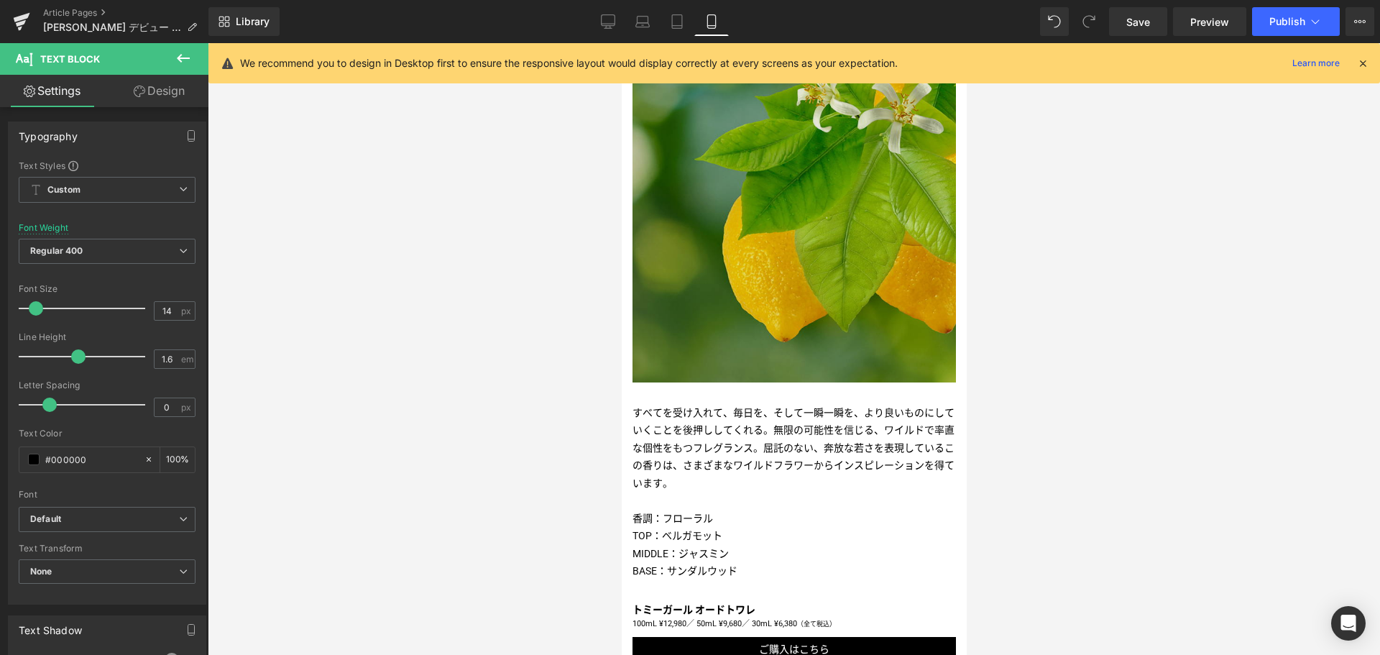
scroll to position [1359, 0]
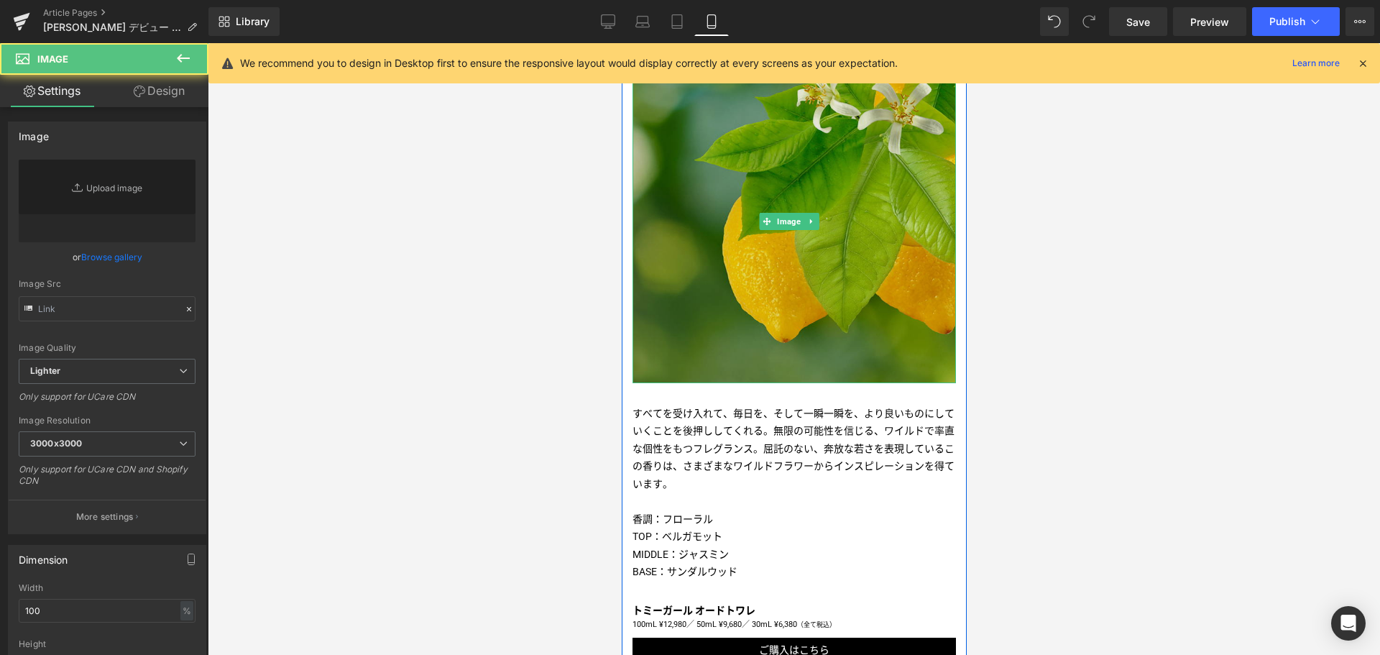
type input "[URL][DOMAIN_NAME]"
click at [768, 181] on img at bounding box center [793, 221] width 323 height 323
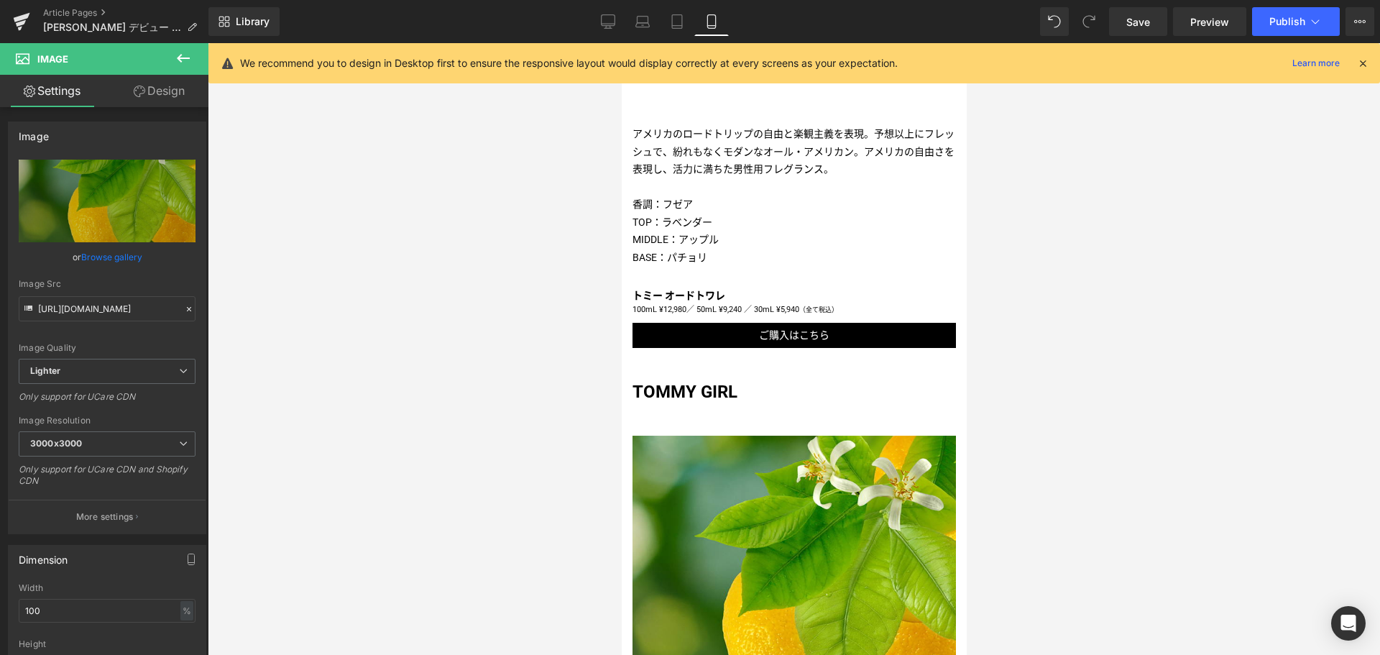
scroll to position [985, 0]
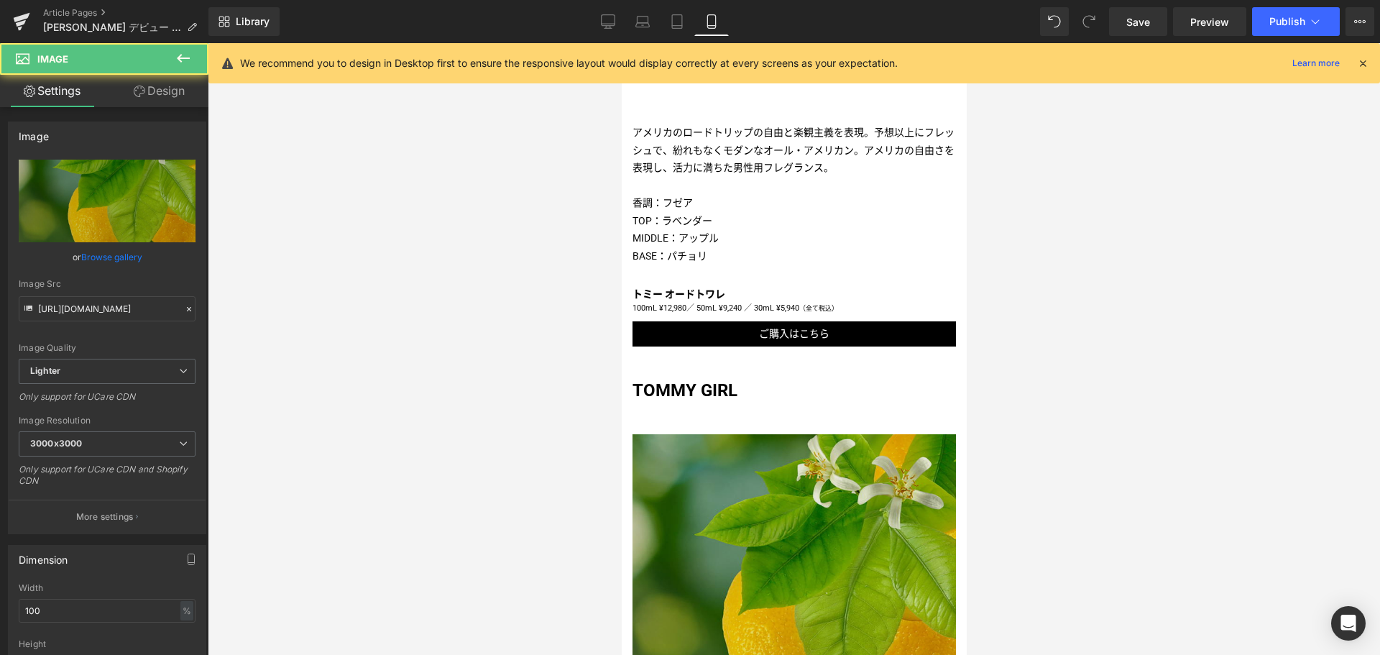
click at [686, 546] on img at bounding box center [793, 595] width 323 height 323
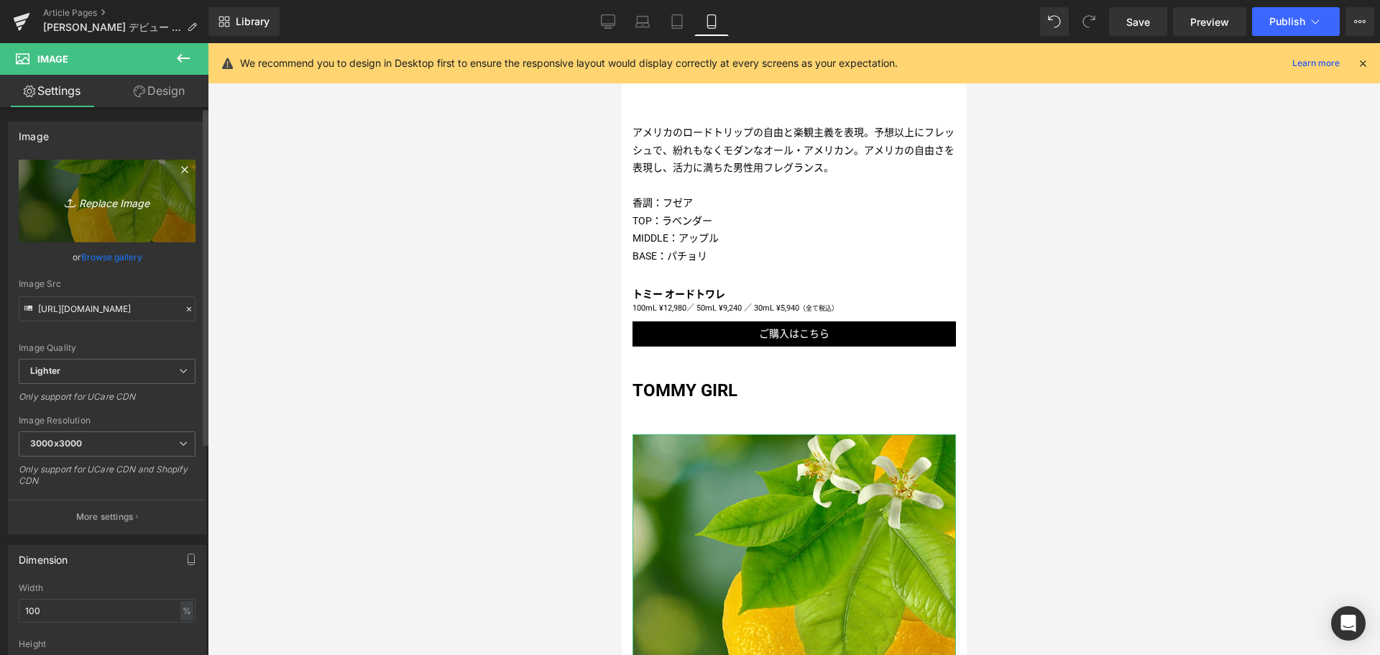
click at [117, 201] on icon "Replace Image" at bounding box center [107, 201] width 115 height 18
type input "C:\fakepath\TH-CORE-KV-Girl-nologo-1080x1080.jpg"
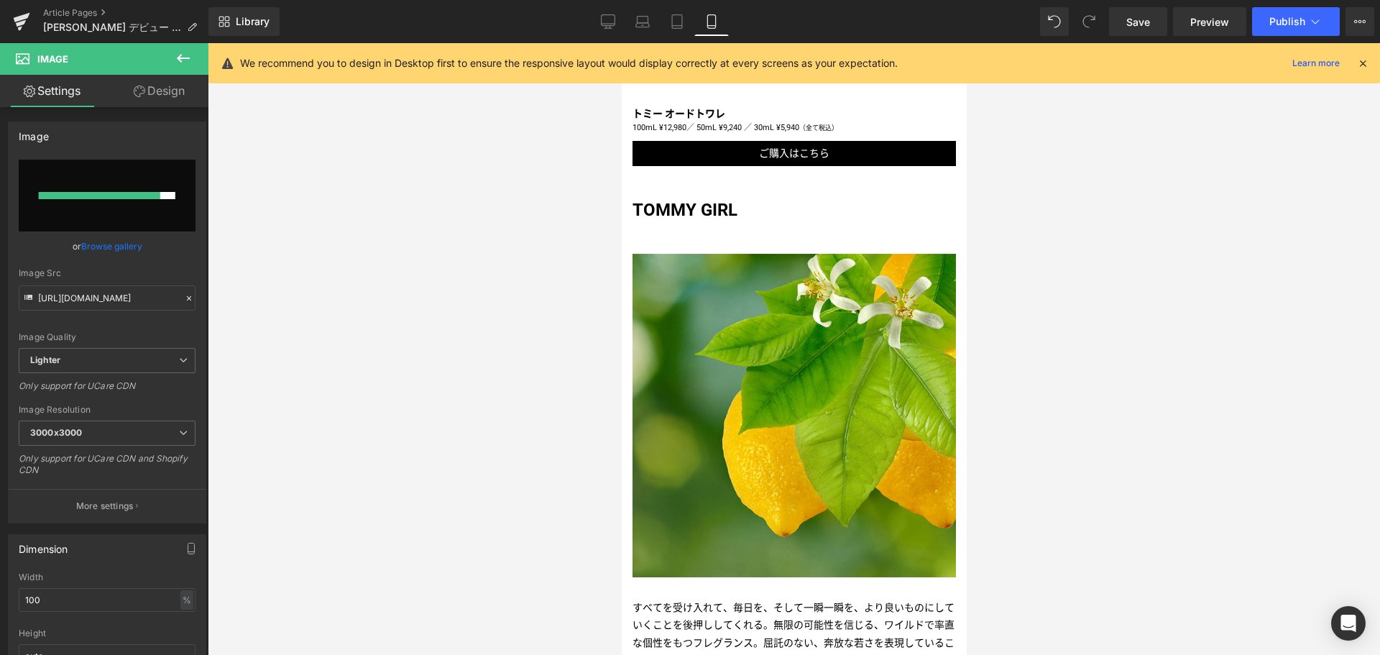
scroll to position [1166, 0]
type input "[URL][DOMAIN_NAME]"
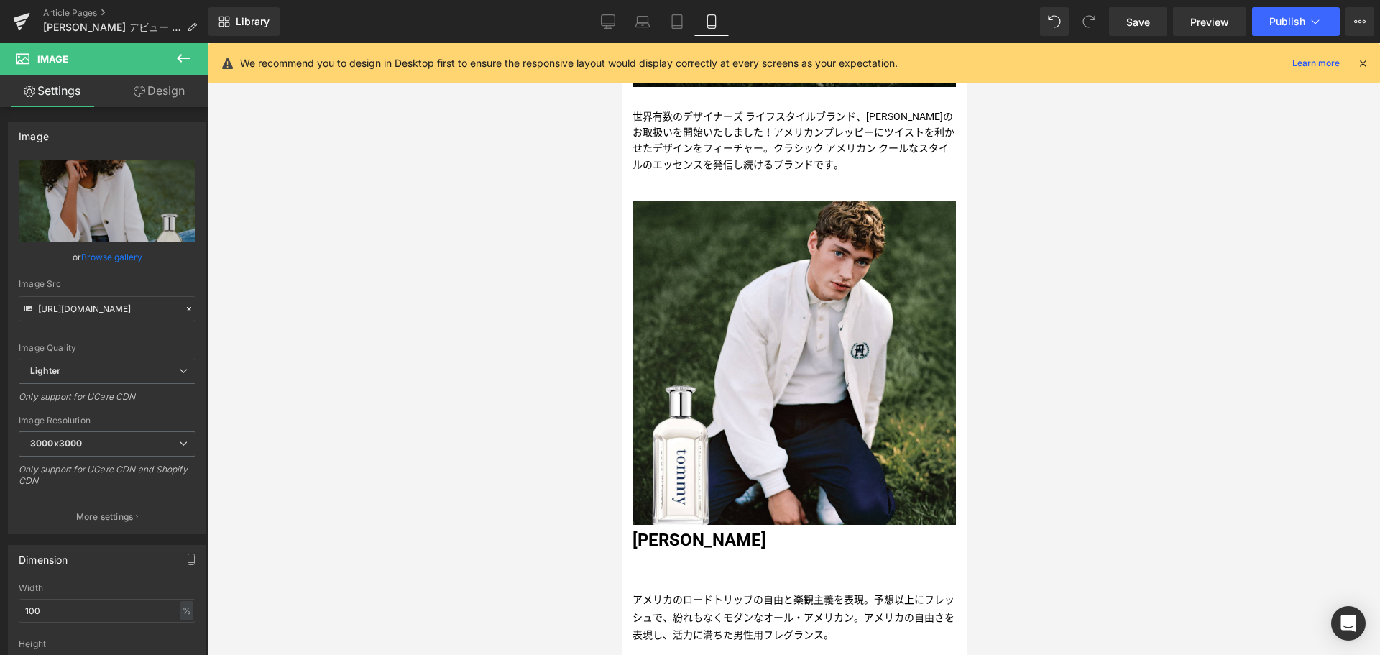
scroll to position [506, 0]
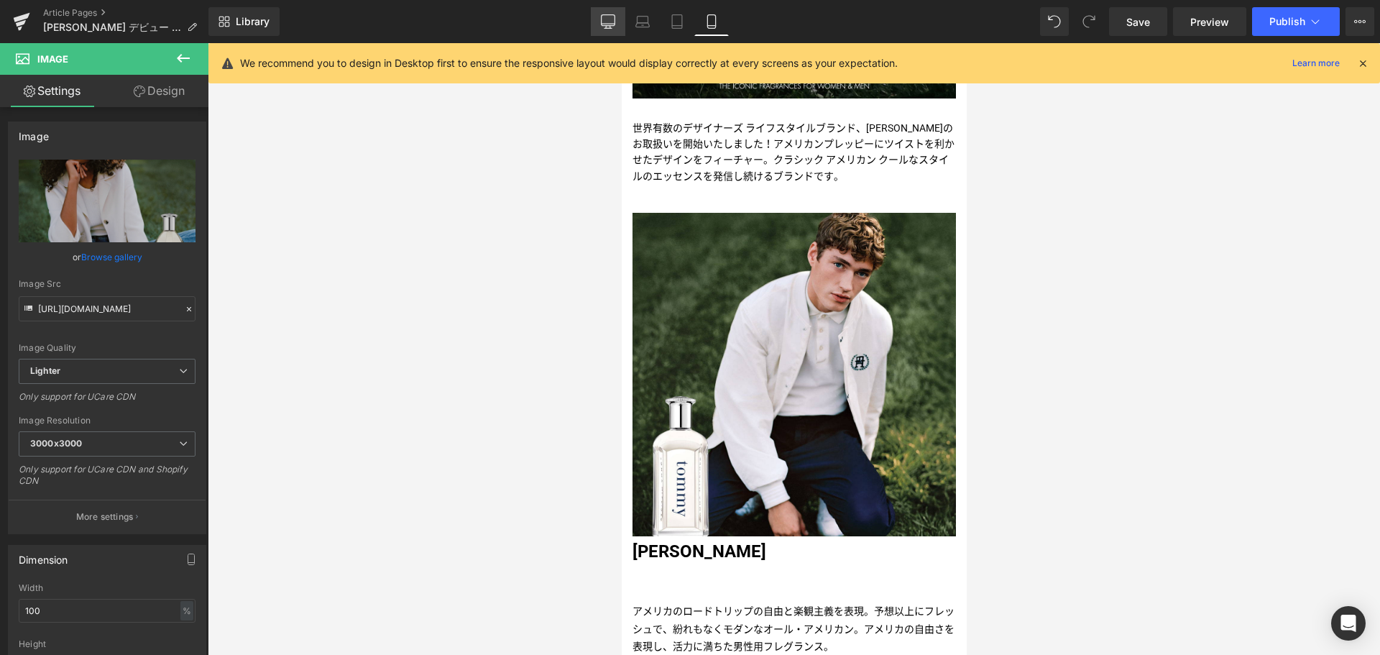
click at [615, 24] on icon at bounding box center [609, 20] width 14 height 11
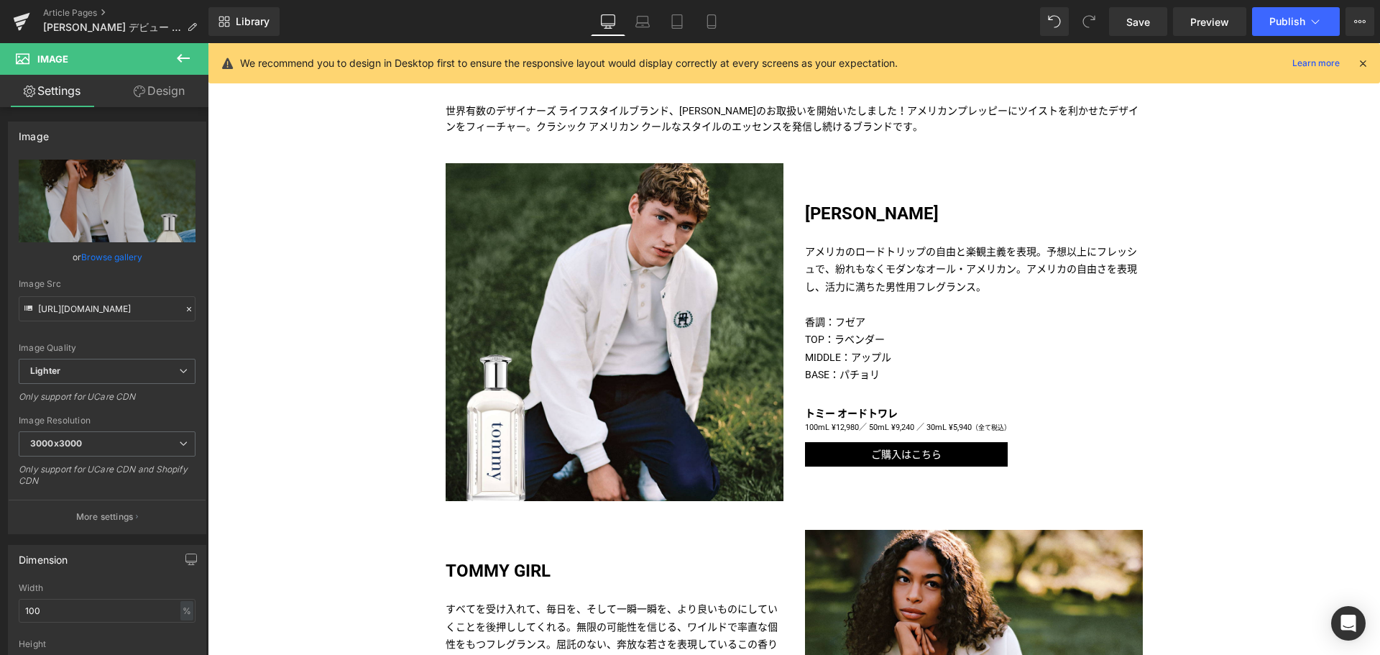
scroll to position [599, 0]
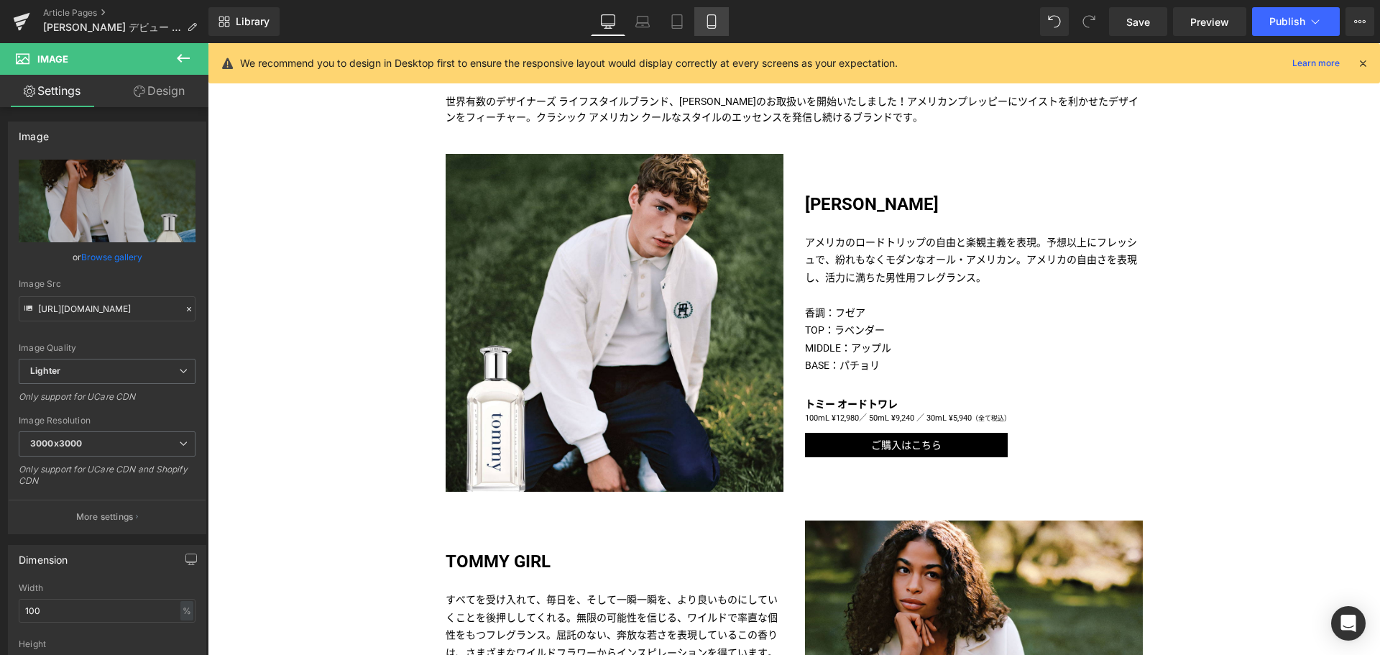
click at [723, 16] on link "Mobile" at bounding box center [711, 21] width 34 height 29
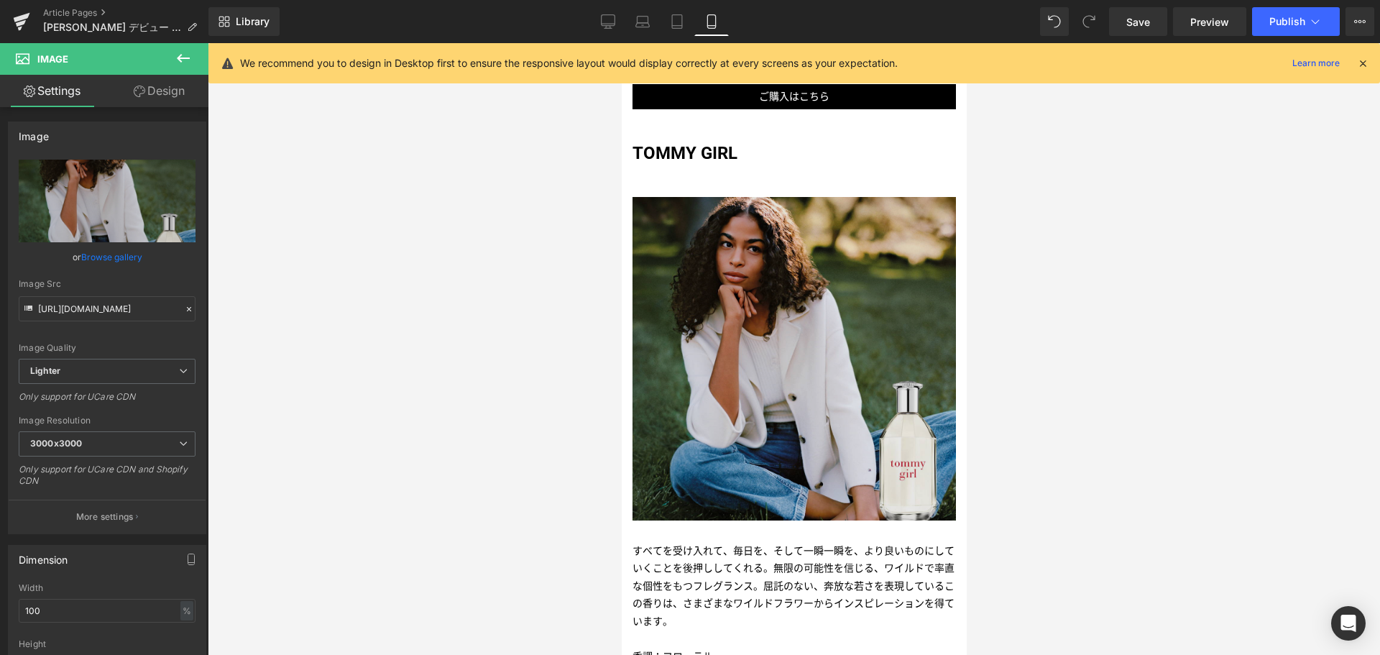
scroll to position [1225, 0]
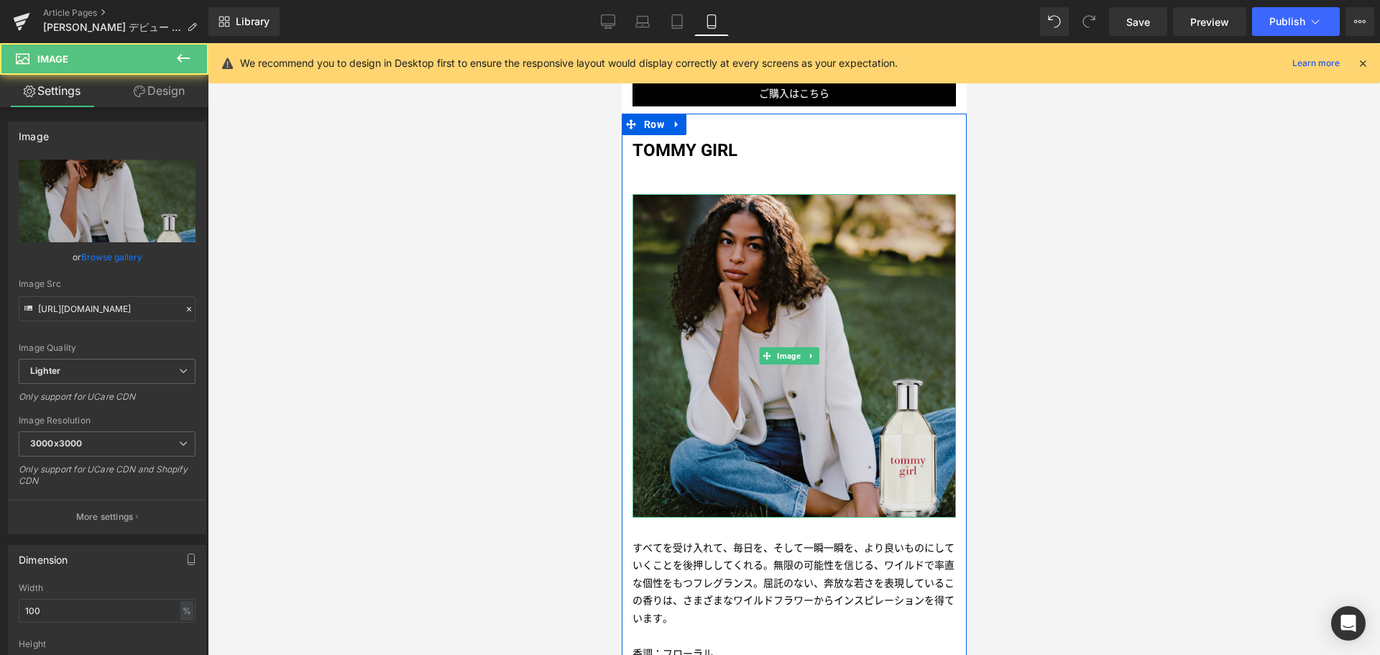
click at [704, 311] on img at bounding box center [793, 355] width 323 height 323
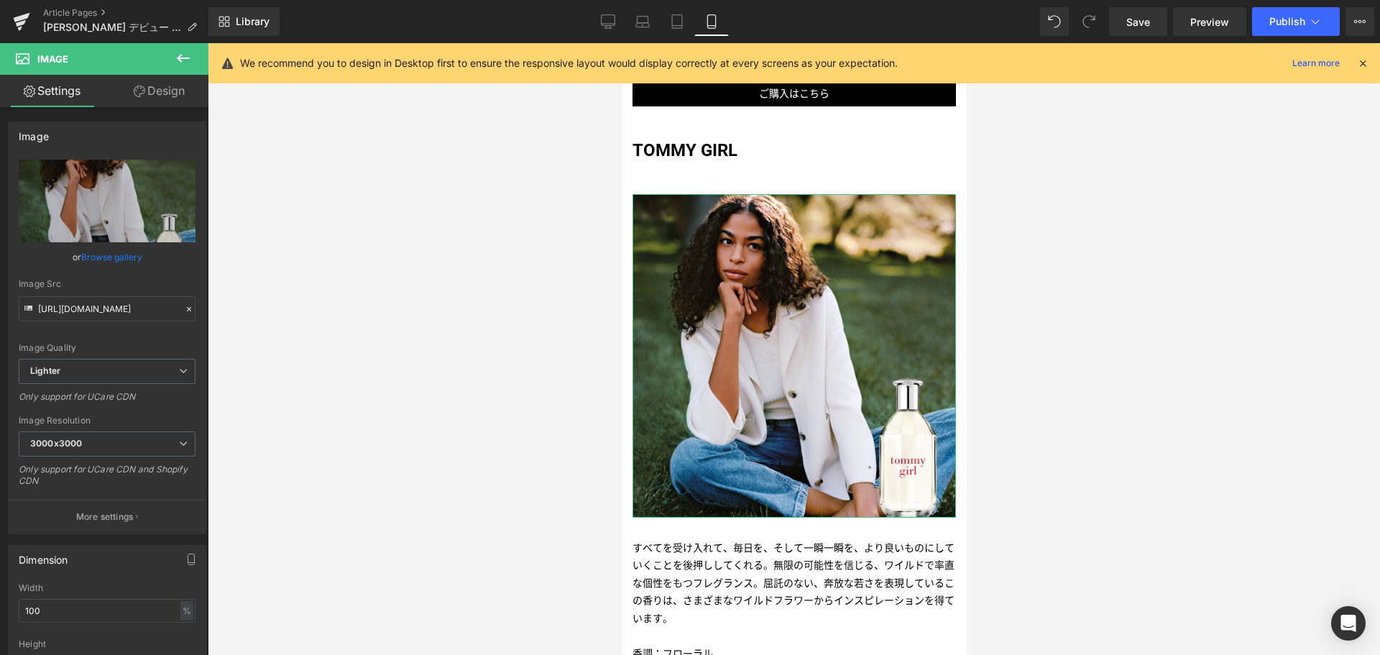
click at [148, 100] on link "Design" at bounding box center [159, 91] width 104 height 32
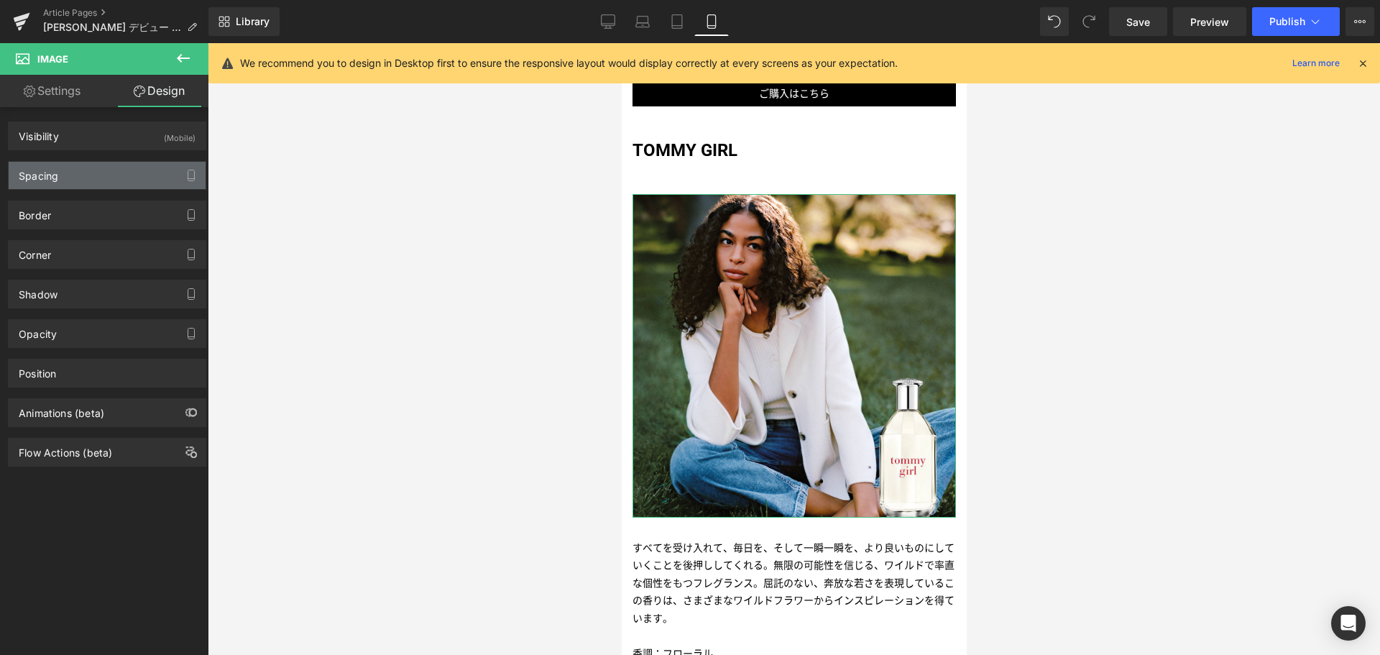
type input "20"
type input "0"
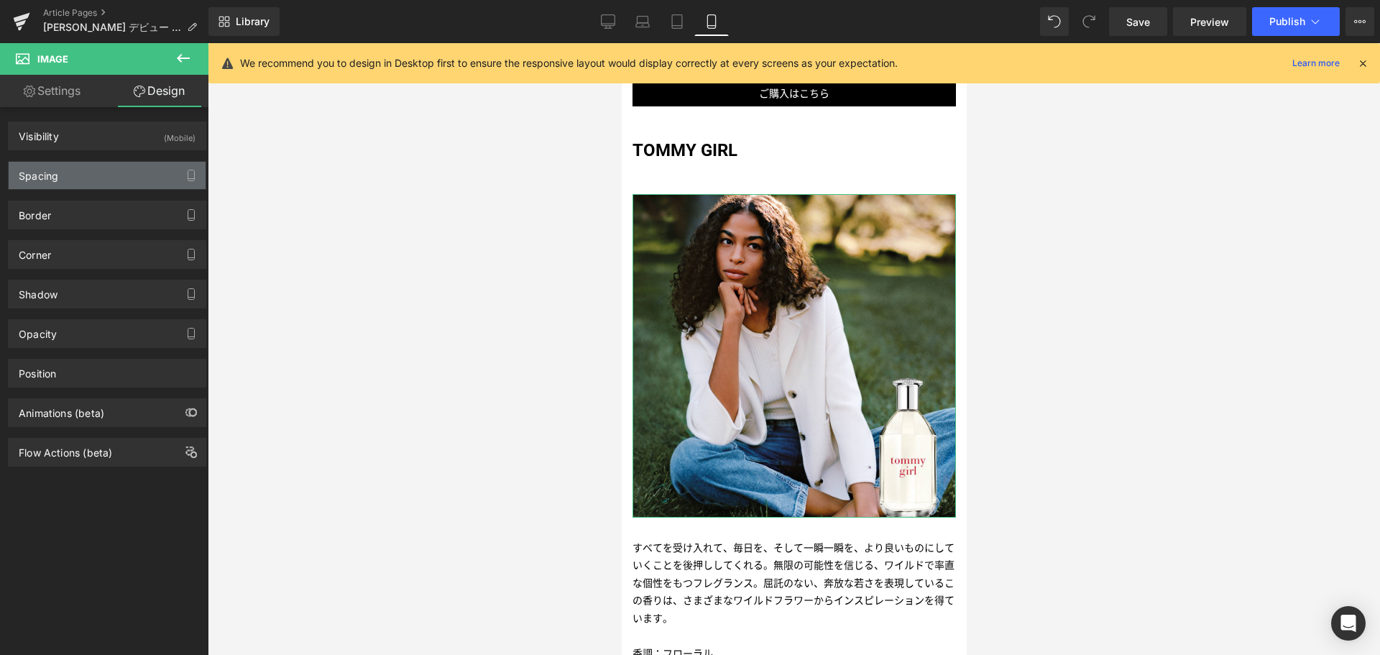
type input "0"
click at [128, 178] on div "Spacing" at bounding box center [107, 175] width 197 height 27
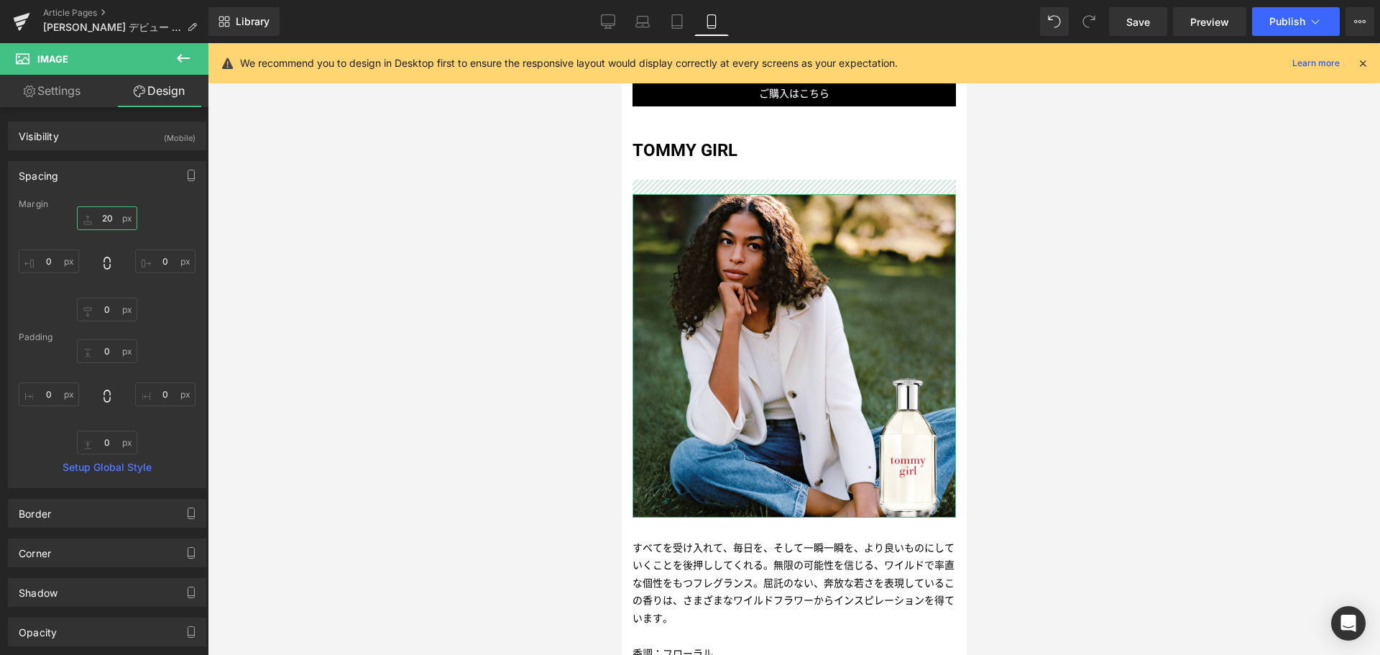
click at [101, 217] on input "20" at bounding box center [107, 218] width 60 height 24
type input "0"
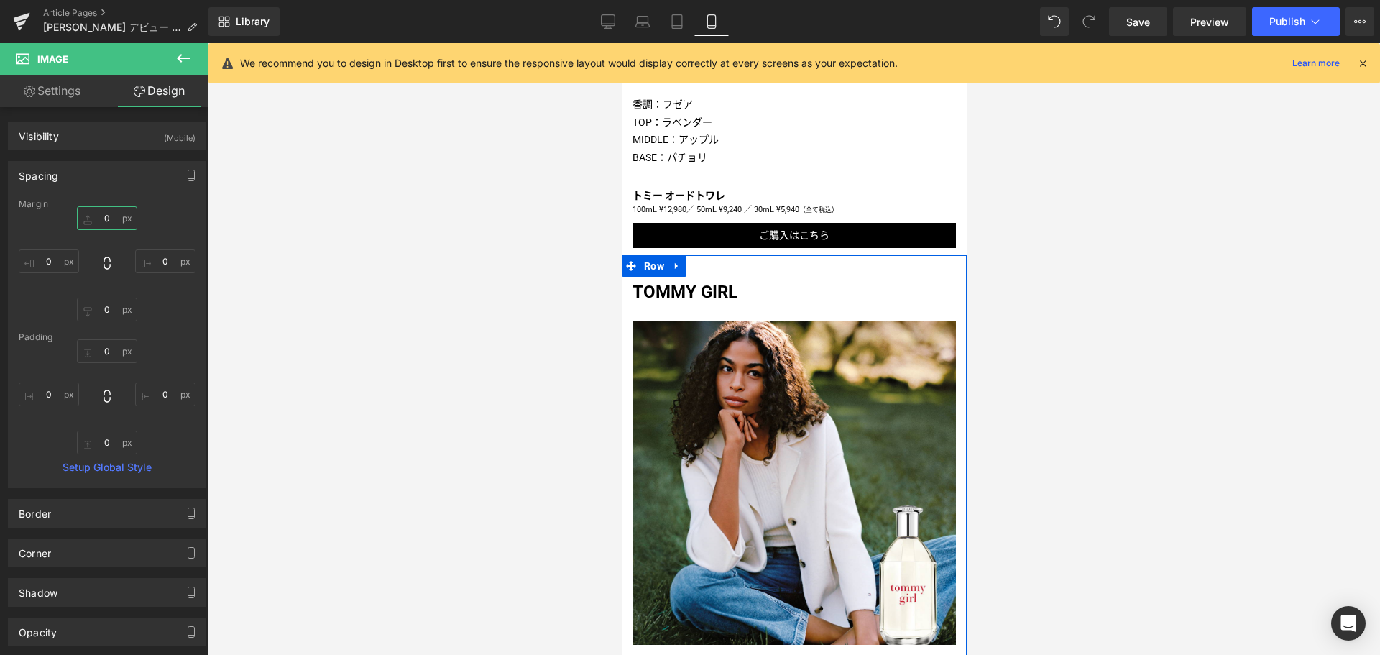
scroll to position [1079, 0]
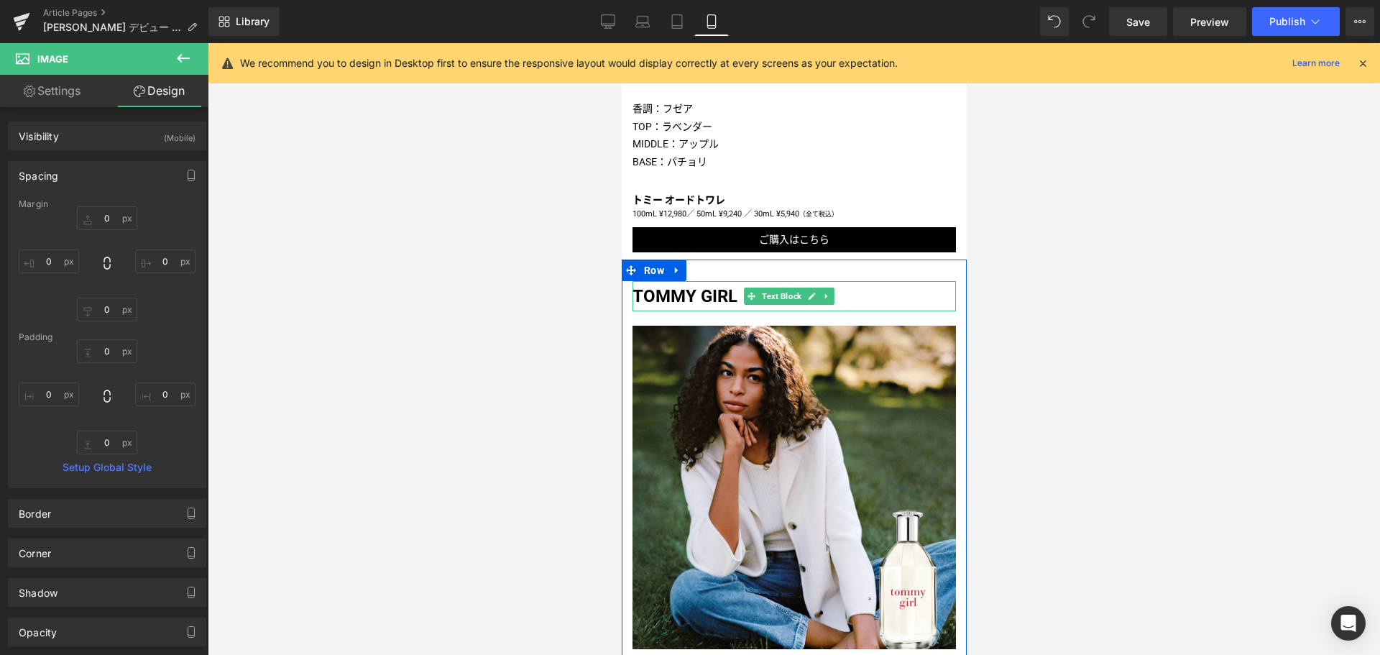
click at [687, 286] on strong "TOMMY GIRL" at bounding box center [684, 296] width 105 height 20
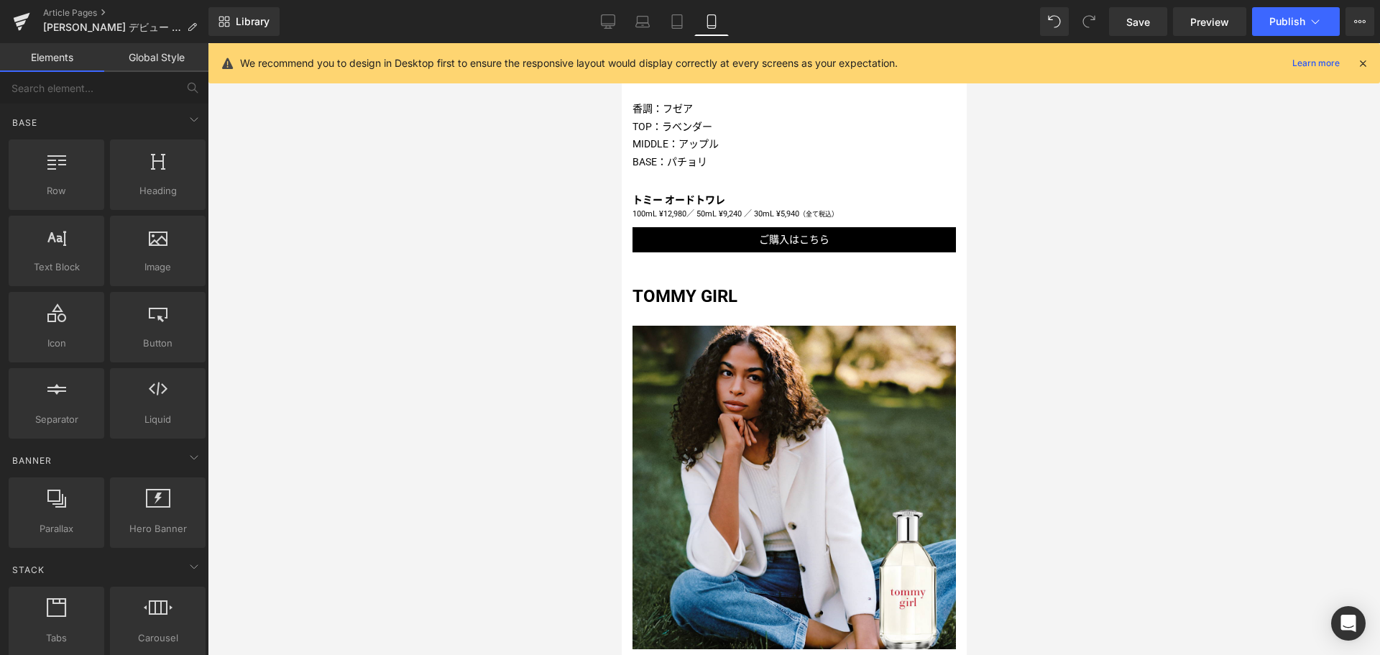
click at [426, 272] on div at bounding box center [794, 349] width 1172 height 612
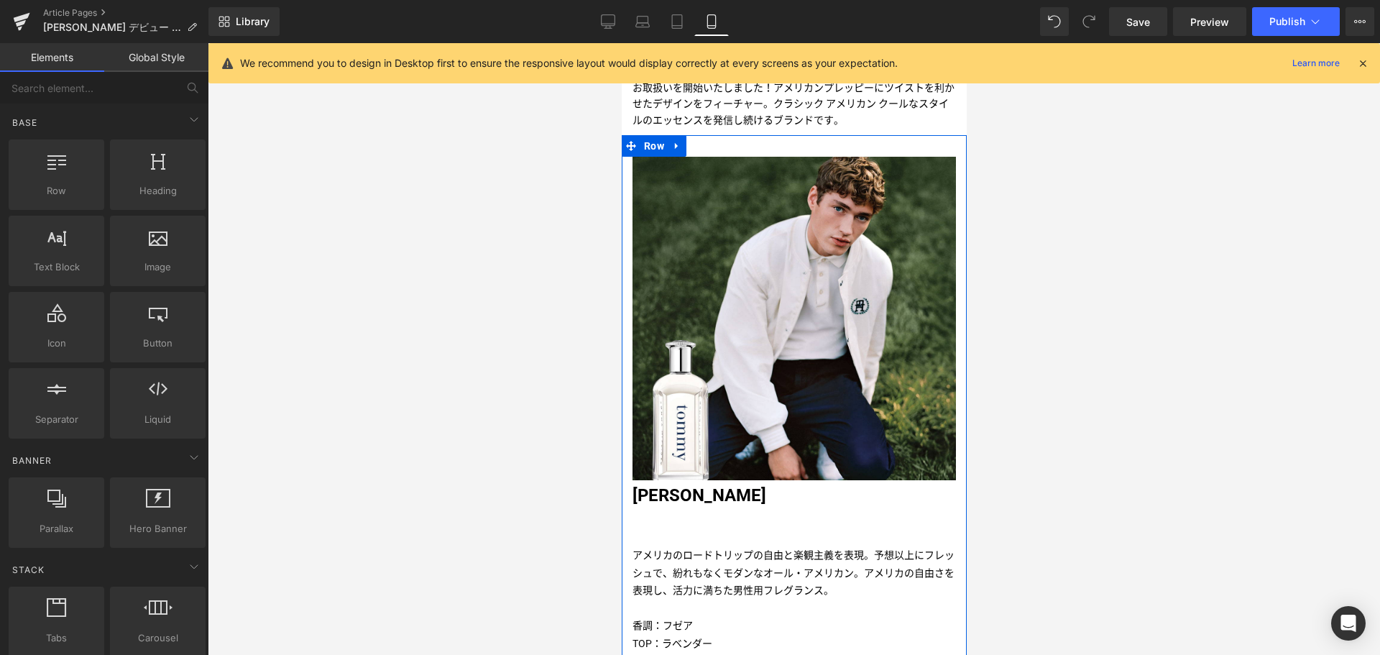
scroll to position [558, 0]
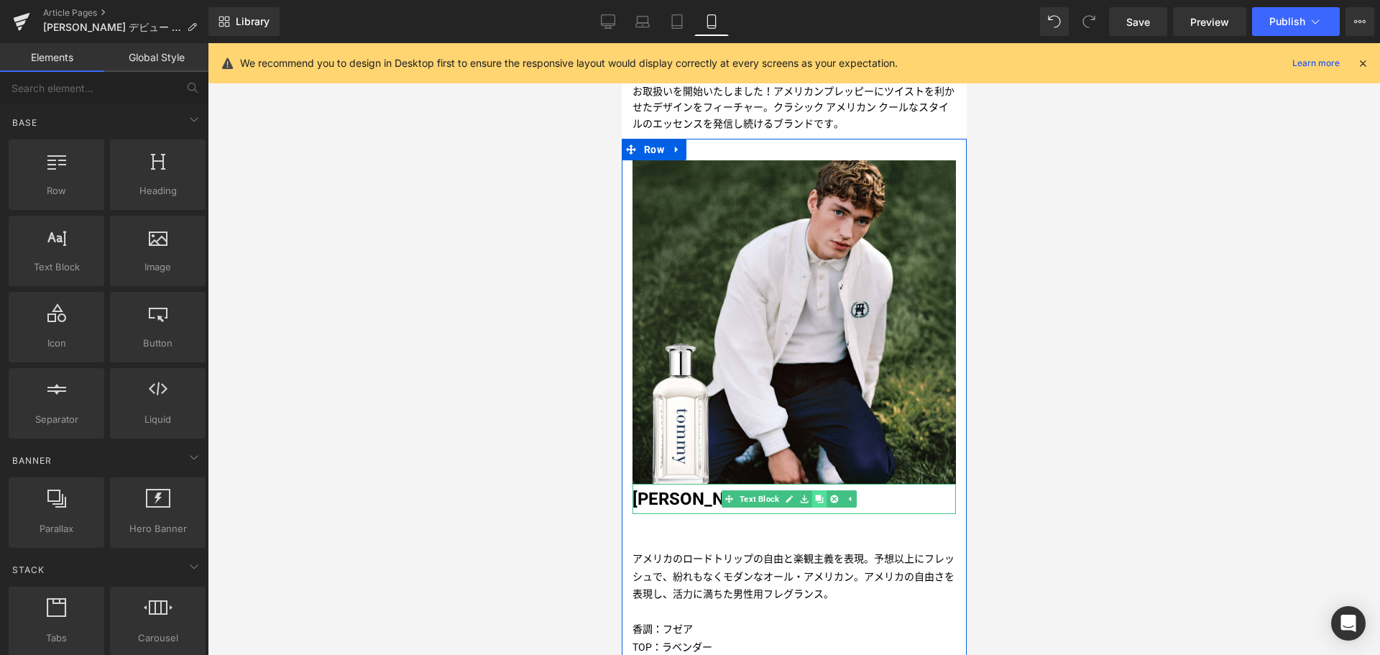
click at [819, 494] on icon at bounding box center [818, 498] width 8 height 8
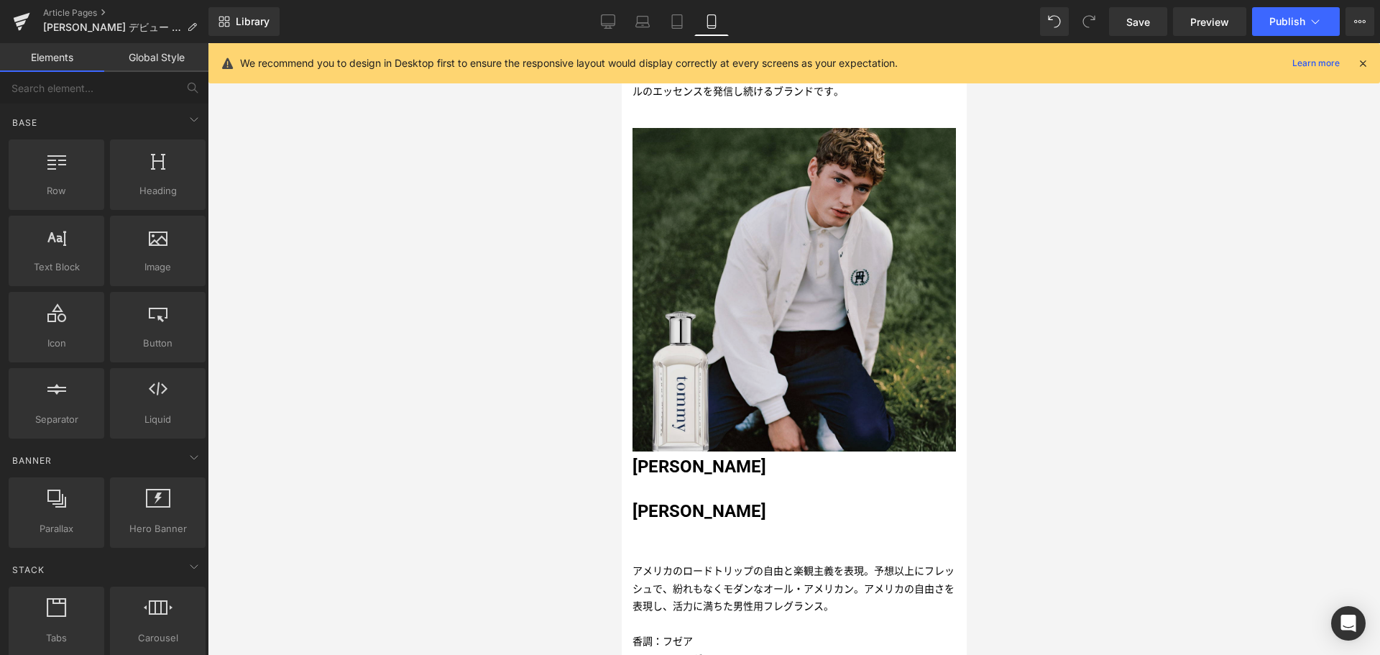
scroll to position [592, 0]
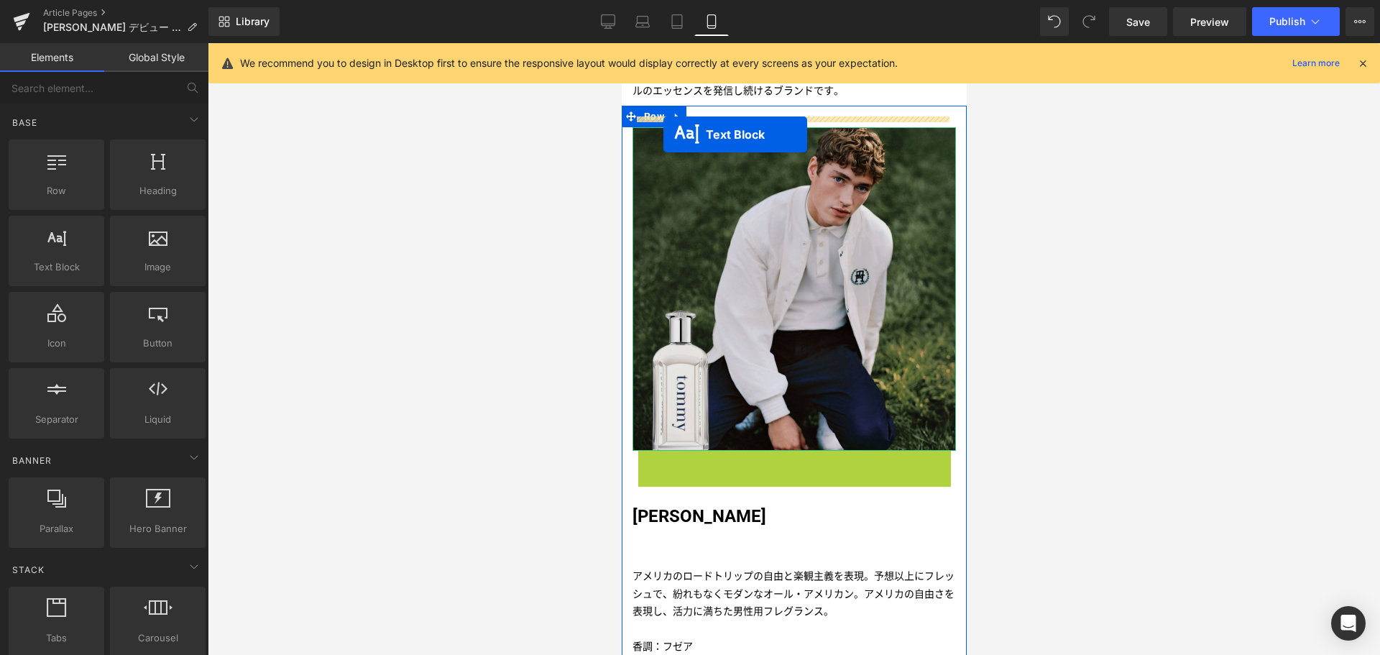
drag, startPoint x: 728, startPoint y: 442, endPoint x: 663, endPoint y: 134, distance: 315.2
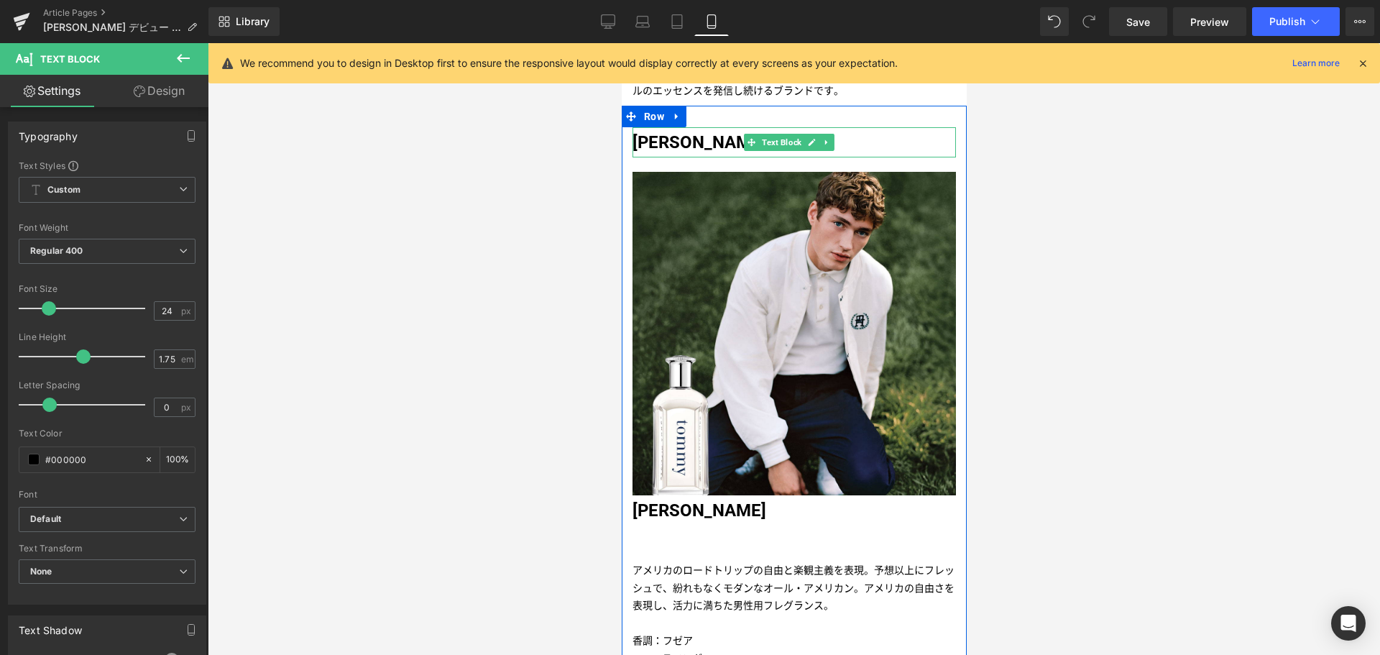
click at [664, 134] on strong "[PERSON_NAME]" at bounding box center [699, 142] width 134 height 20
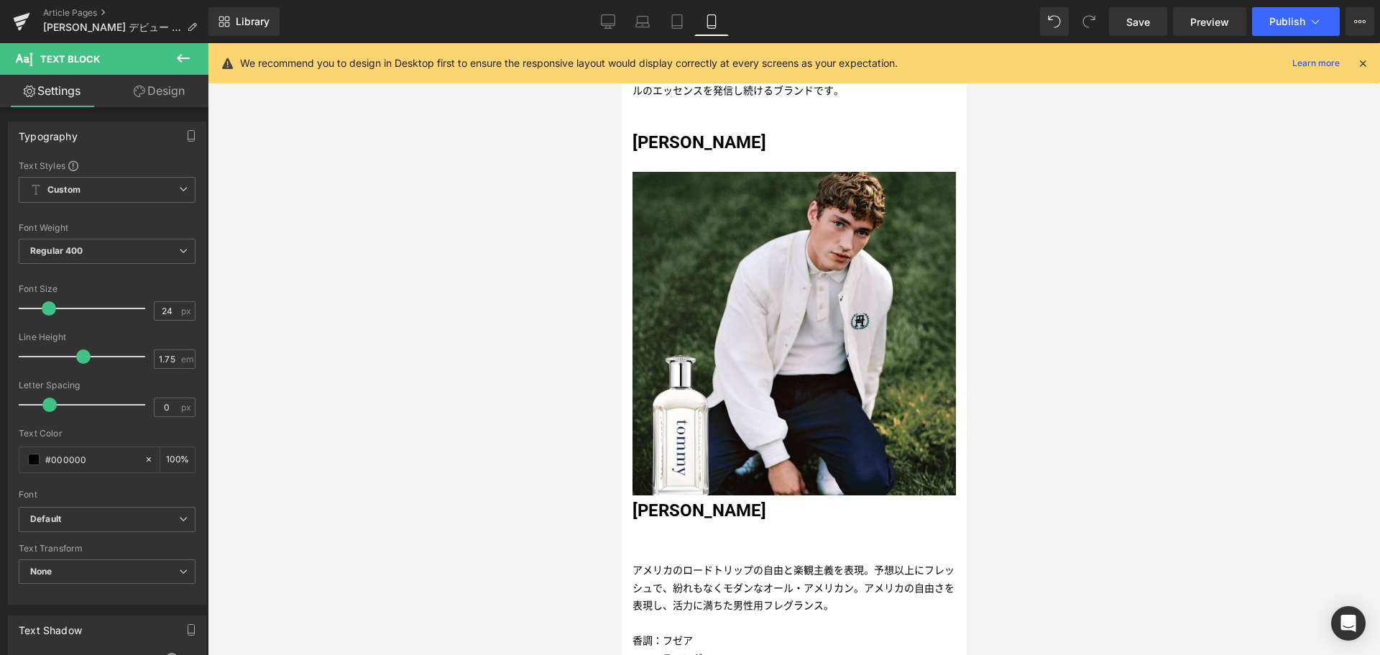
click at [170, 89] on link "Design" at bounding box center [159, 91] width 104 height 32
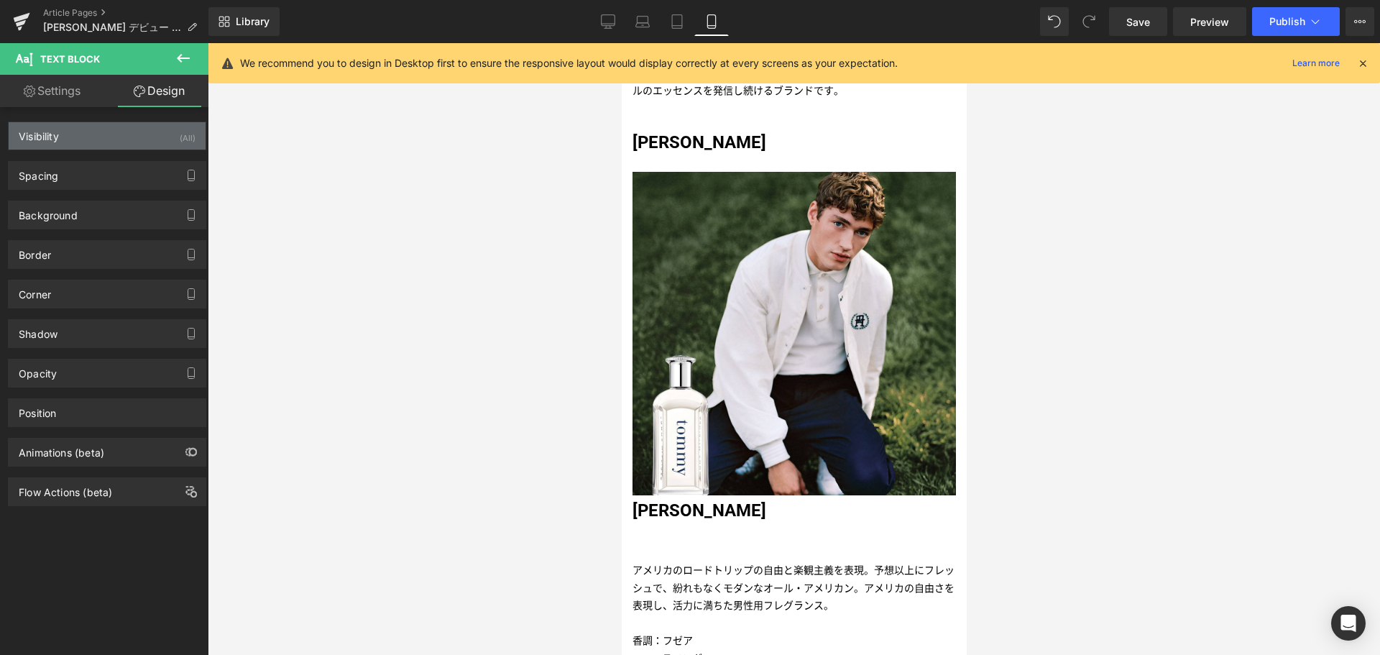
click at [152, 135] on div "Visibility (All)" at bounding box center [107, 135] width 197 height 27
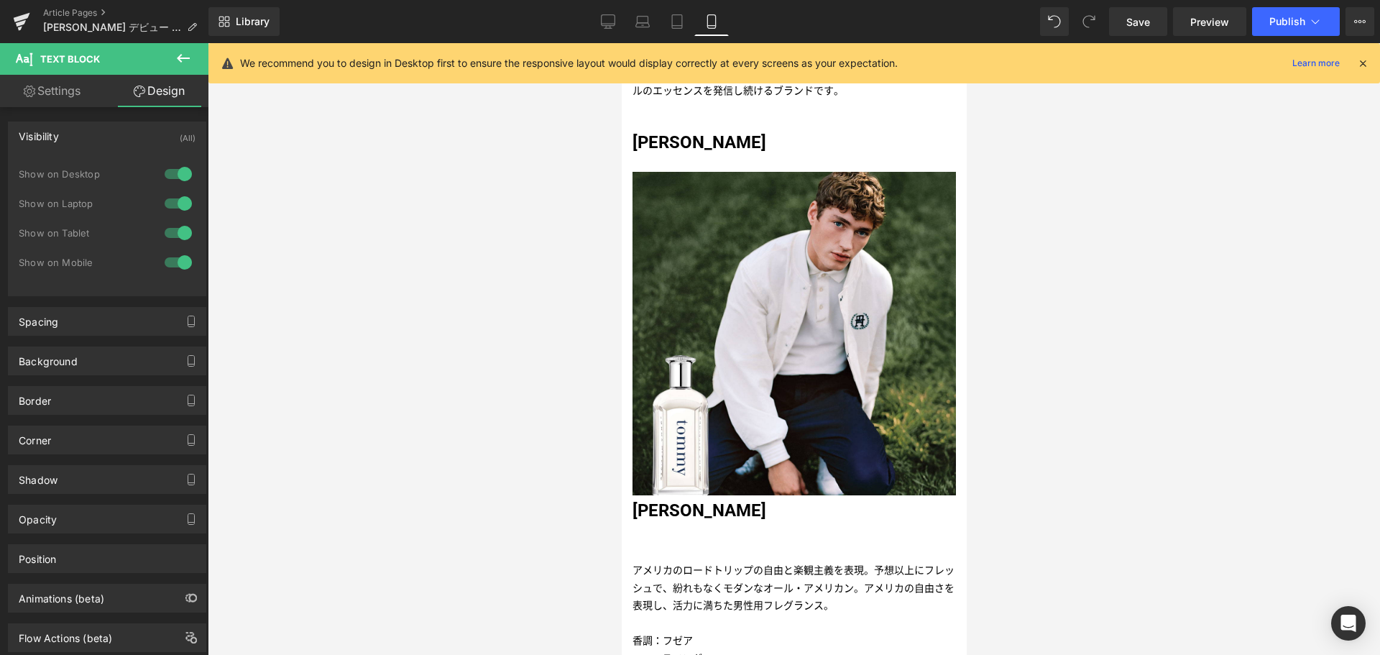
click at [170, 224] on div at bounding box center [178, 232] width 34 height 23
click at [168, 202] on div at bounding box center [178, 203] width 34 height 23
click at [162, 177] on div at bounding box center [178, 173] width 34 height 23
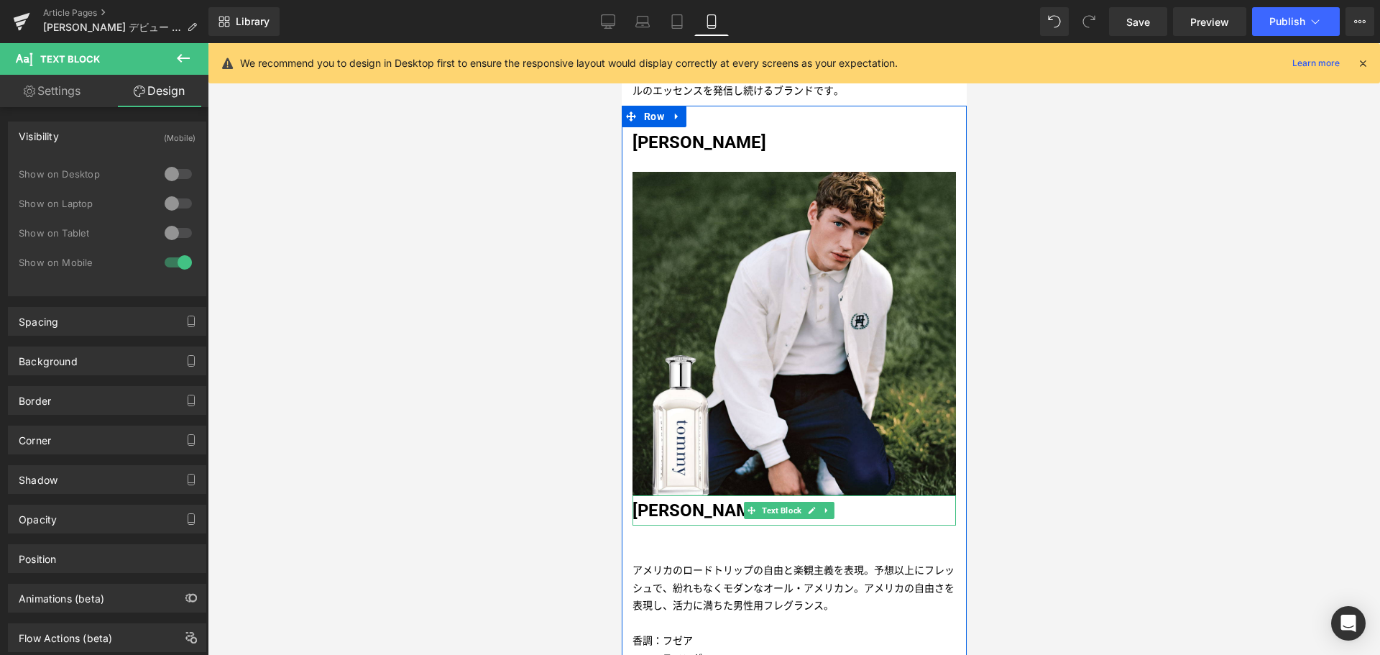
click at [645, 500] on strong "[PERSON_NAME]" at bounding box center [699, 510] width 134 height 20
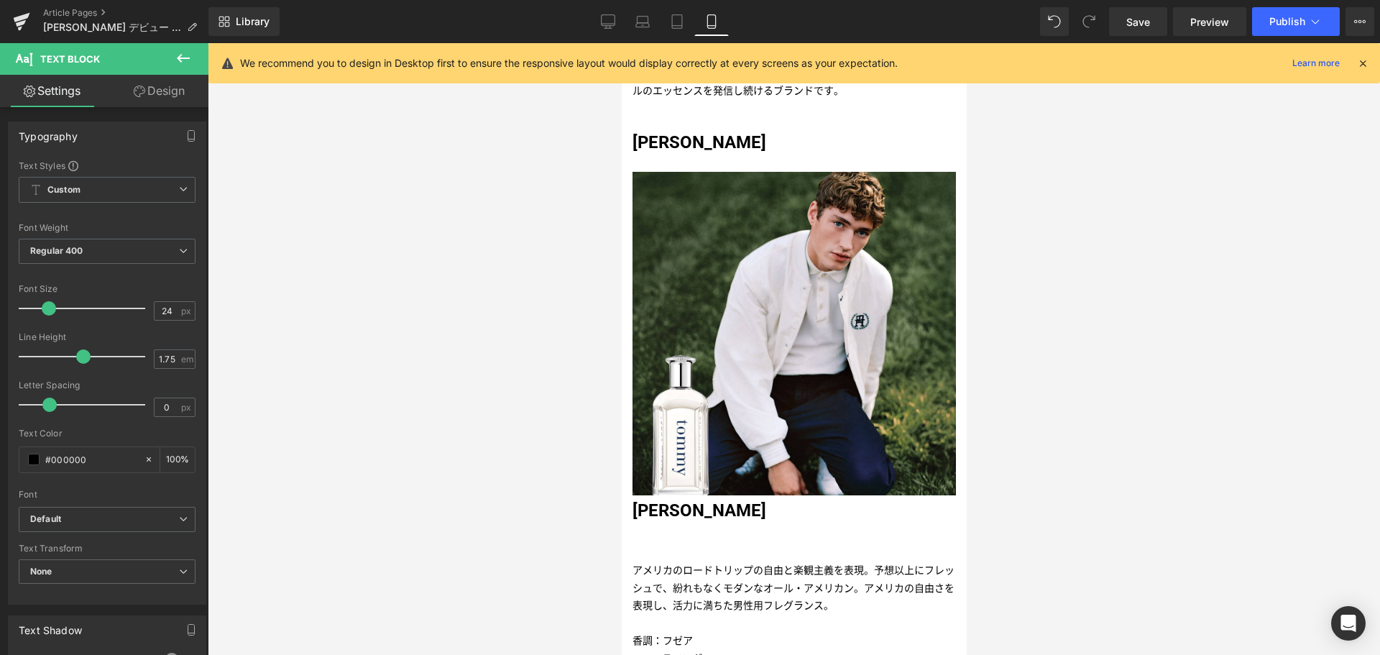
click at [167, 92] on link "Design" at bounding box center [159, 91] width 104 height 32
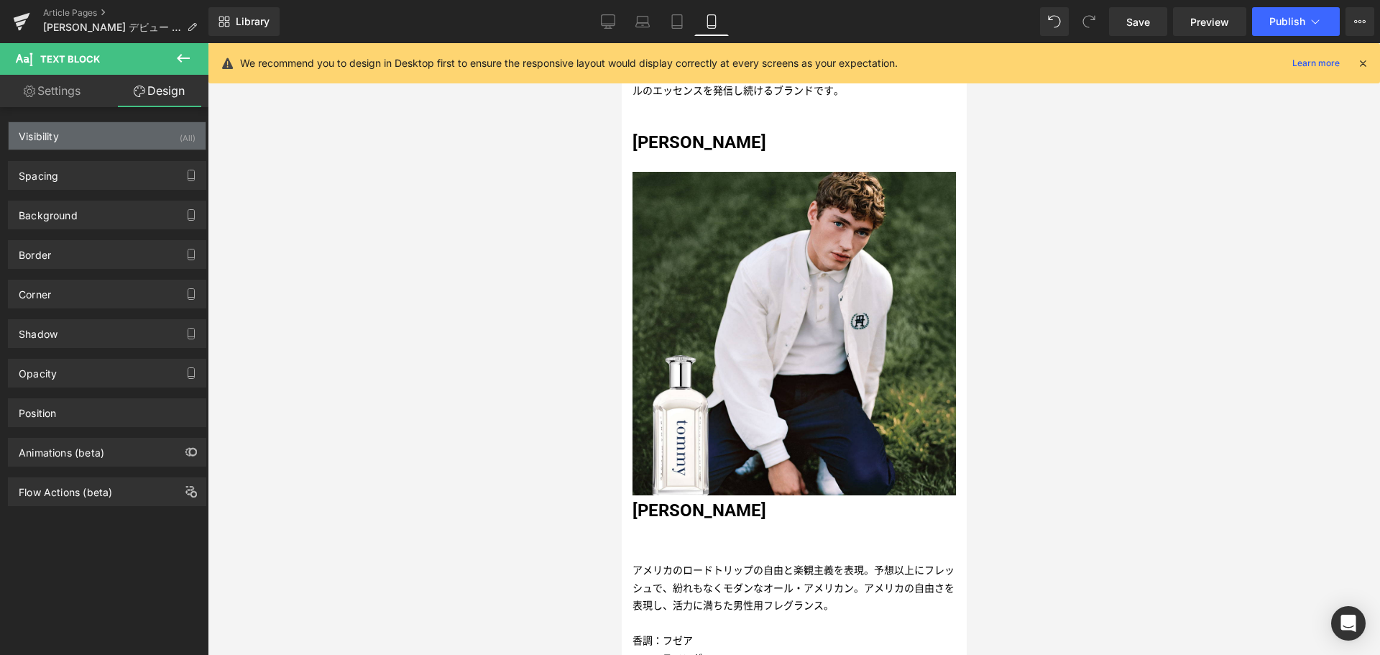
click at [163, 135] on div "Visibility (All)" at bounding box center [107, 135] width 197 height 27
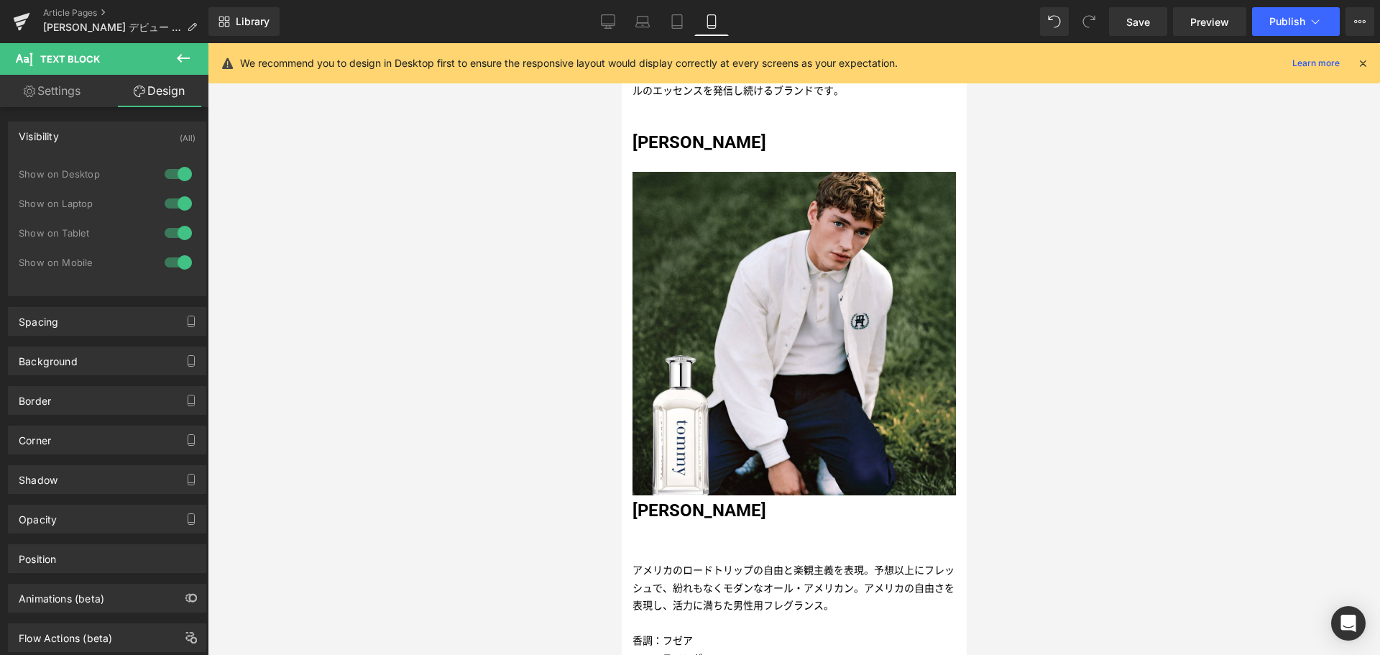
click at [164, 253] on div at bounding box center [178, 262] width 34 height 23
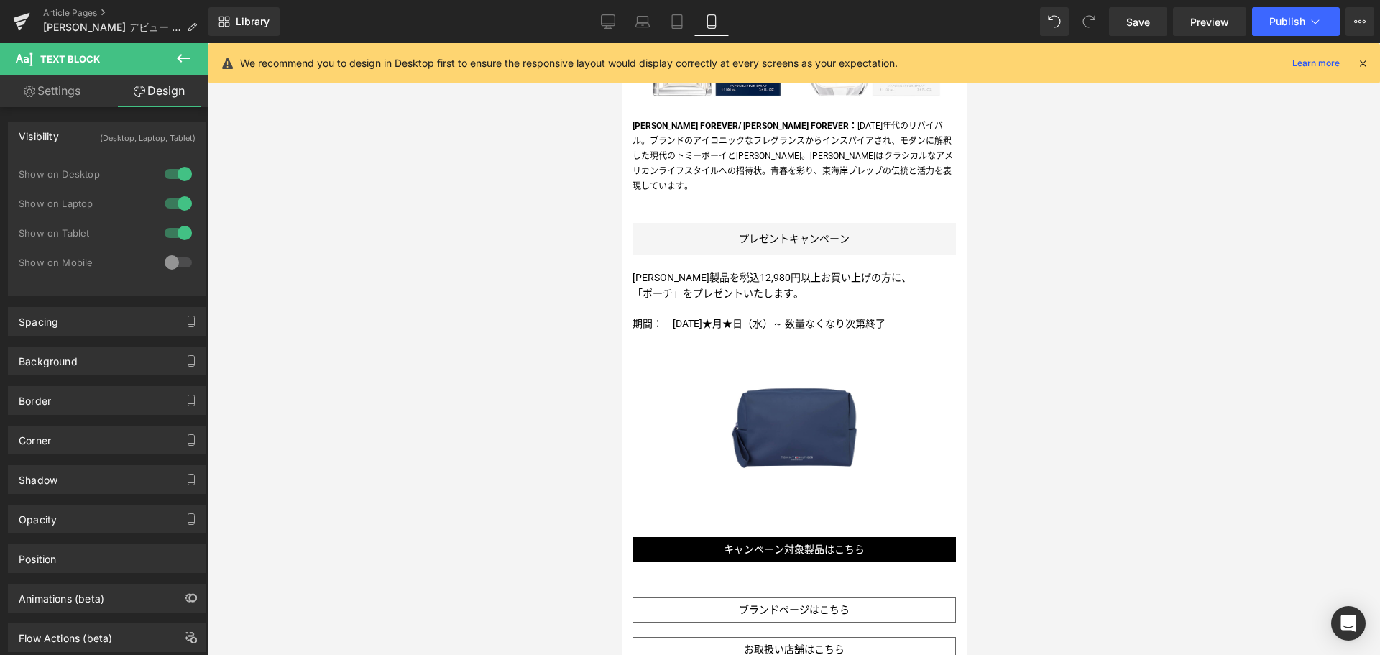
scroll to position [2394, 0]
click at [606, 21] on icon at bounding box center [608, 21] width 14 height 14
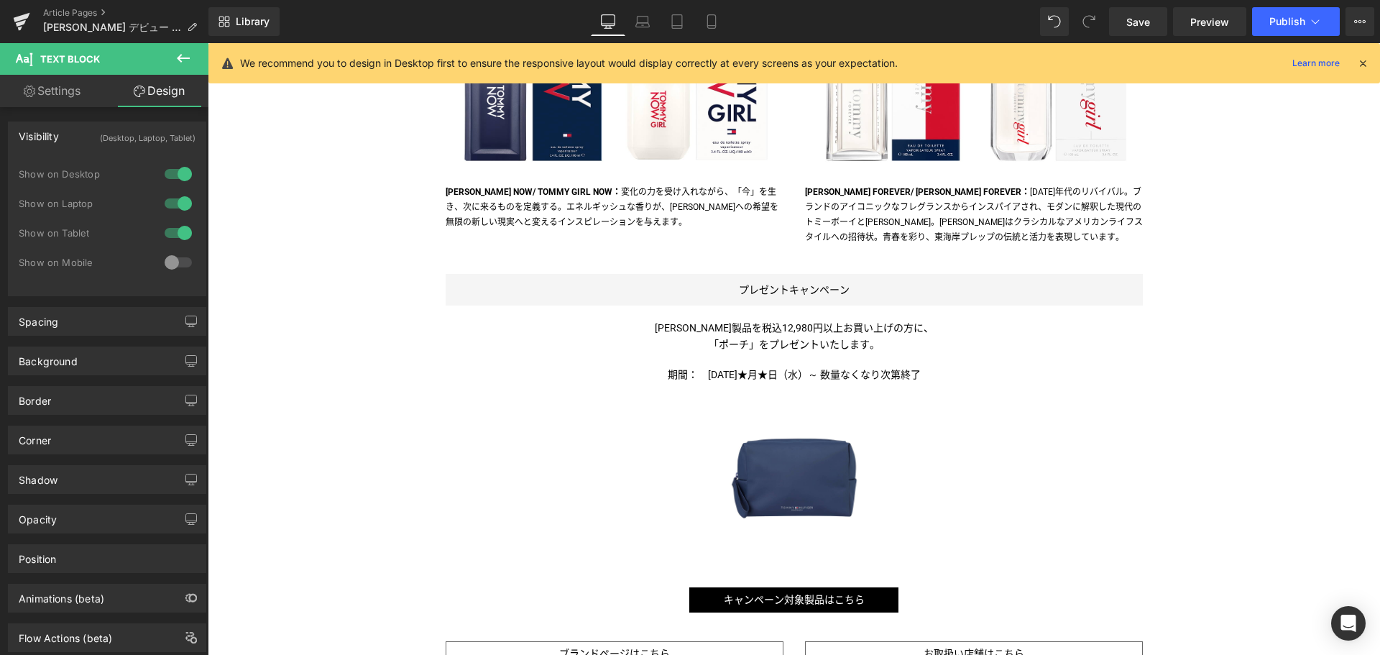
scroll to position [1527, 0]
click at [727, 371] on span "期間：　[DATE]★月★日（水）～ 数量なくなり次第終了" at bounding box center [794, 373] width 253 height 11
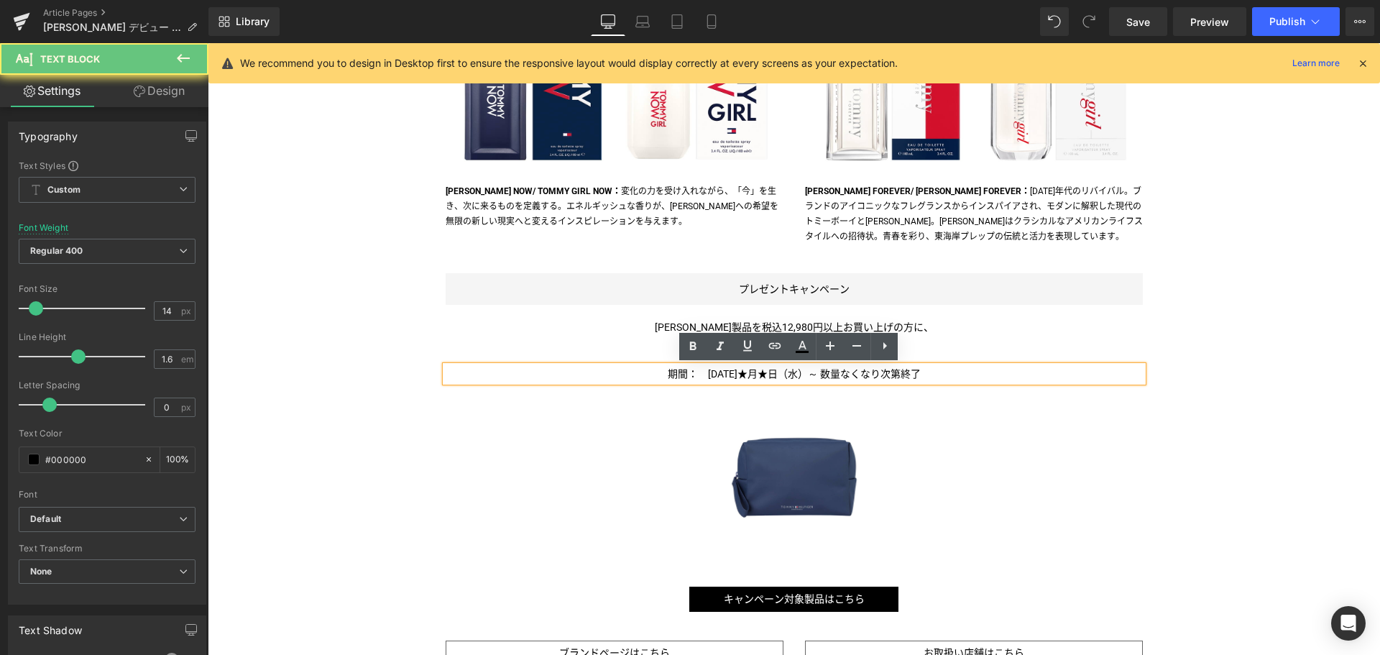
click at [727, 371] on span "期間：　[DATE]★月★日（水）～ 数量なくなり次第終了" at bounding box center [794, 373] width 253 height 11
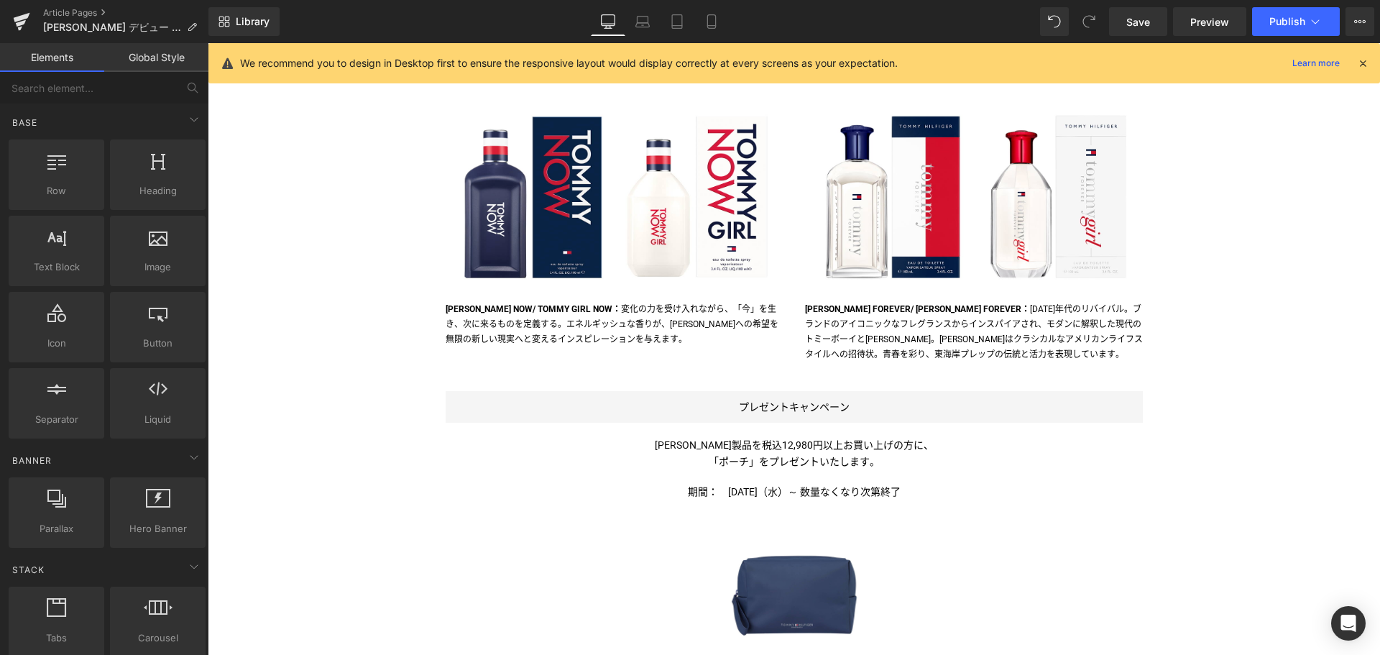
scroll to position [1329, 0]
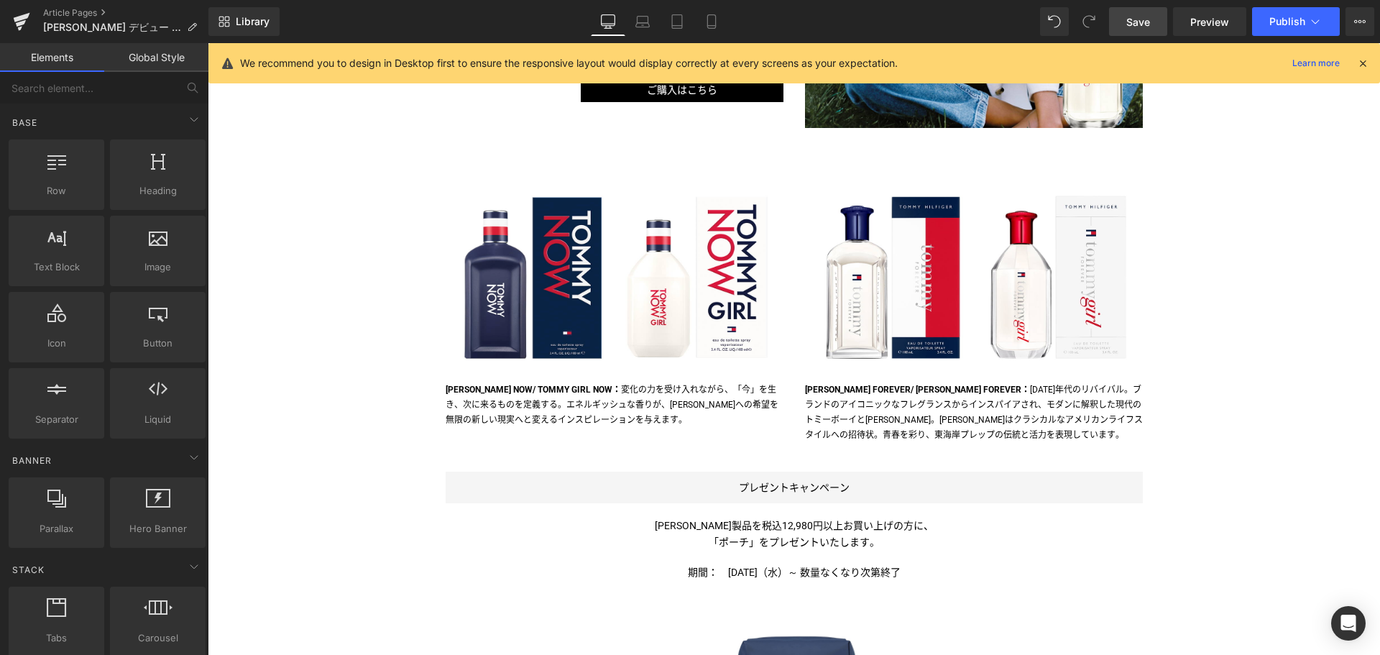
click at [1135, 14] on span "Save" at bounding box center [1138, 21] width 24 height 15
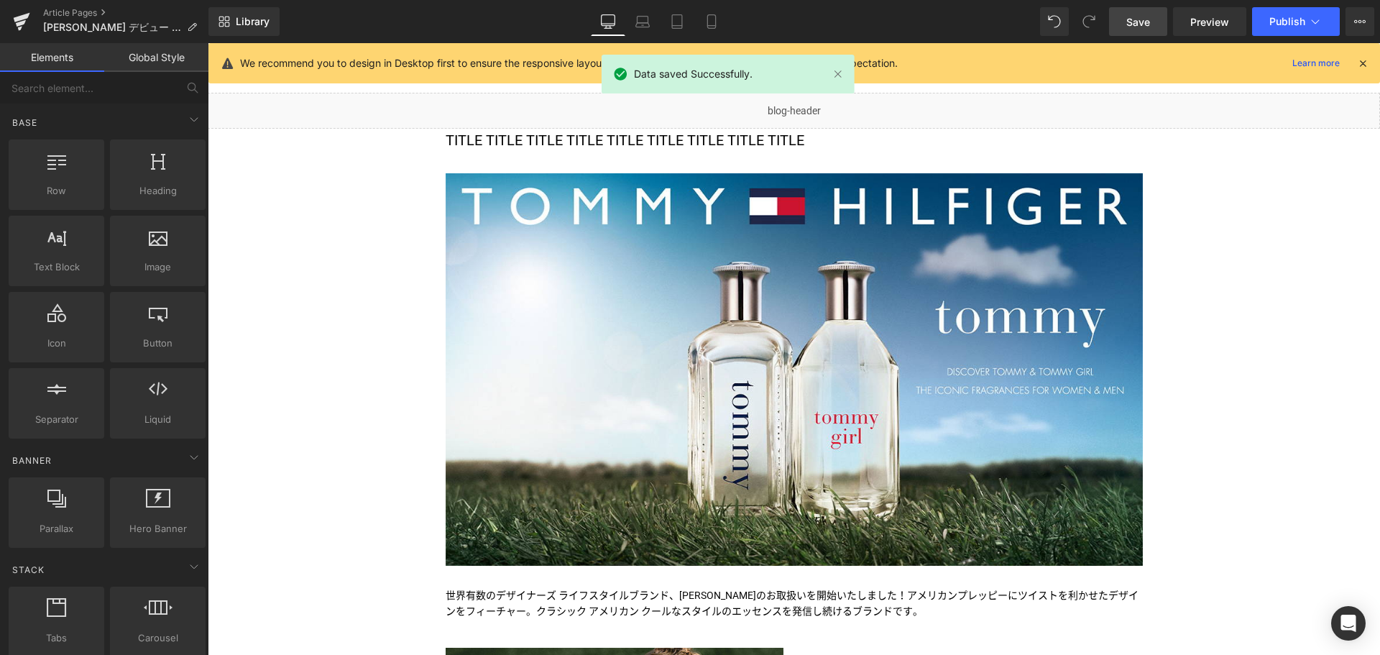
scroll to position [103, 0]
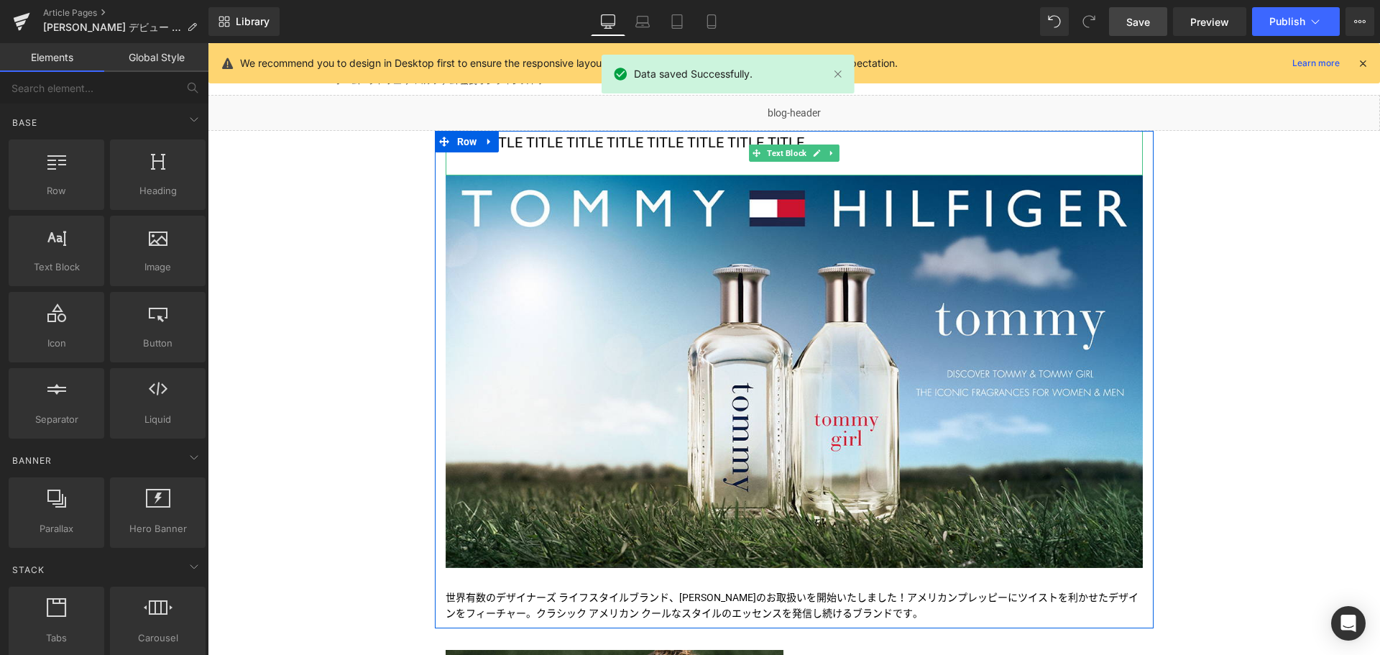
click at [730, 134] on p "TITLE TITLE TITLE TITLE TITLE TITLE TITLE TITLE TITLE" at bounding box center [794, 142] width 697 height 23
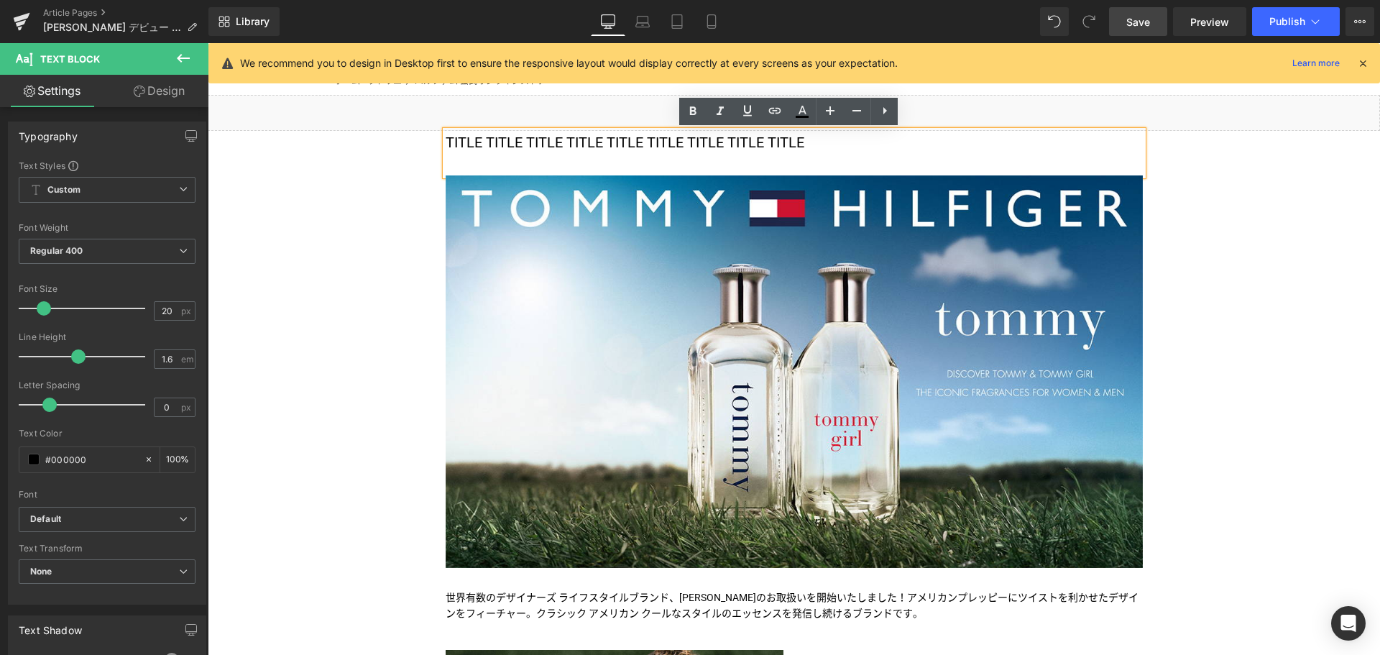
click at [730, 134] on p "TITLE TITLE TITLE TITLE TITLE TITLE TITLE TITLE TITLE" at bounding box center [794, 142] width 697 height 23
drag, startPoint x: 820, startPoint y: 138, endPoint x: 362, endPoint y: 130, distance: 458.6
click at [607, 149] on p "TITLE TITLE TITLE TITLE TITLE TITLE TITLE TITLE TITLE" at bounding box center [794, 142] width 697 height 23
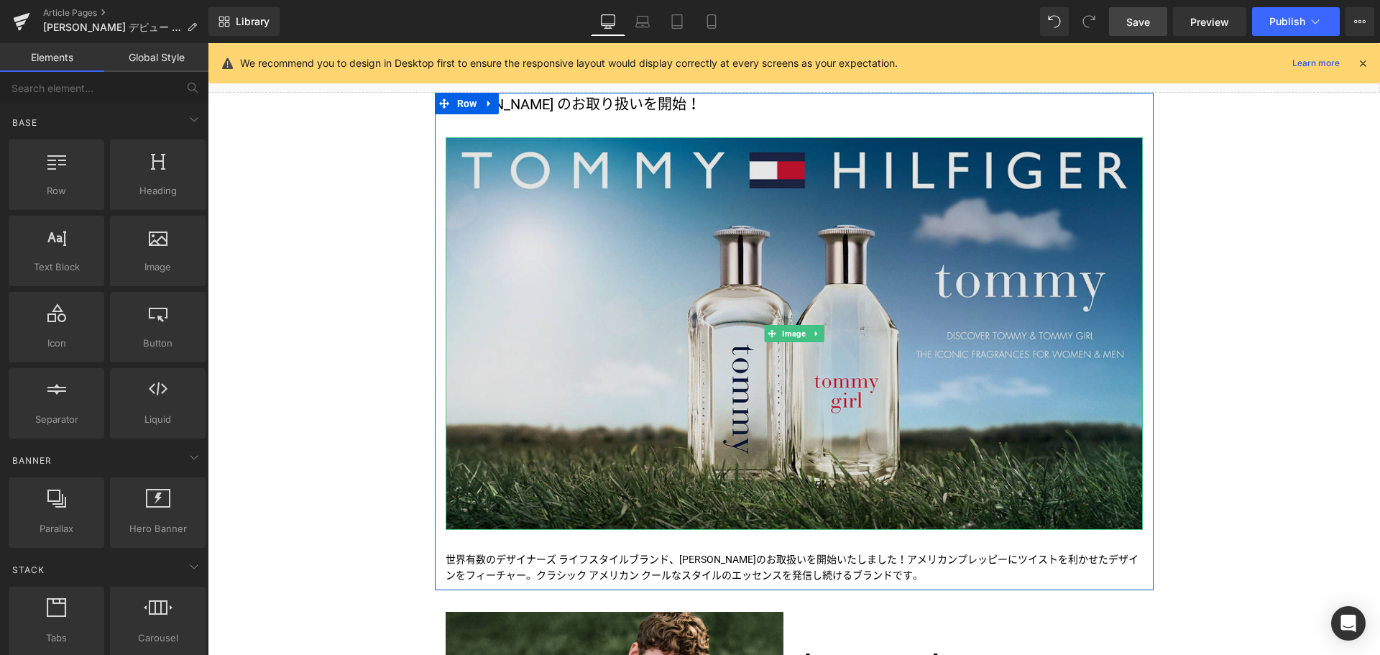
scroll to position [139, 0]
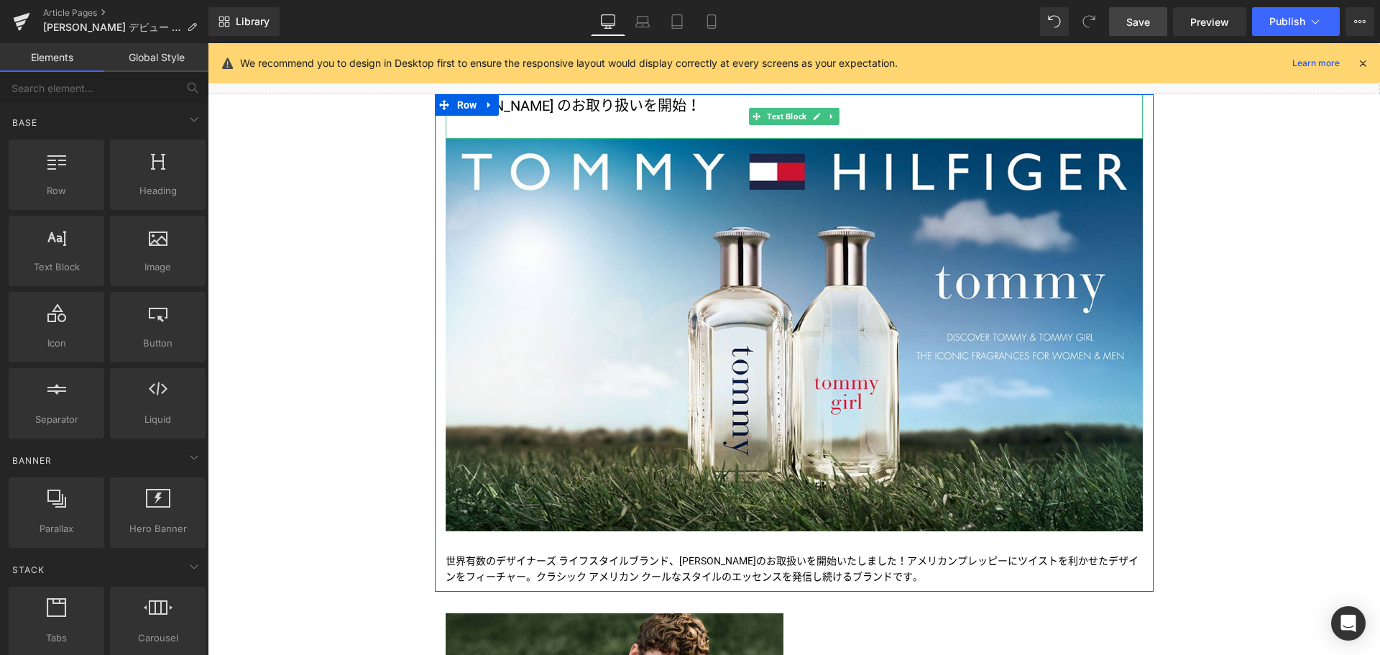
click at [595, 111] on div "[PERSON_NAME] のお取り扱いを開始！" at bounding box center [794, 116] width 697 height 45
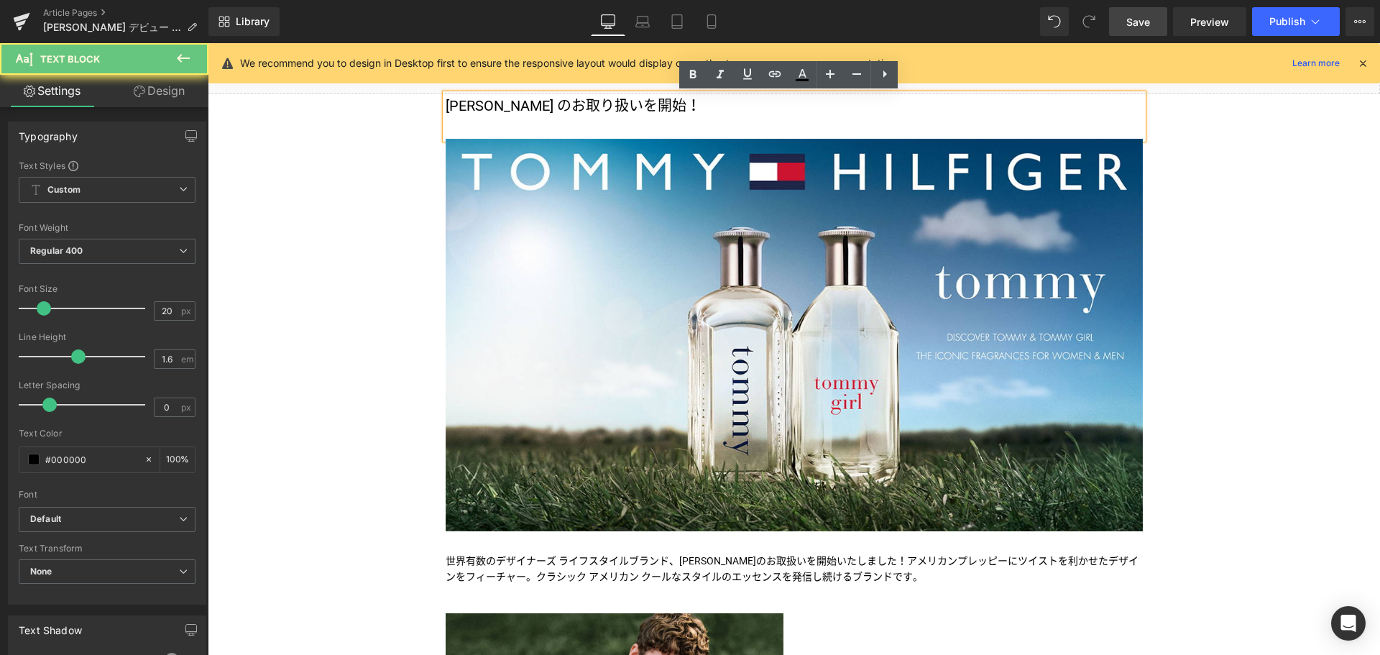
click at [595, 111] on div "[PERSON_NAME] のお取り扱いを開始！" at bounding box center [794, 116] width 697 height 45
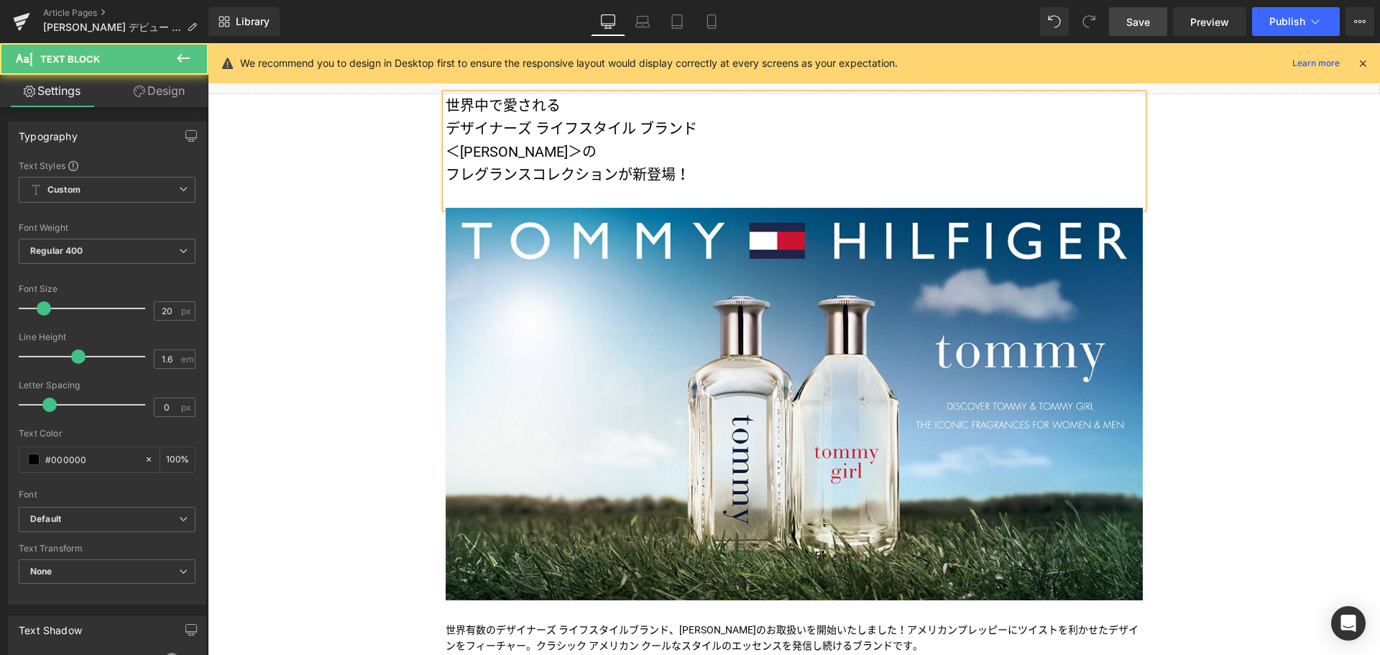
click at [595, 111] on div "世界中で愛される デザイナーズ ライフスタイル ブランド ＜[PERSON_NAME]＞の フレグランスコレクションが新登場！" at bounding box center [794, 151] width 697 height 114
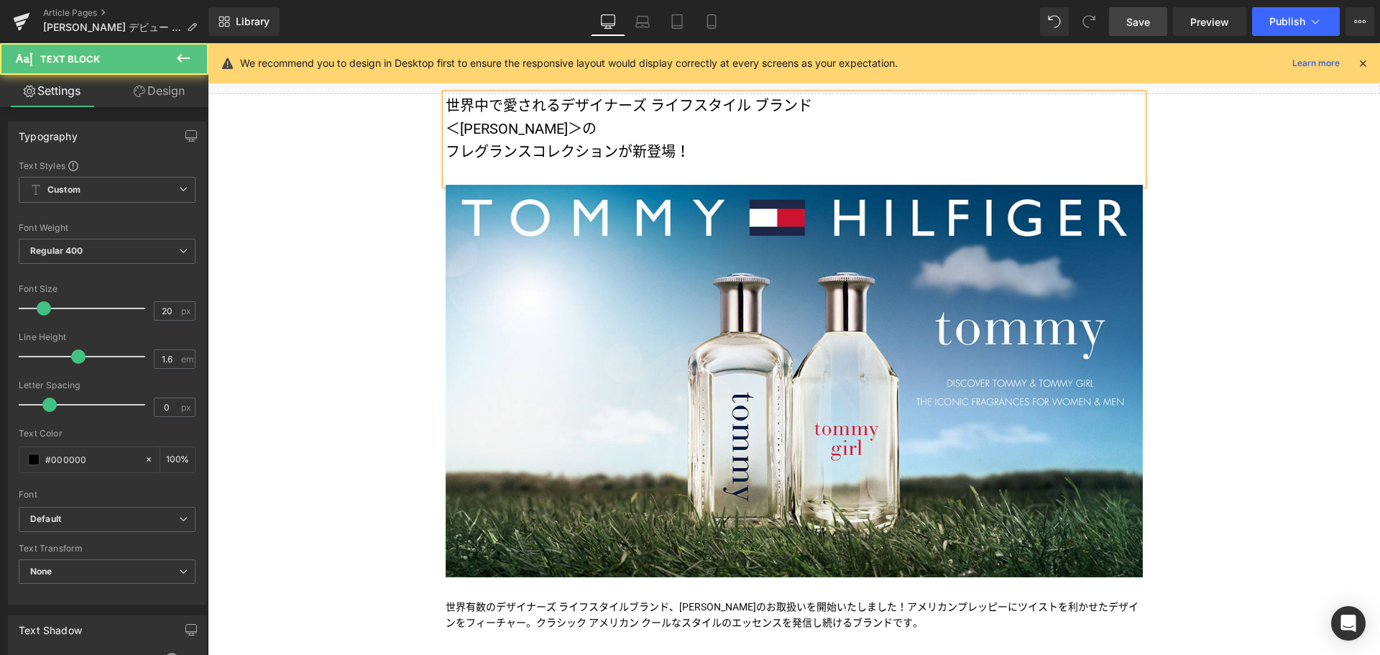
click at [822, 106] on div "世界中で愛される デザイナーズ ライフスタイル ブランド ＜[PERSON_NAME]＞の フレグランスコレクションが新登場！" at bounding box center [794, 139] width 697 height 91
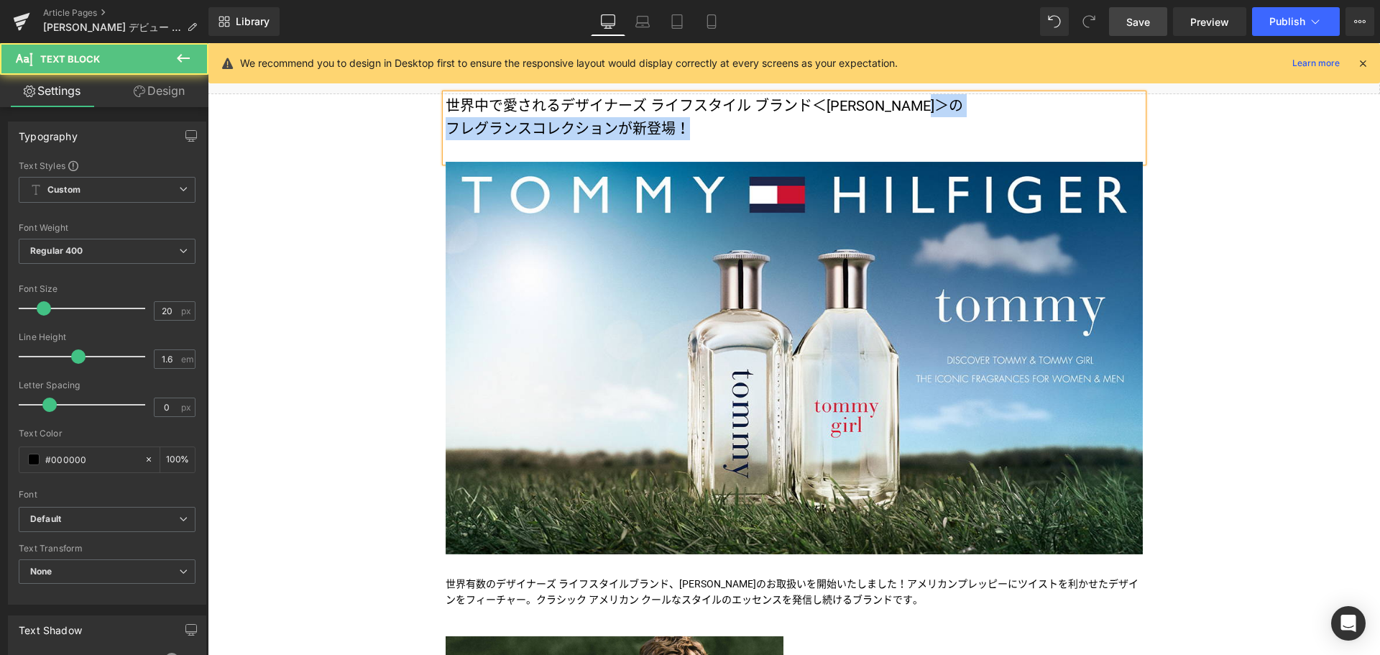
drag, startPoint x: 1023, startPoint y: 107, endPoint x: 1042, endPoint y: 141, distance: 38.6
click at [1042, 141] on div "世界中で愛される デザイナーズ ライフスタイル ブランド ＜[PERSON_NAME]＞の フレグランスコレクションが新登場！" at bounding box center [794, 128] width 697 height 68
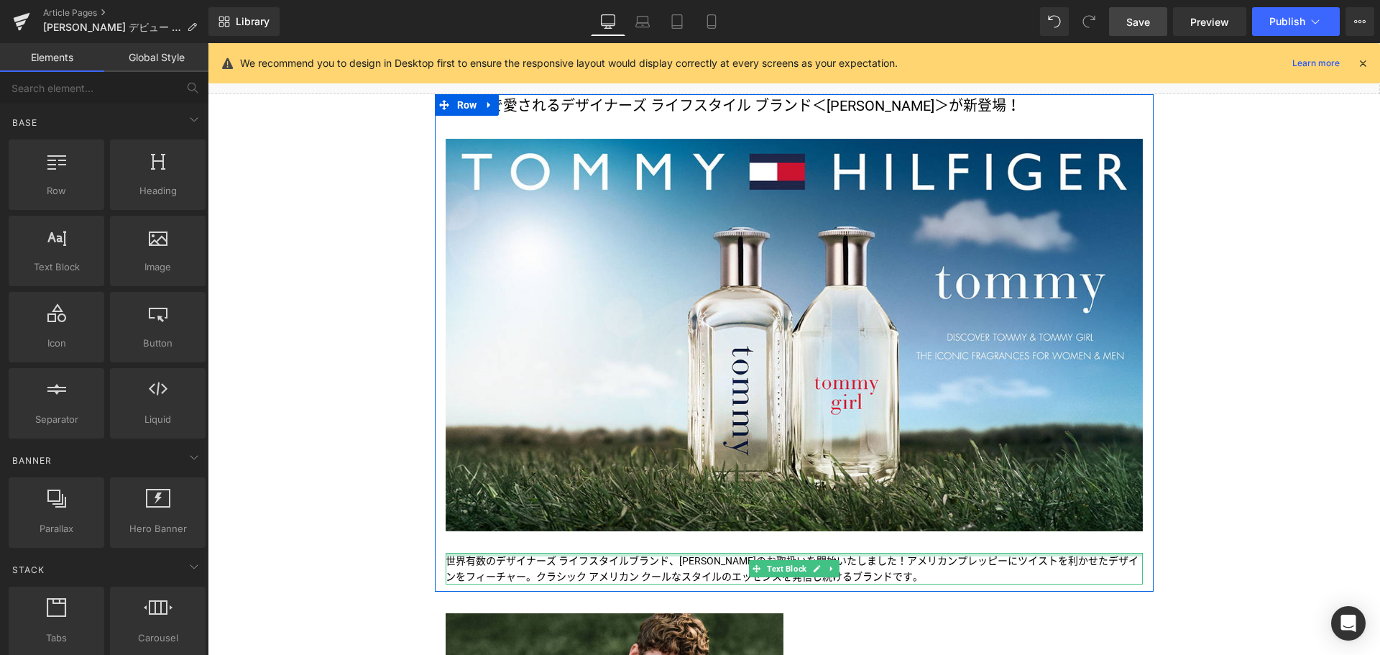
click at [500, 553] on div at bounding box center [794, 555] width 697 height 4
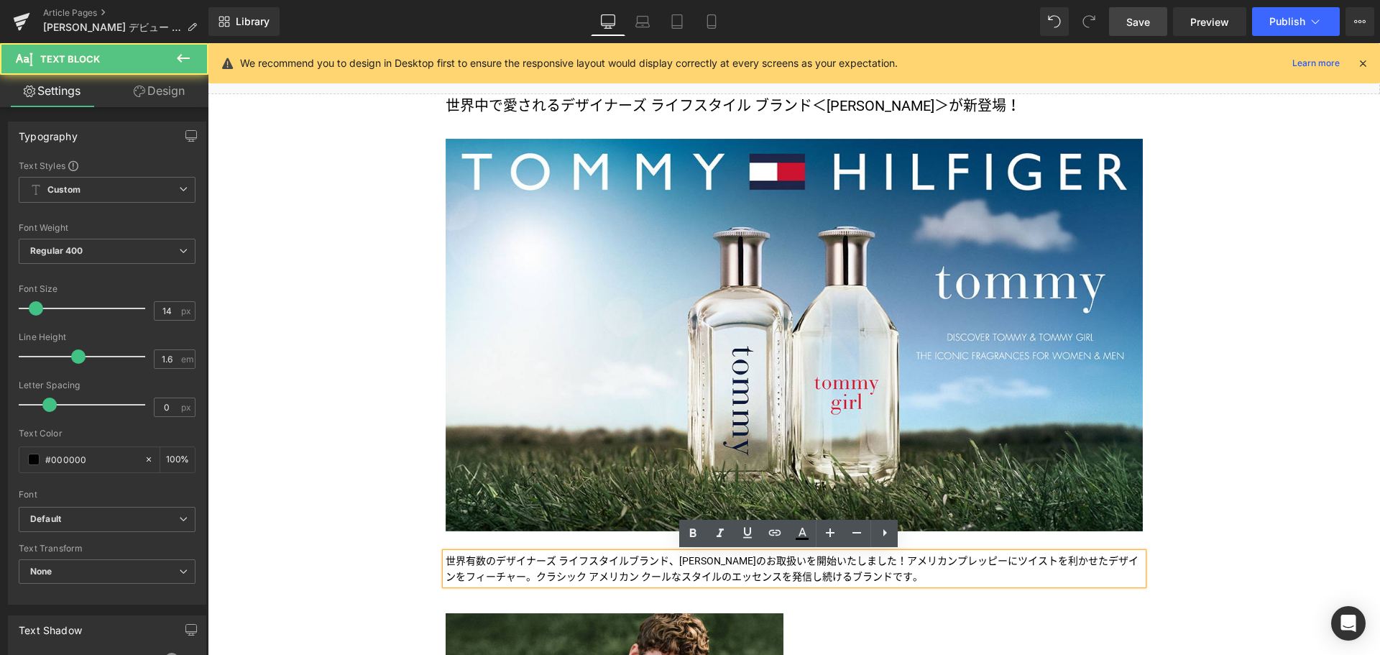
click at [500, 553] on p "世界有数のデザイナーズ ライフスタイルブランド、[PERSON_NAME]のお取扱いを開始いたしました ！アメリカンプレッピーにツイストを利かせたデザインをフ…" at bounding box center [794, 569] width 697 height 32
click at [446, 559] on div "世界有数のデザイナーズ ライフスタイルブランド、[PERSON_NAME]のお取扱いを開始いたしました ！アメリカンプレッピーにツイストを利かせたデザインをフ…" at bounding box center [794, 569] width 697 height 32
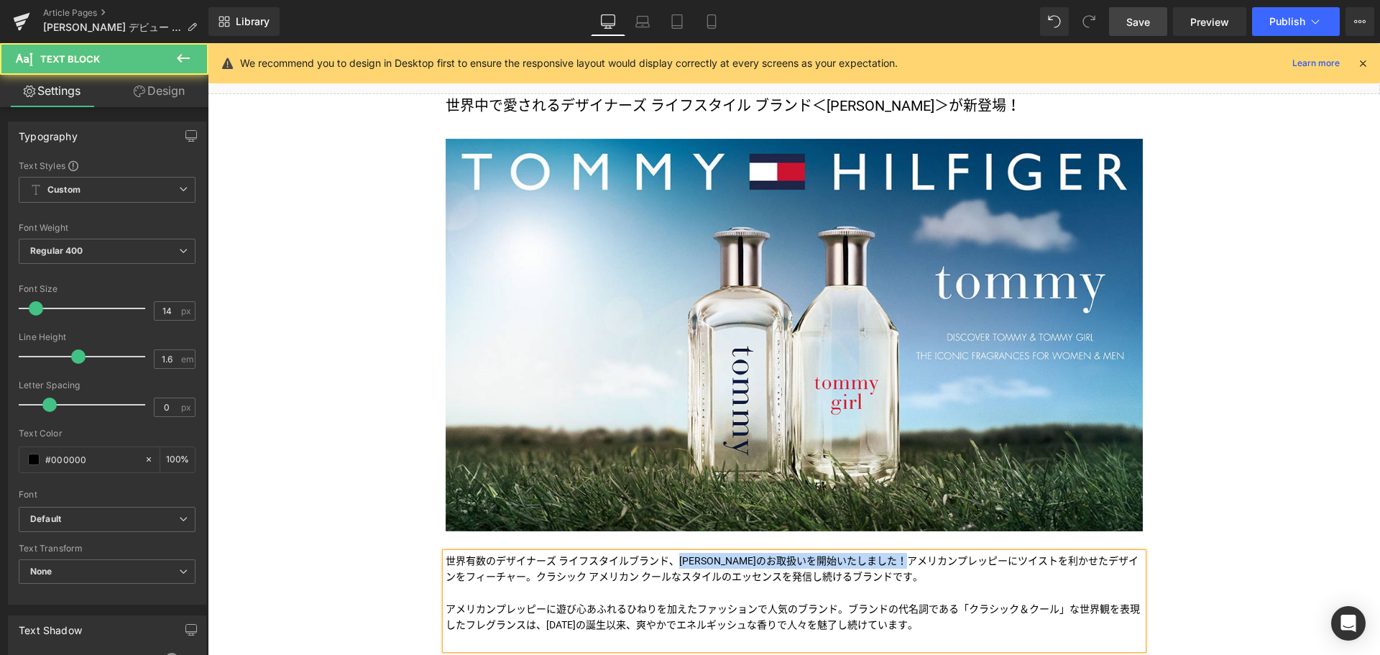
drag, startPoint x: 676, startPoint y: 560, endPoint x: 916, endPoint y: 556, distance: 240.1
click at [916, 556] on p "世界有数のデザイナーズ ライフスタイルブランド、[PERSON_NAME]のお取扱いを開始いたしました ！アメリカンプレッピーにツイストを利かせたデザインをフ…" at bounding box center [794, 569] width 697 height 32
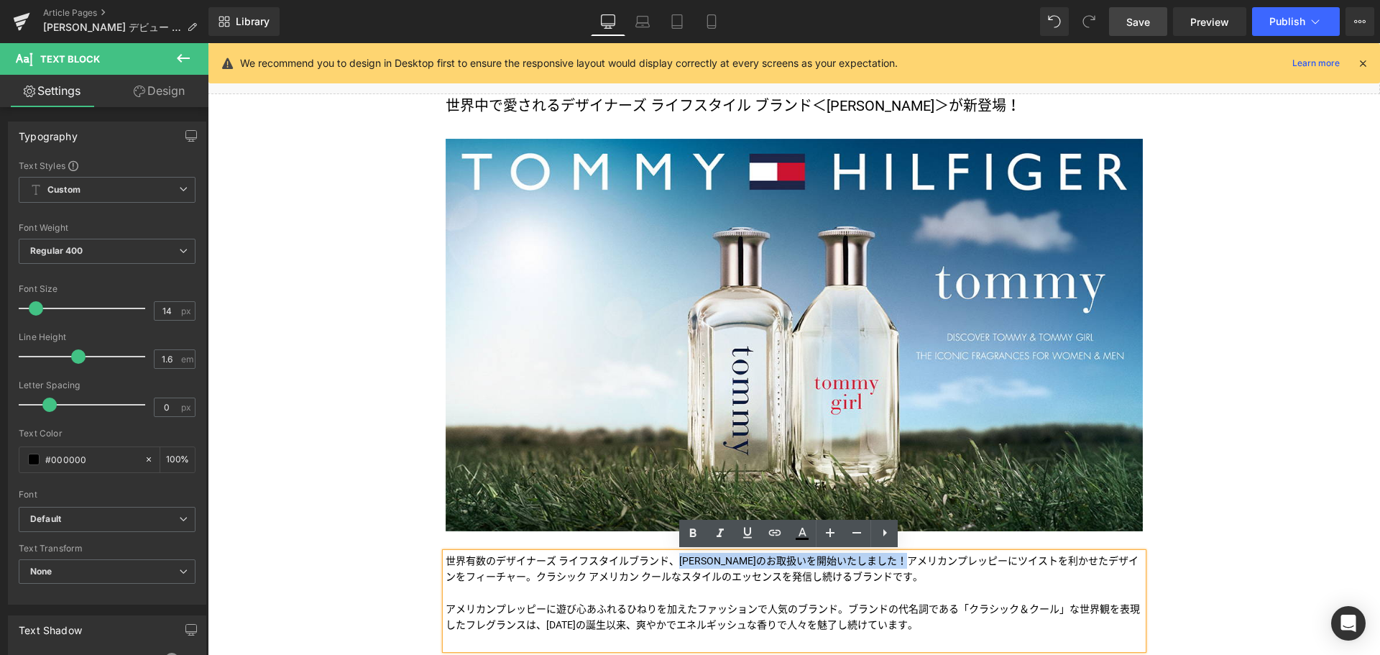
copy p "[PERSON_NAME]のお取扱いを開始いたしました ！"
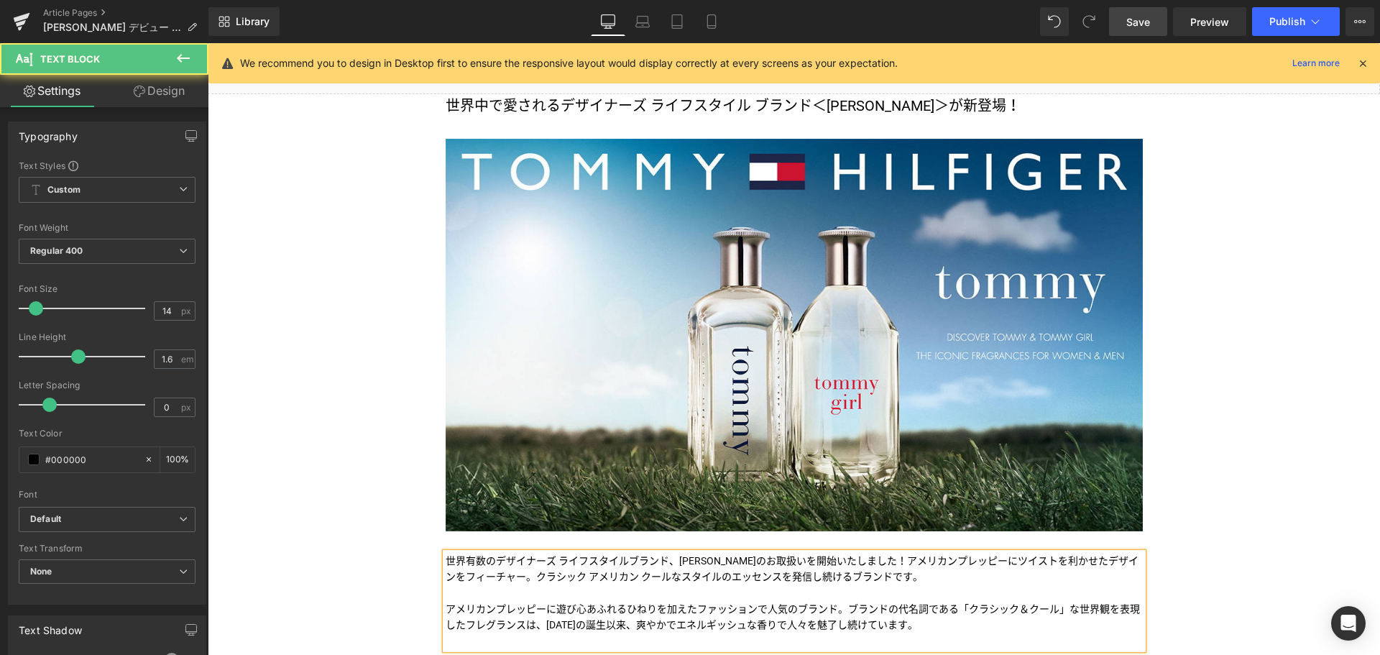
click at [834, 606] on span "アメリカンプレッピーに遊び心あふれるひねりを加えたファッションで人気のブランド。ブランドの代名詞である「クラシック＆クール」な世界観を表現したフレグランスは、…" at bounding box center [793, 616] width 694 height 27
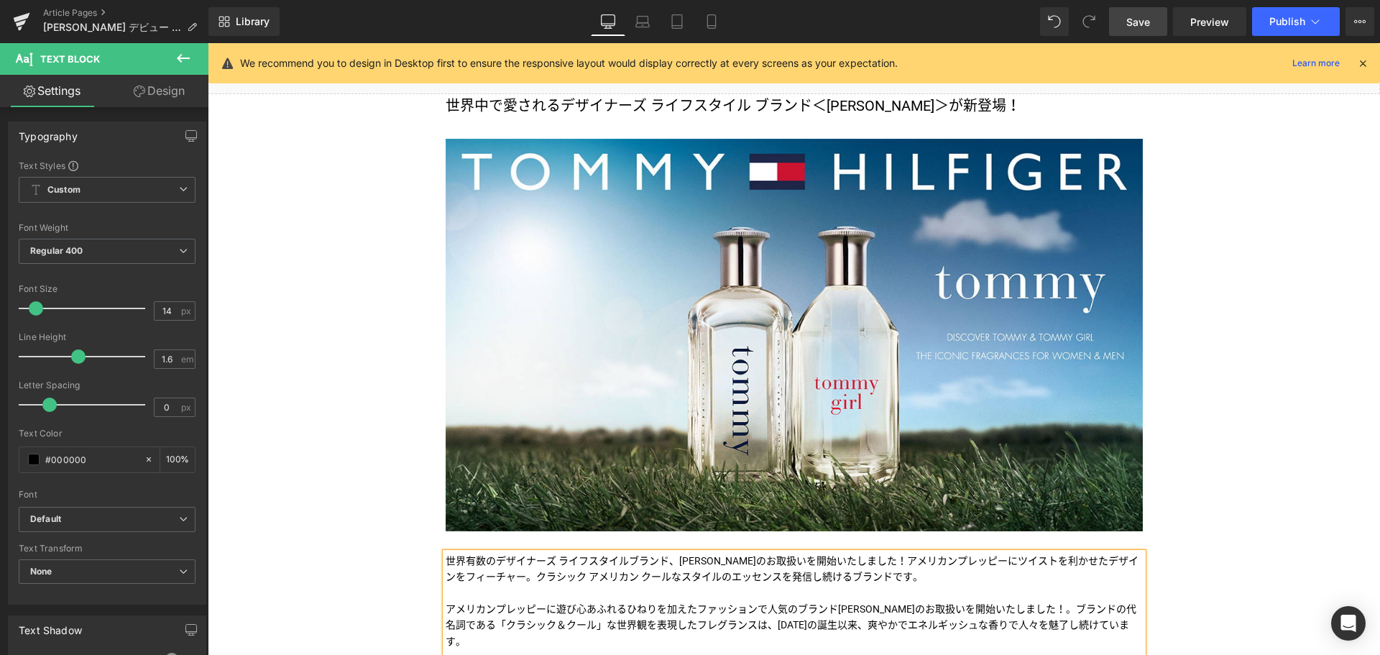
click at [834, 606] on span "アメリカンプレッピーに遊び心あふれるひねりを加えたファッションで人気のブランド[PERSON_NAME]のお取扱いを開始いたしました！。ブランドの代名詞である…" at bounding box center [791, 625] width 691 height 44
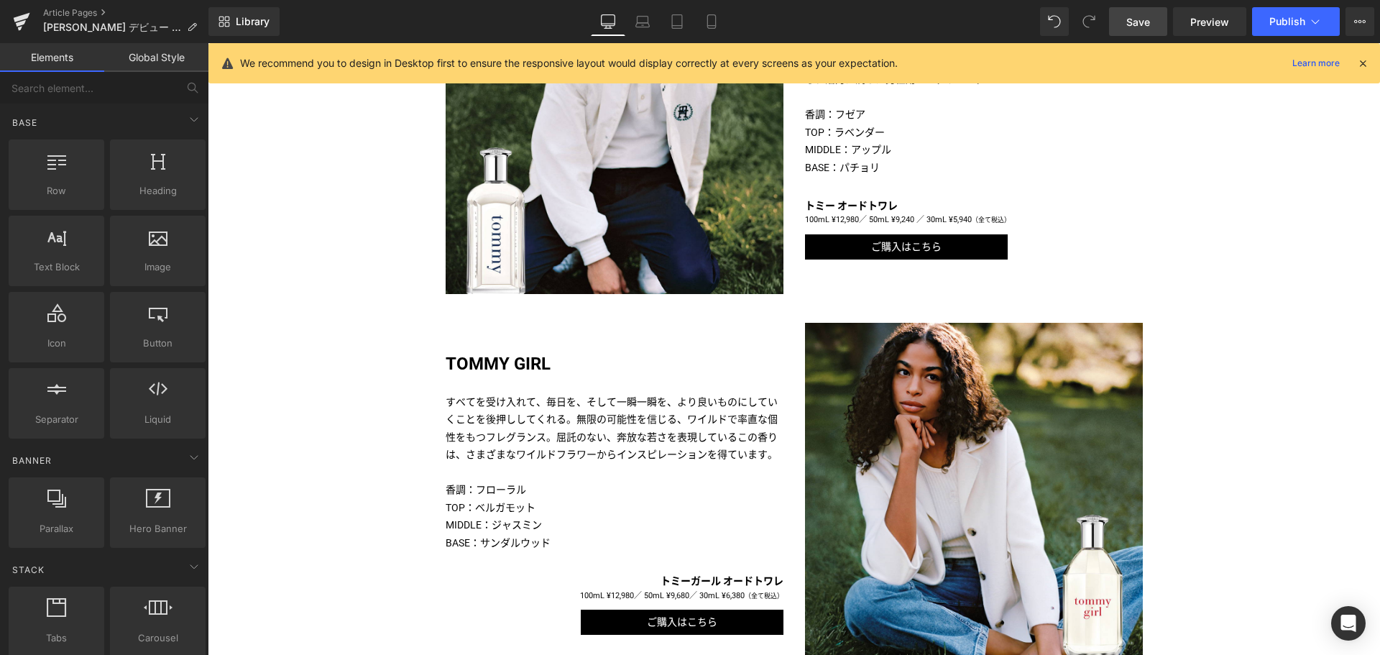
scroll to position [819, 0]
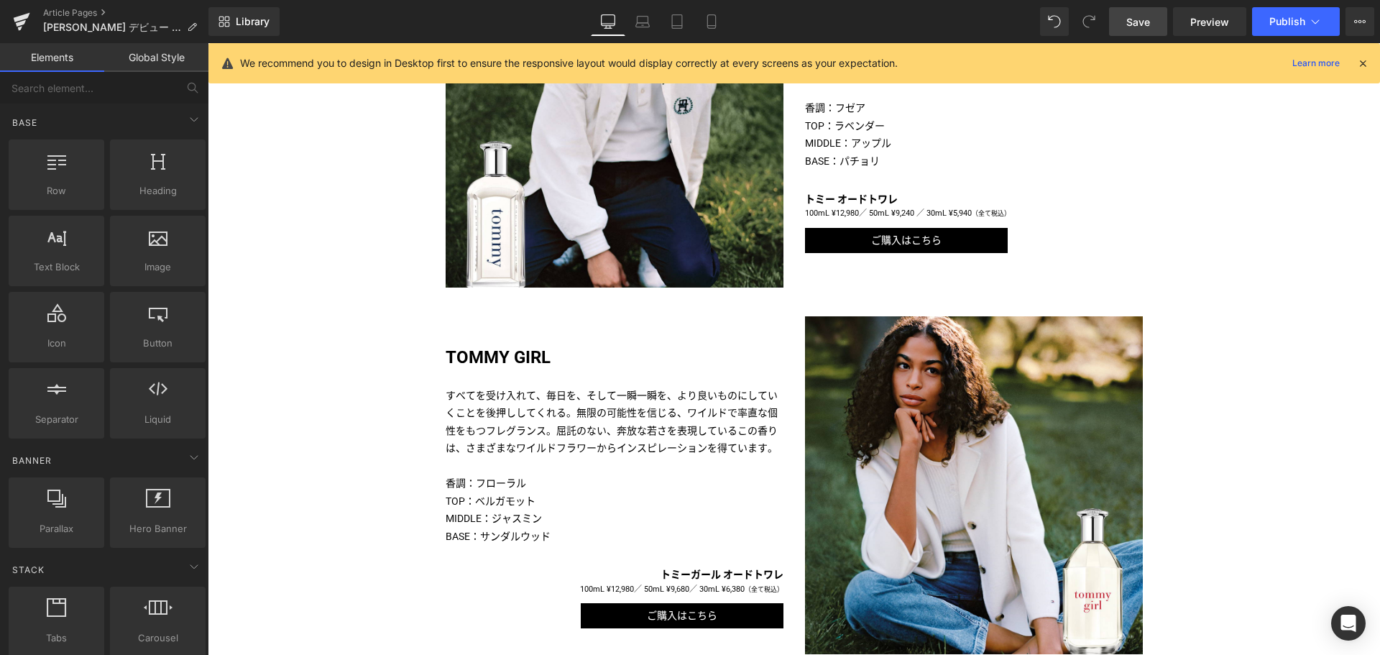
click at [369, 358] on div "Liquid 世界中で愛される デザイナーズ ライフスタイル ブランド ＜[PERSON_NAME]＞ が新登場！ Text Block Image Imag…" at bounding box center [794, 500] width 1172 height 2244
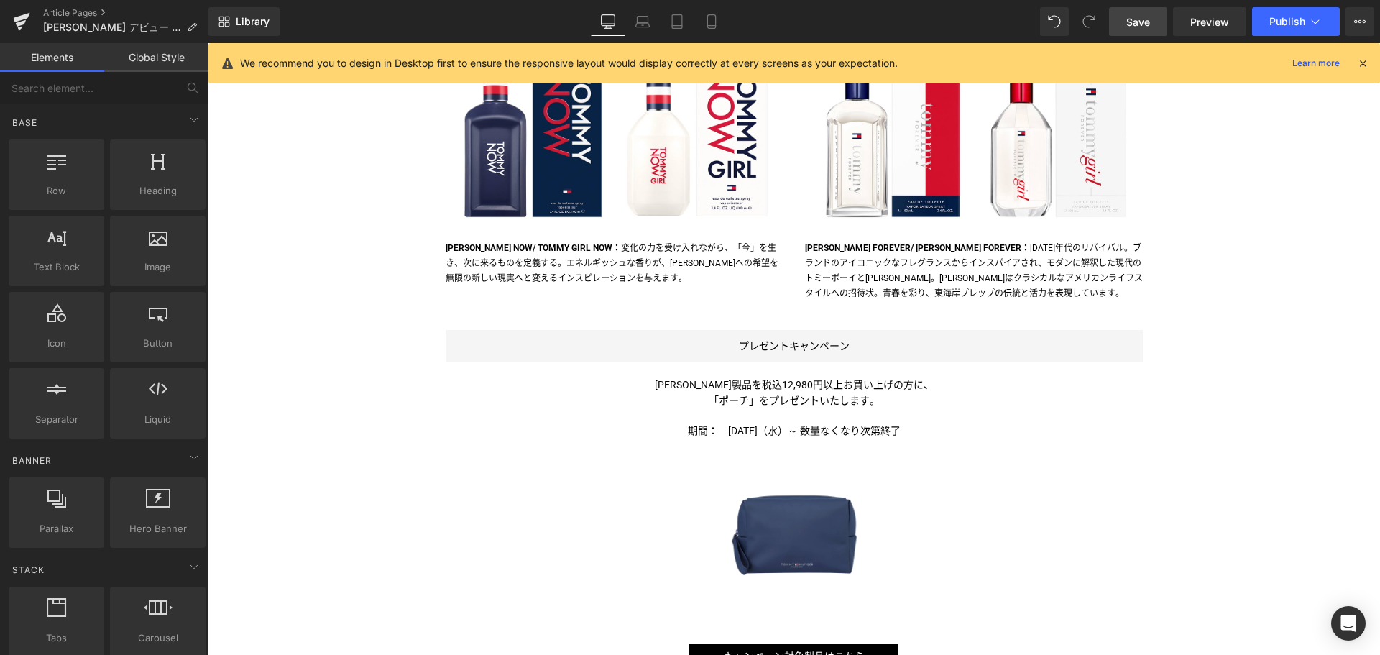
scroll to position [1491, 0]
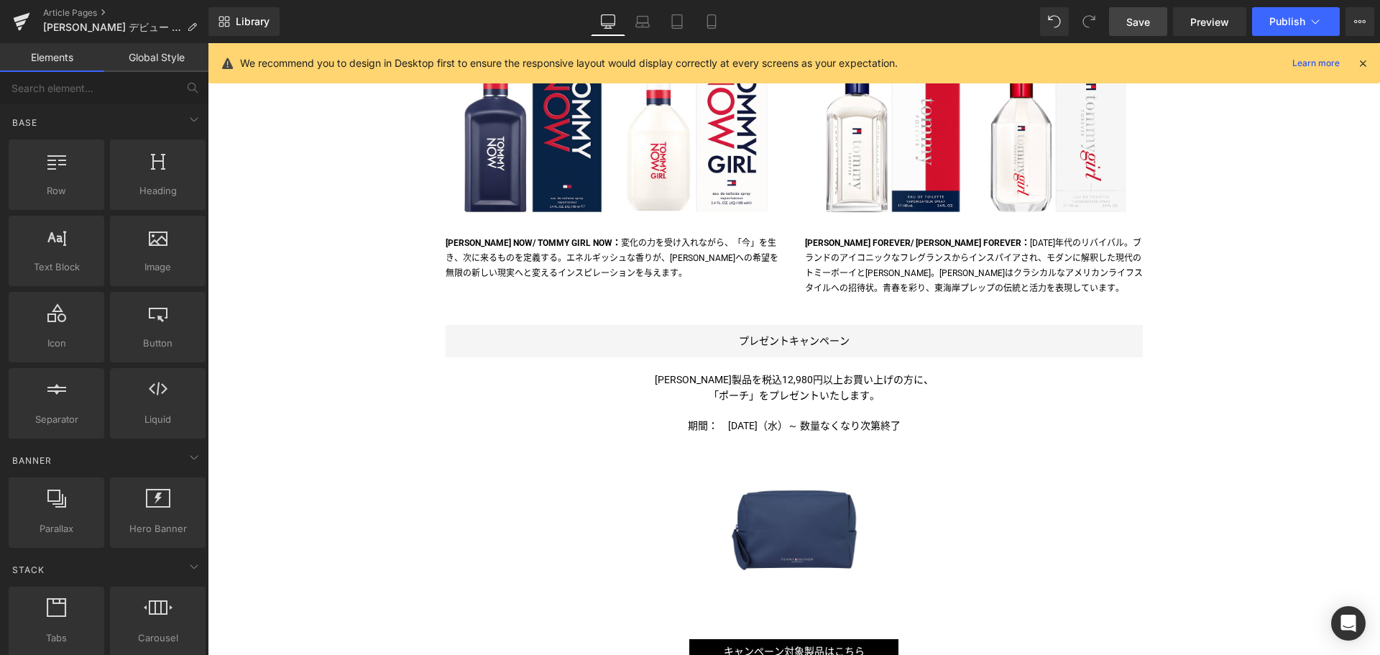
click at [1137, 23] on span "Save" at bounding box center [1138, 21] width 24 height 15
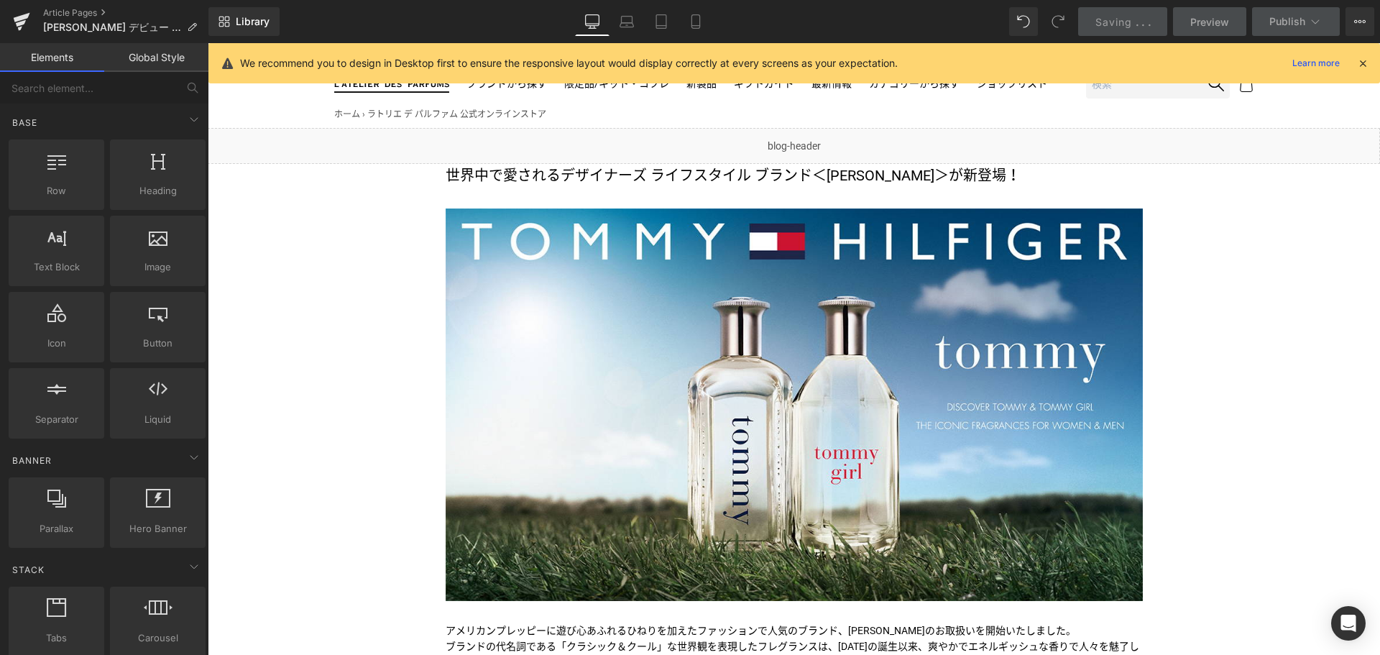
scroll to position [0, 0]
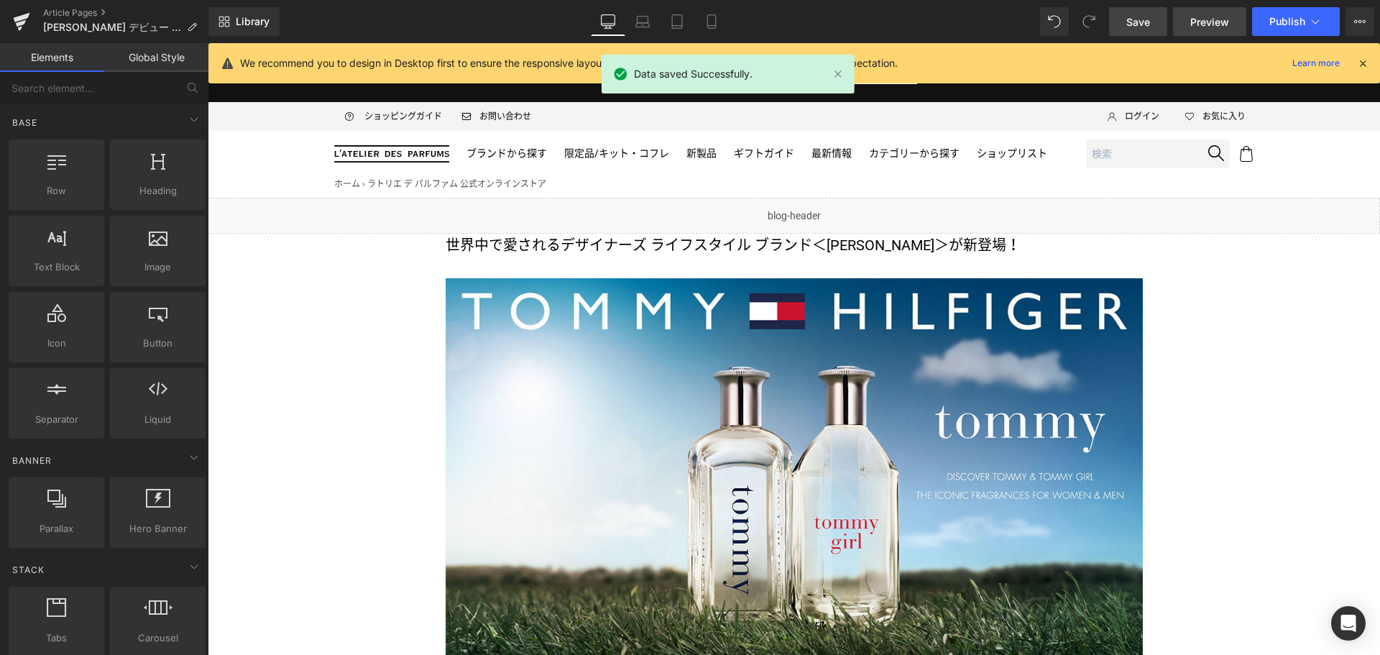
click at [1206, 19] on span "Preview" at bounding box center [1209, 21] width 39 height 15
